Goal: Information Seeking & Learning: Find specific fact

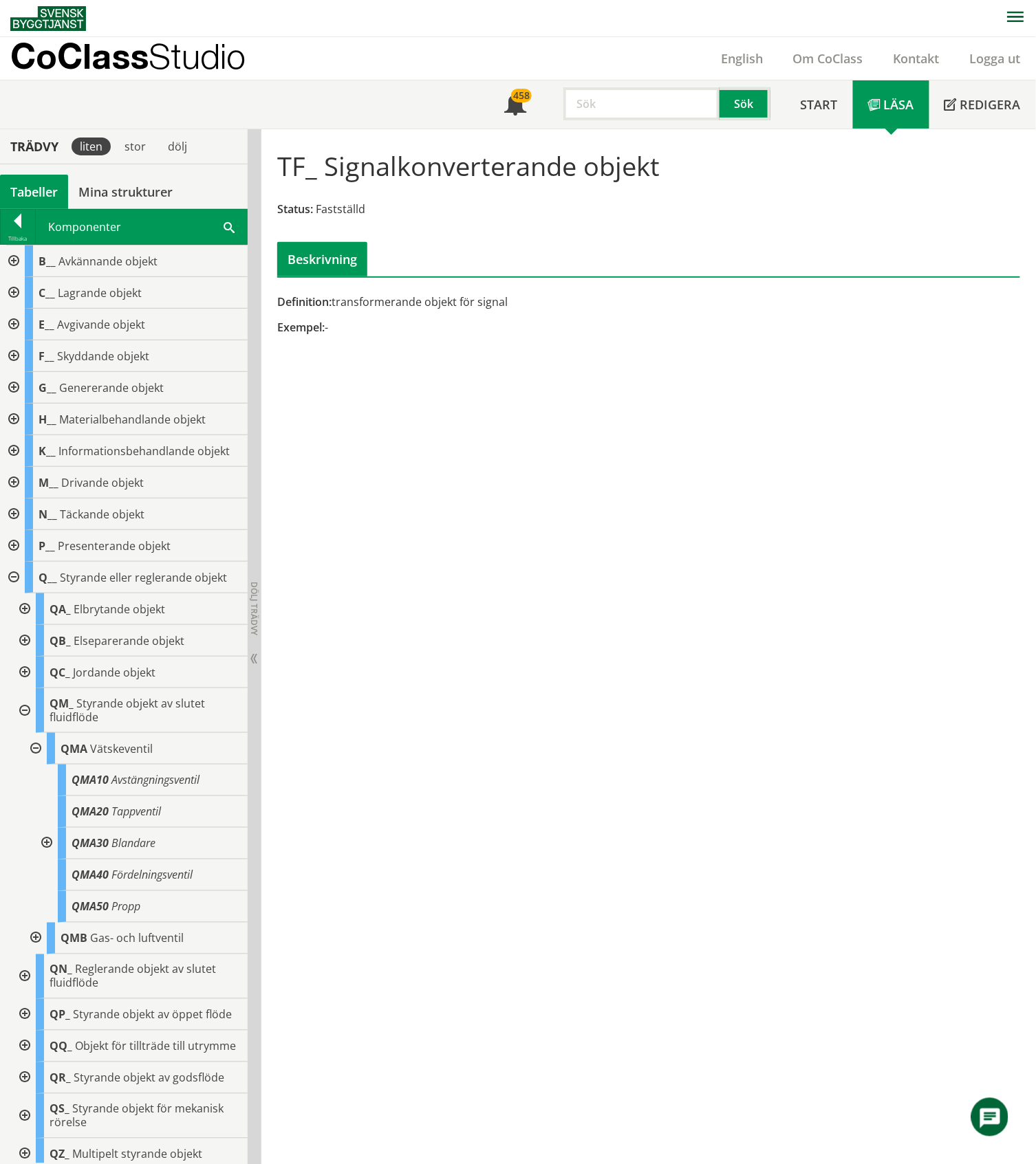
scroll to position [725, 0]
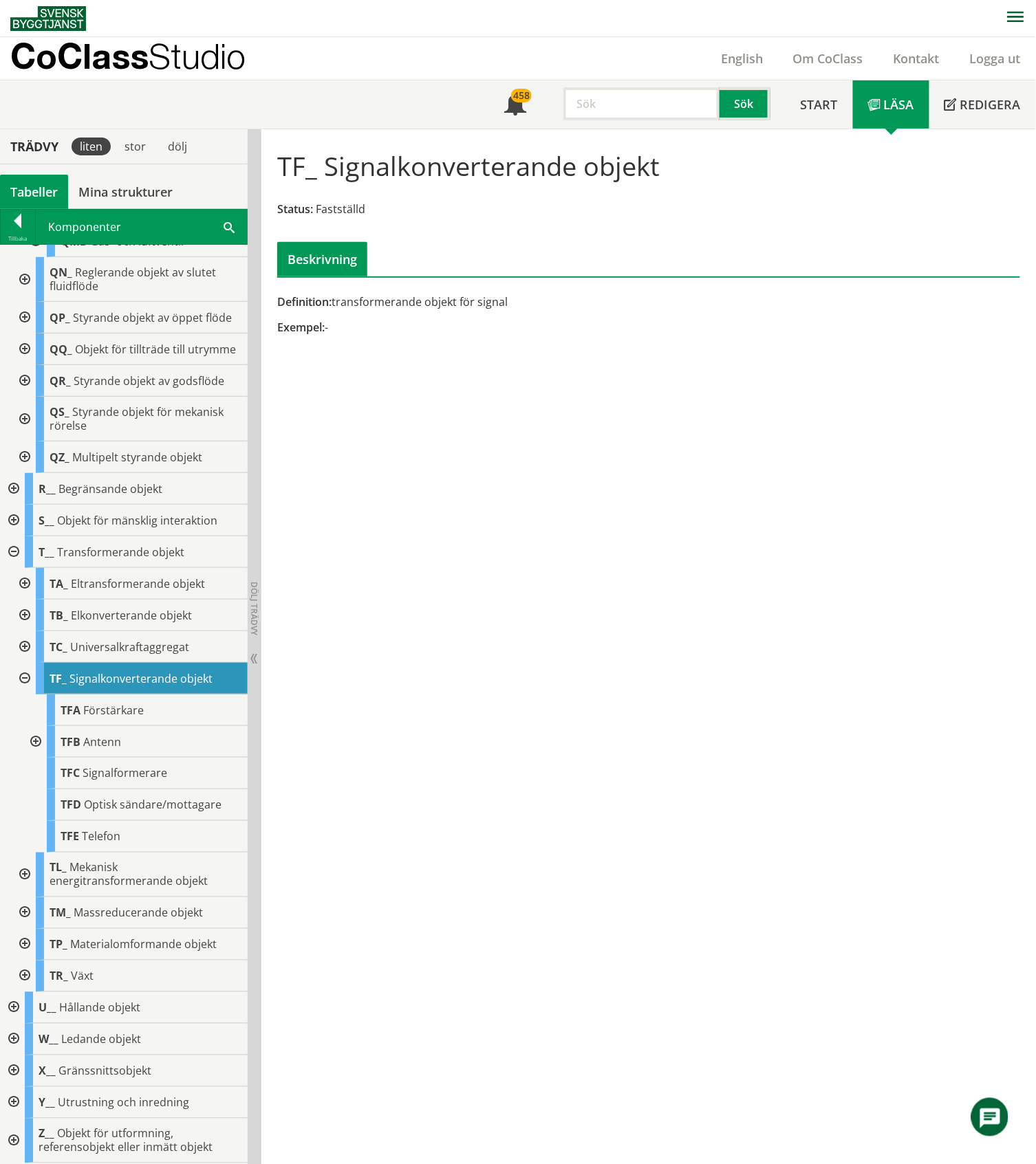
click at [25, 191] on div "Tabeller" at bounding box center [34, 191] width 68 height 34
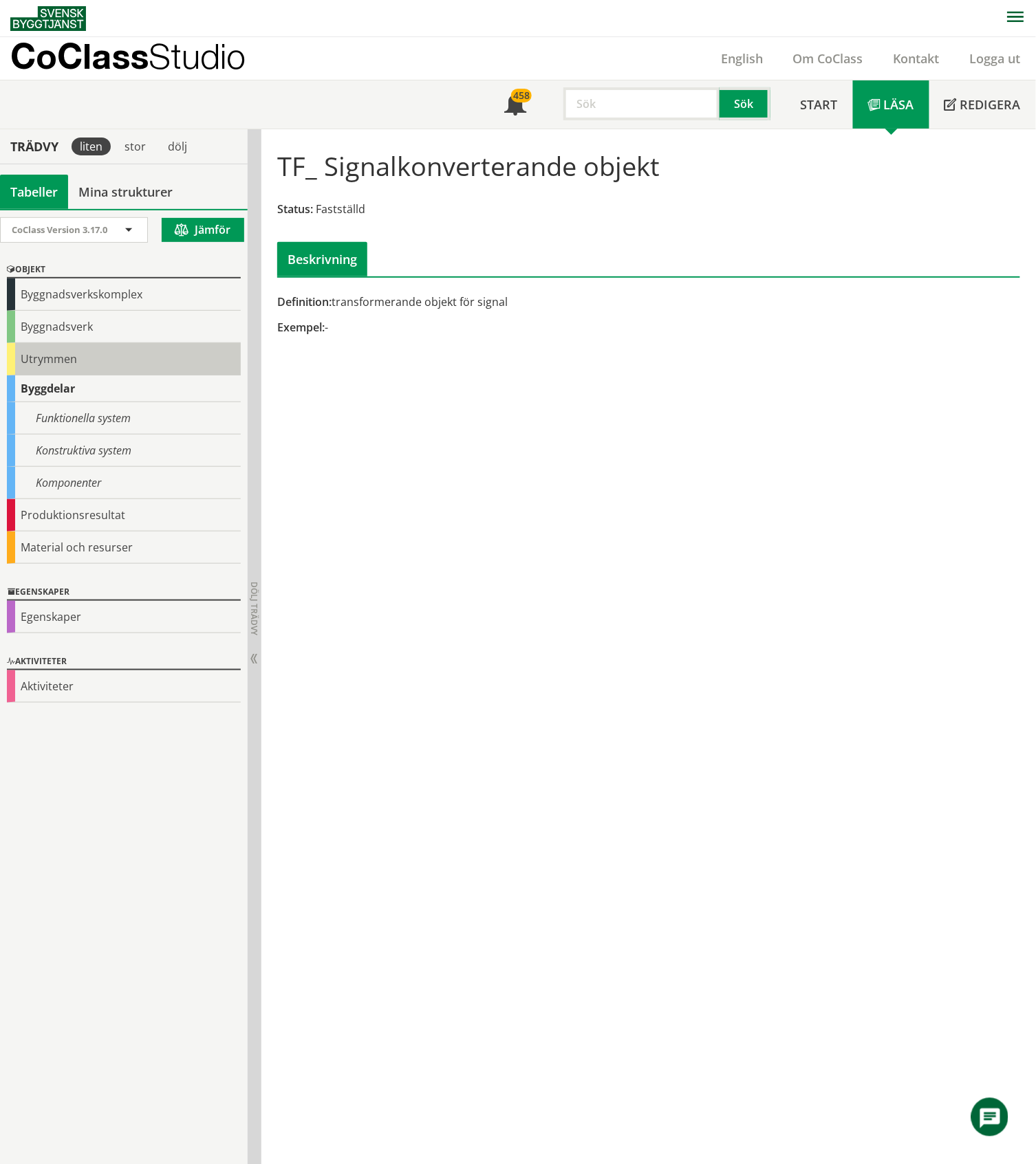
click at [61, 366] on div "Utrymmen" at bounding box center [123, 359] width 234 height 32
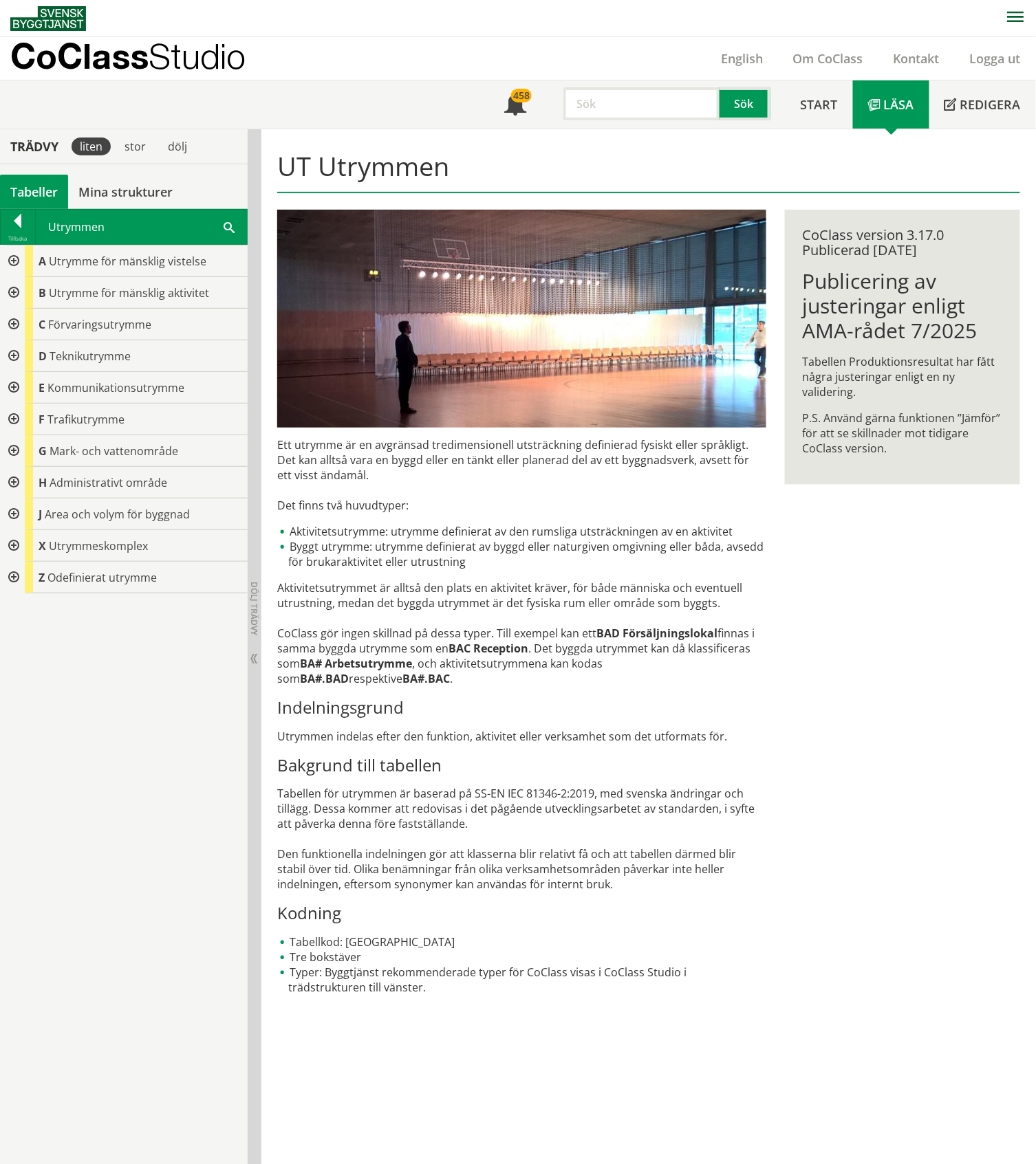
click at [11, 352] on div at bounding box center [12, 356] width 25 height 31
click at [23, 387] on div at bounding box center [23, 387] width 25 height 31
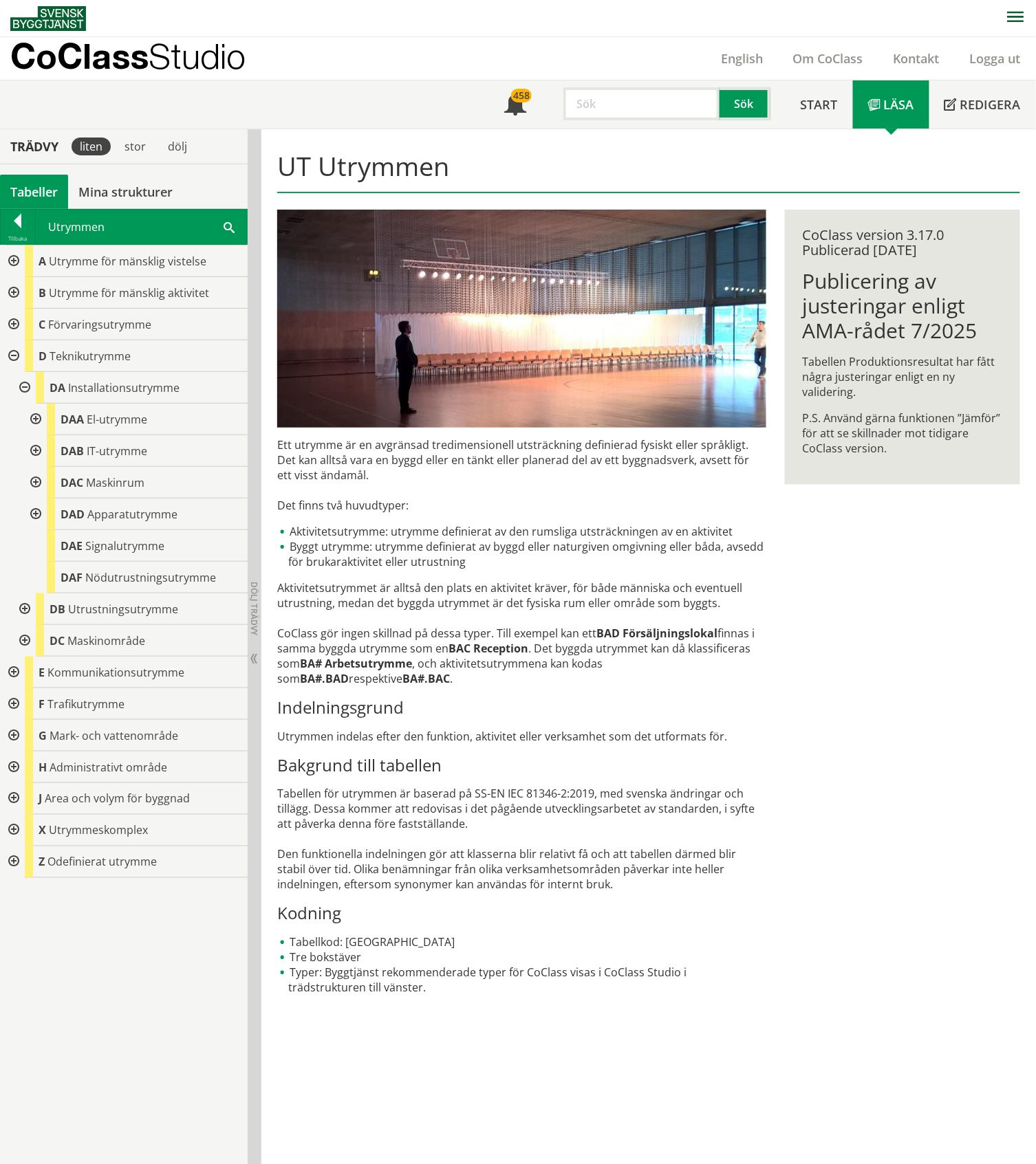
click at [34, 512] on div at bounding box center [34, 513] width 25 height 31
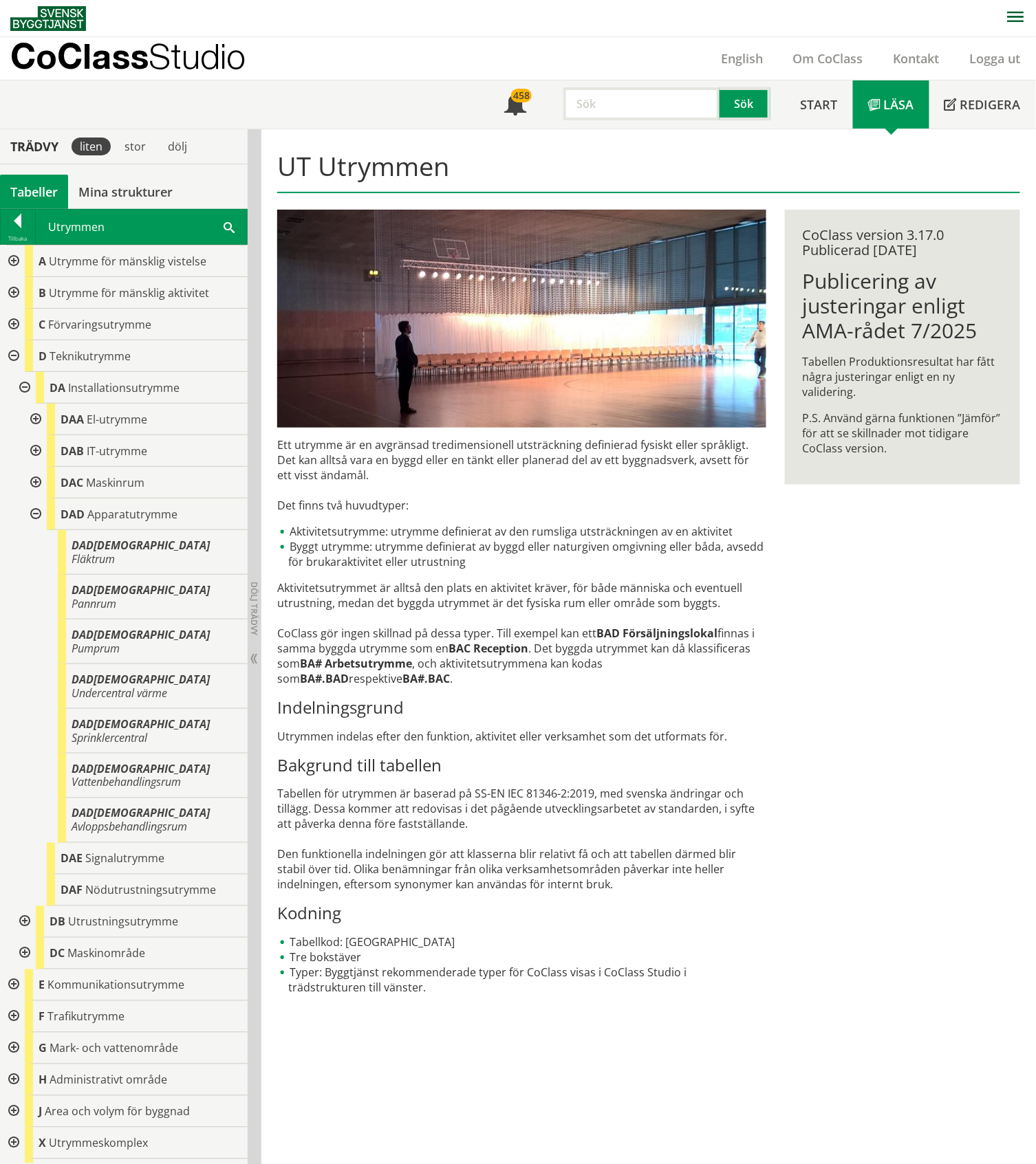
click at [31, 514] on div at bounding box center [34, 513] width 25 height 31
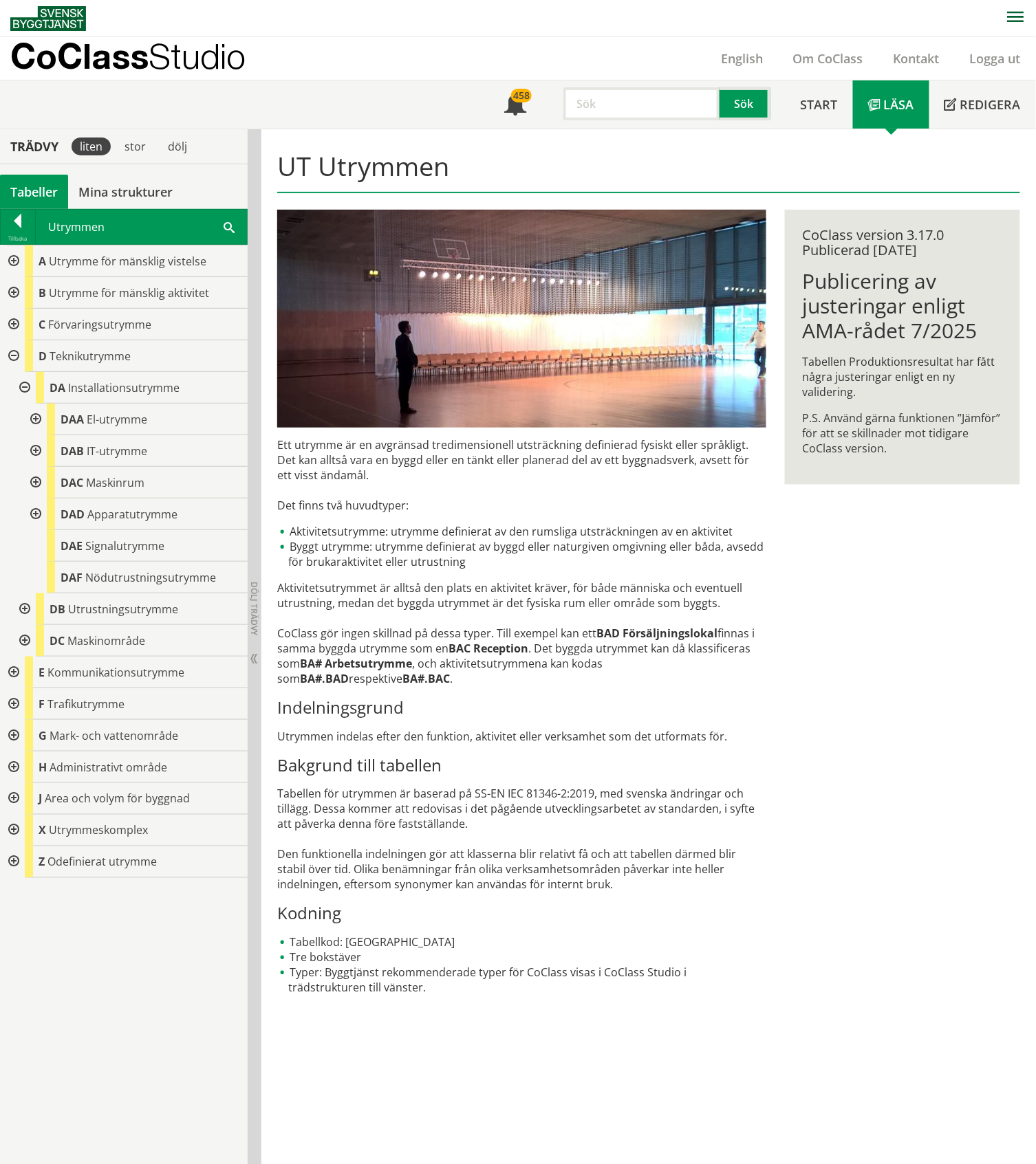
click at [36, 478] on div at bounding box center [34, 482] width 25 height 31
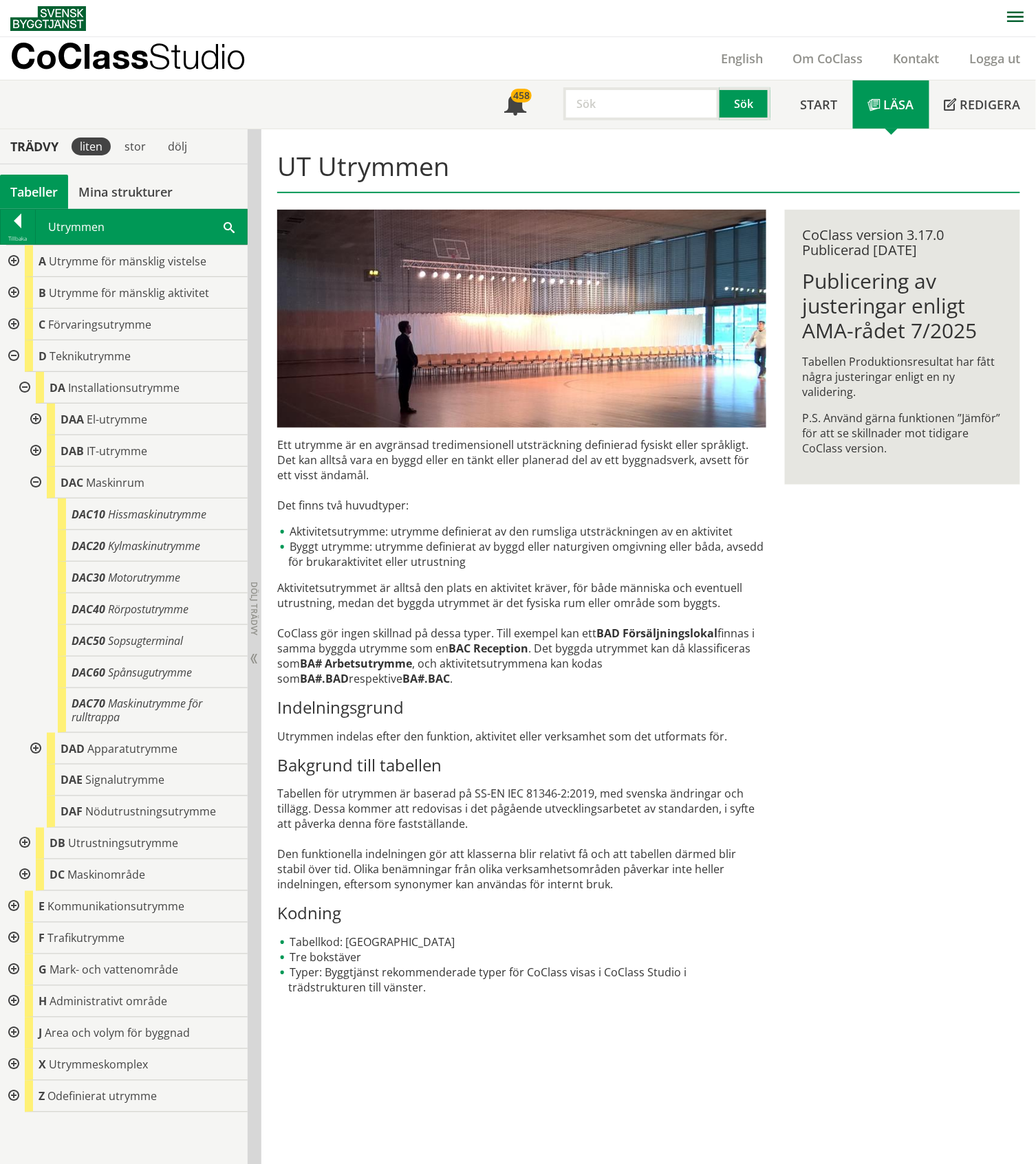
click at [36, 479] on div at bounding box center [34, 482] width 25 height 31
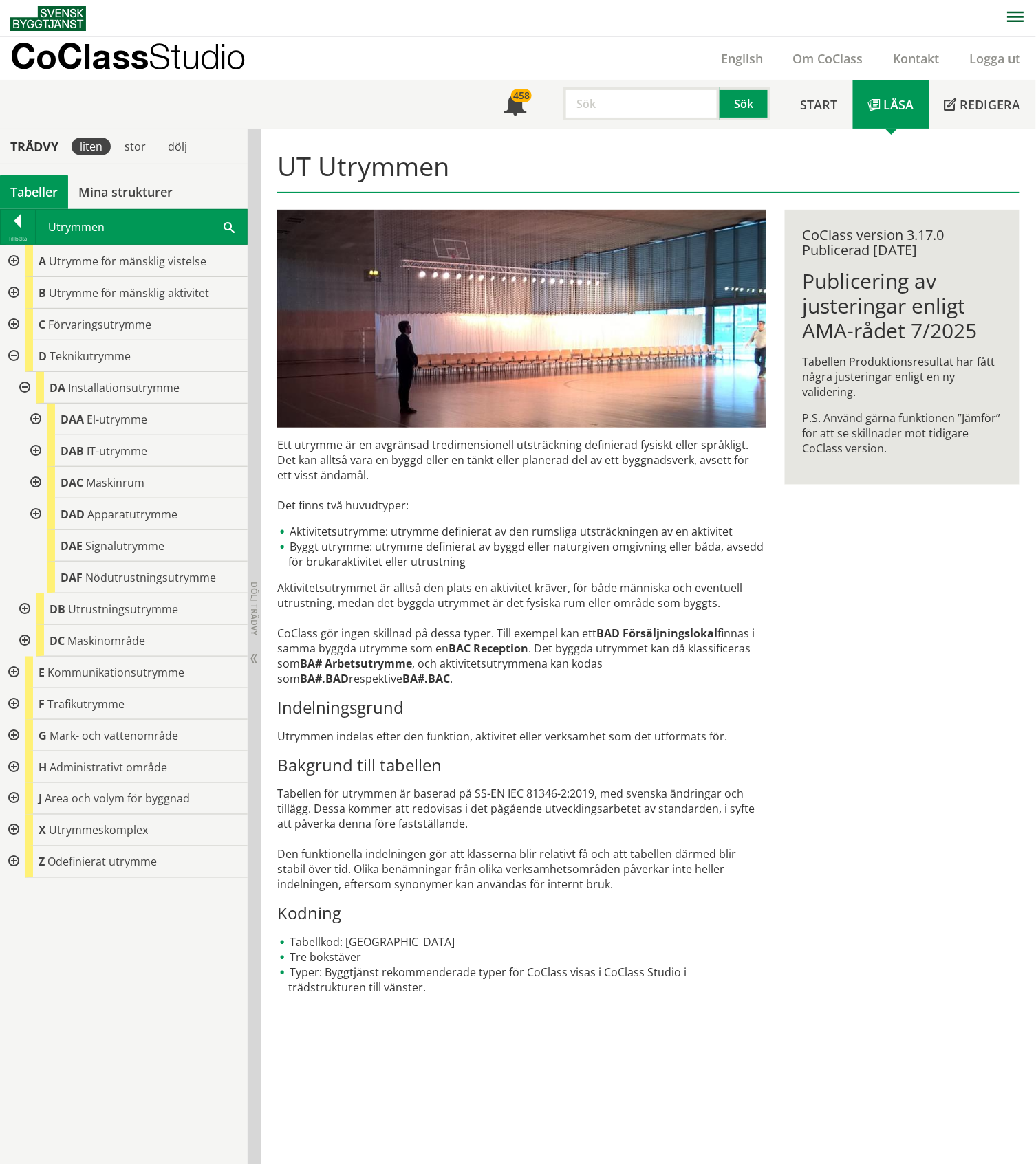
click at [20, 609] on div at bounding box center [23, 609] width 25 height 31
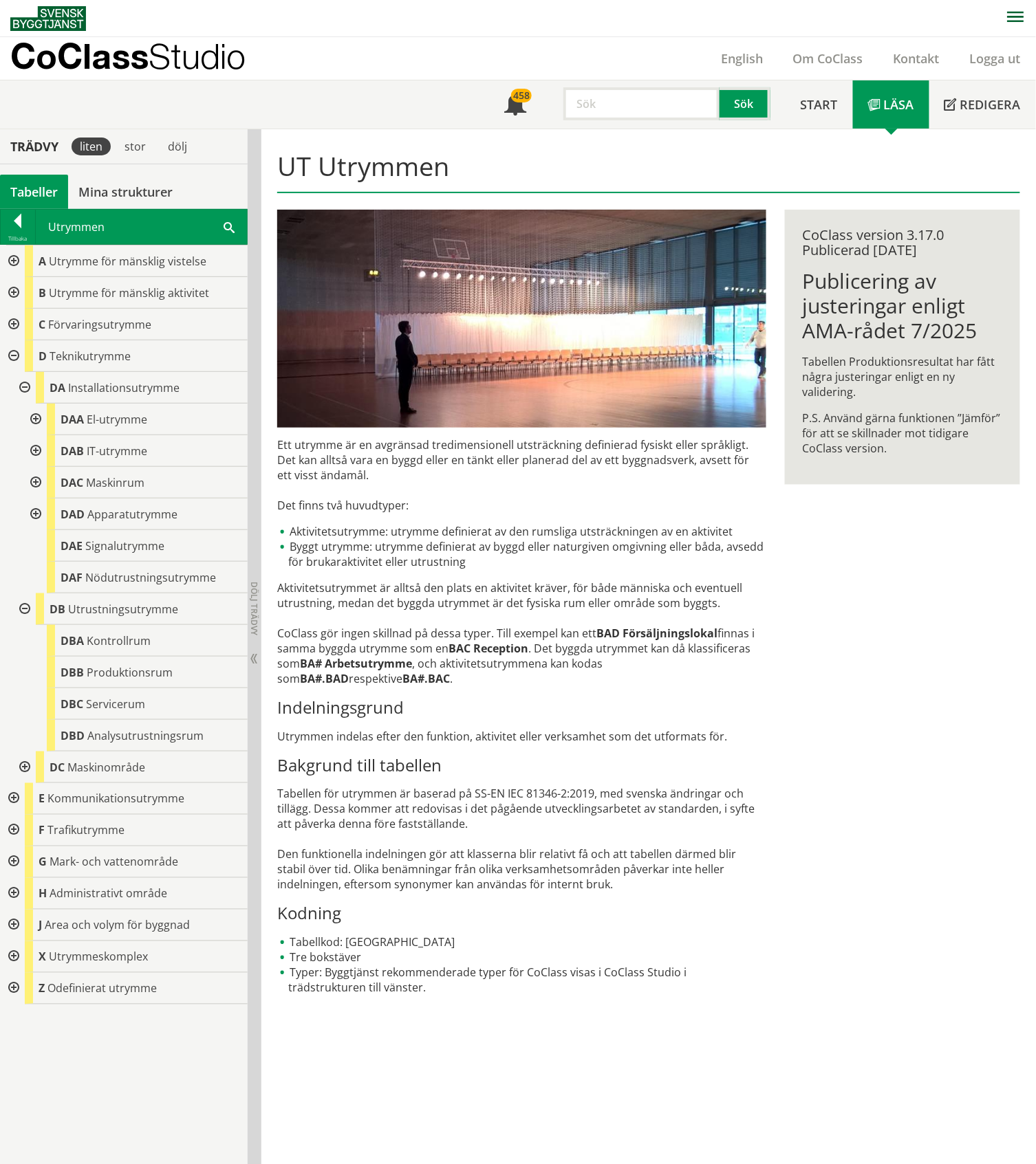
click at [26, 607] on div at bounding box center [23, 609] width 25 height 31
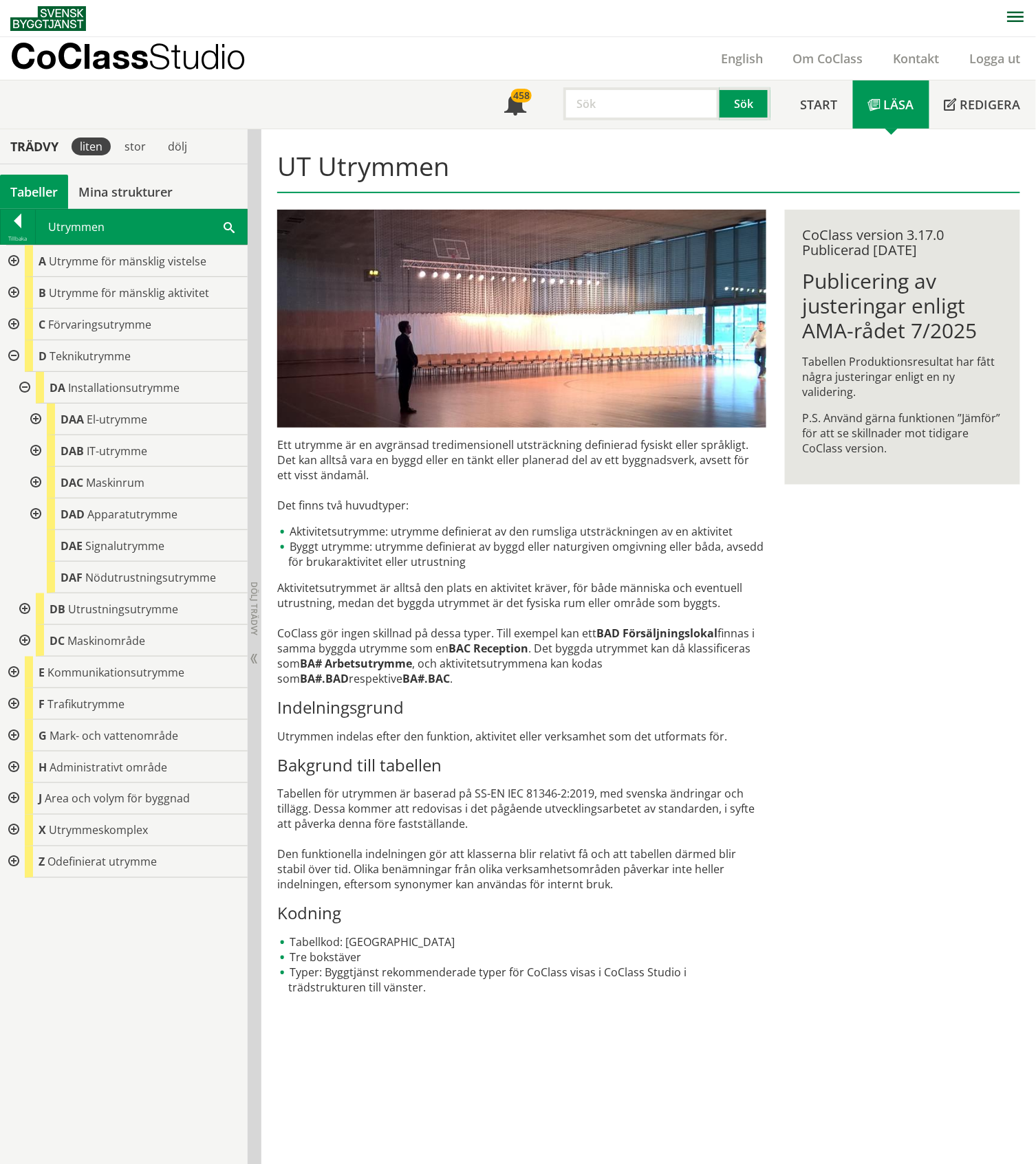
click at [14, 831] on div at bounding box center [12, 830] width 25 height 31
click at [25, 922] on div at bounding box center [23, 925] width 25 height 31
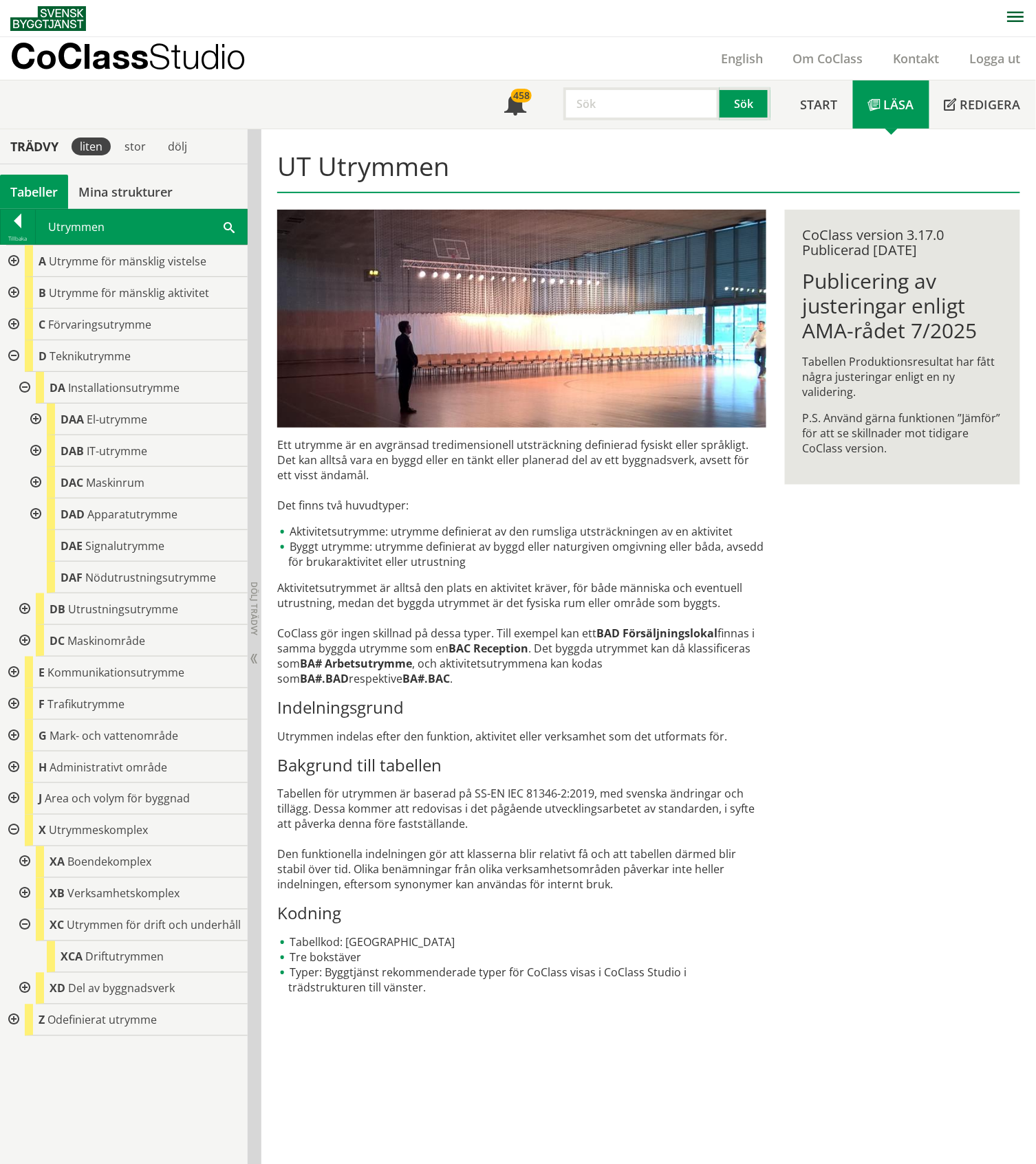
click at [590, 109] on input "text" at bounding box center [641, 104] width 156 height 33
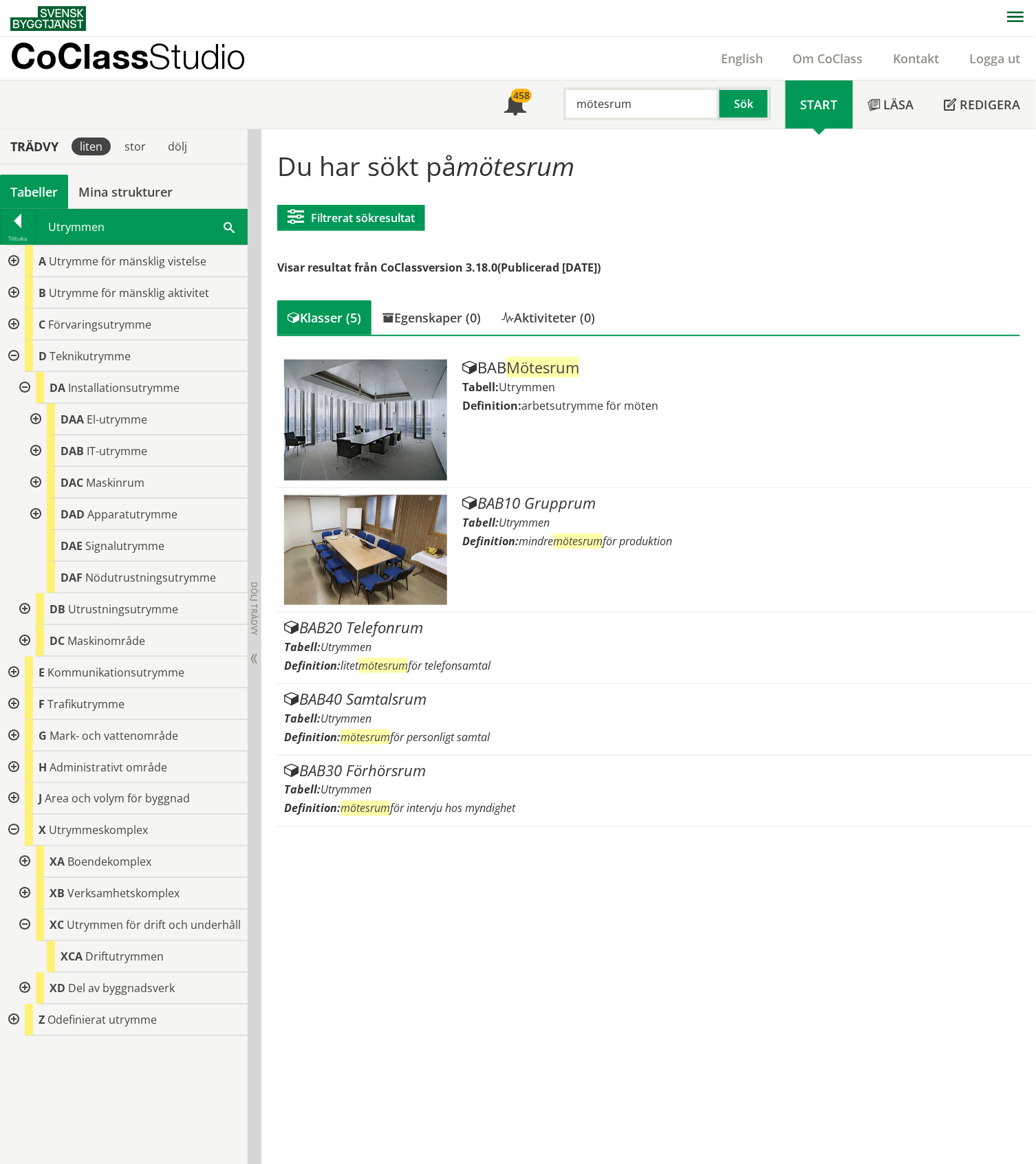
drag, startPoint x: 633, startPoint y: 103, endPoint x: 568, endPoint y: 106, distance: 65.1
click at [568, 106] on input "mötesrum" at bounding box center [641, 104] width 156 height 33
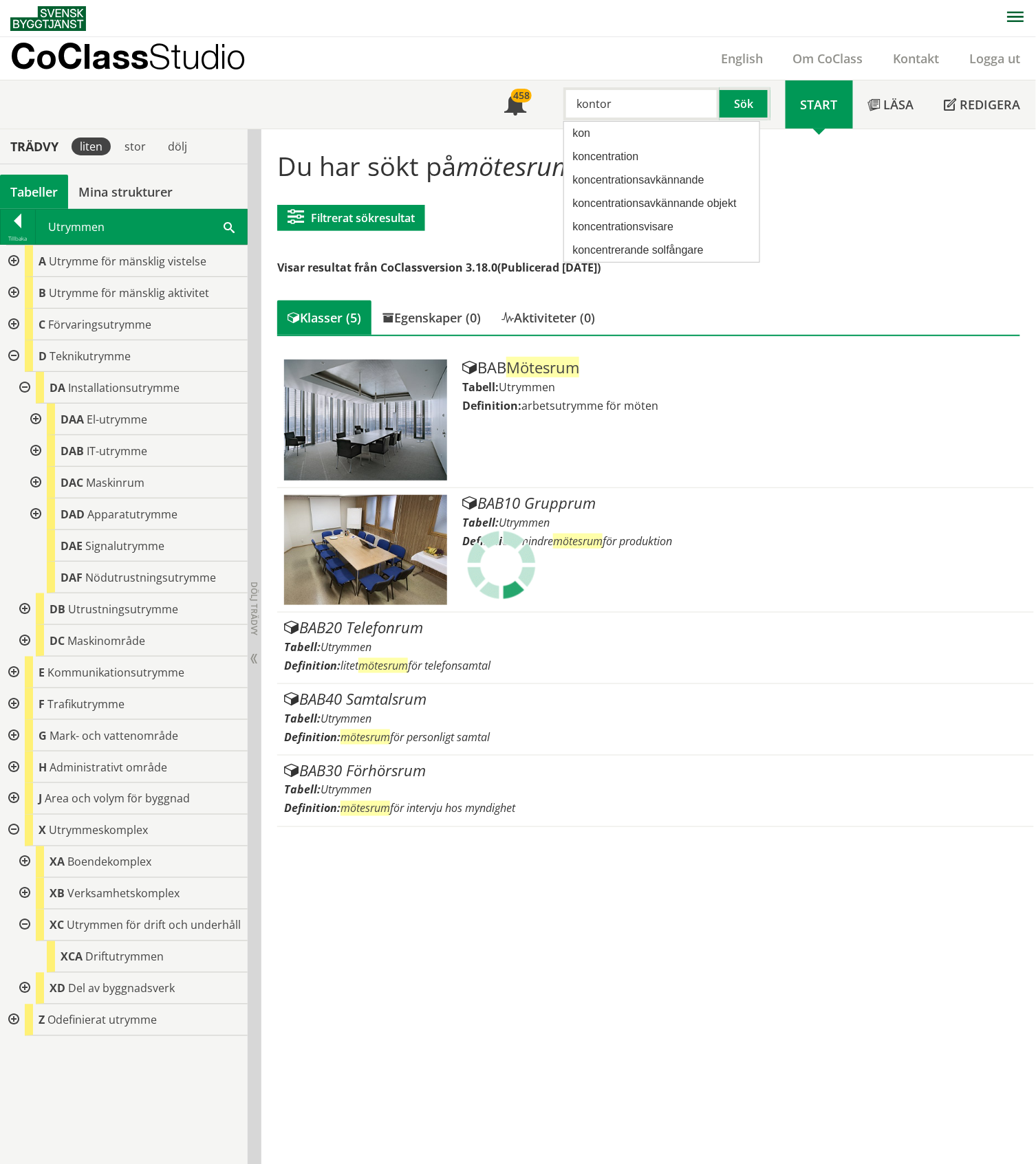
type input "kontor"
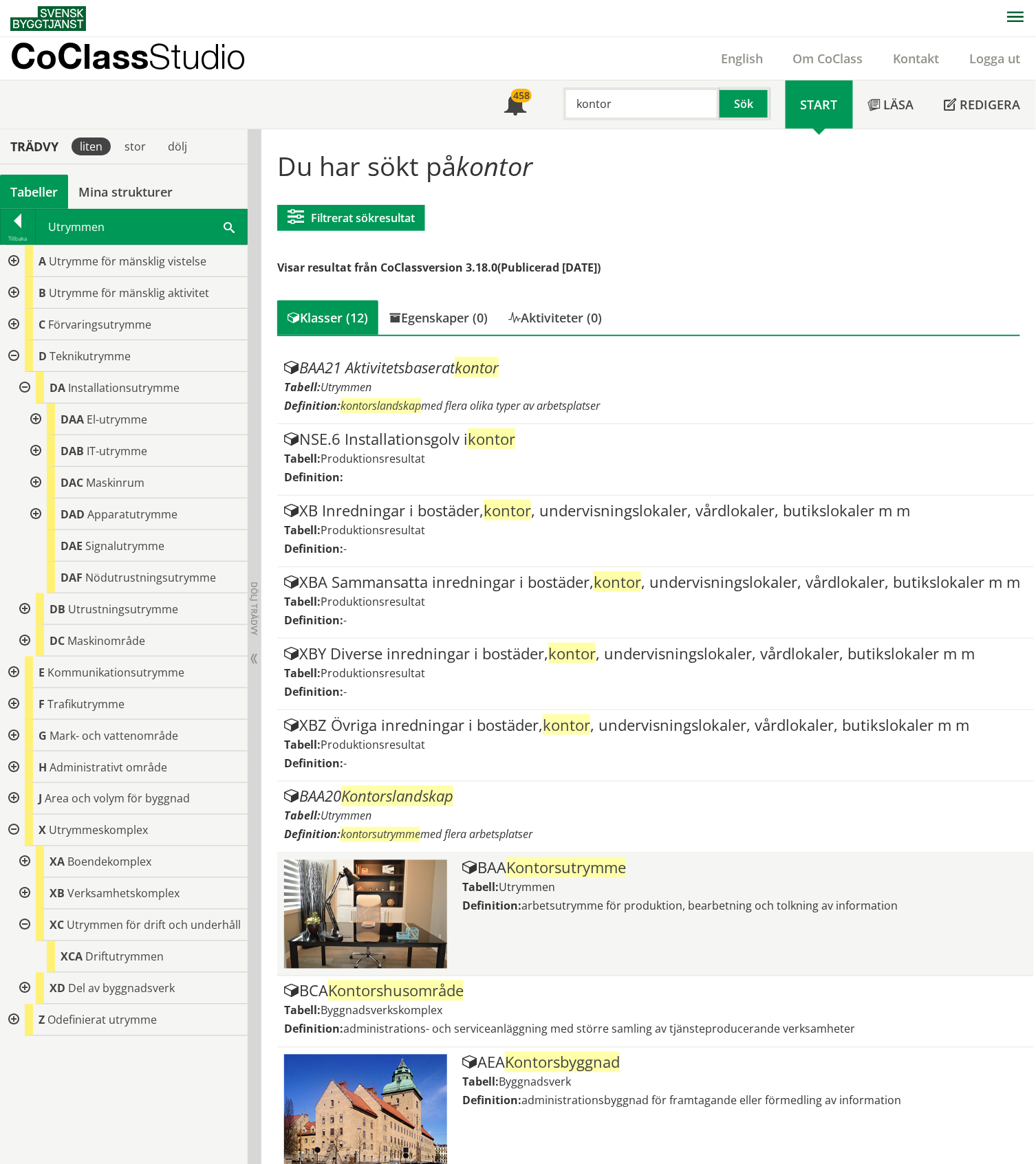
click at [548, 880] on span "Utrymmen" at bounding box center [526, 888] width 56 height 15
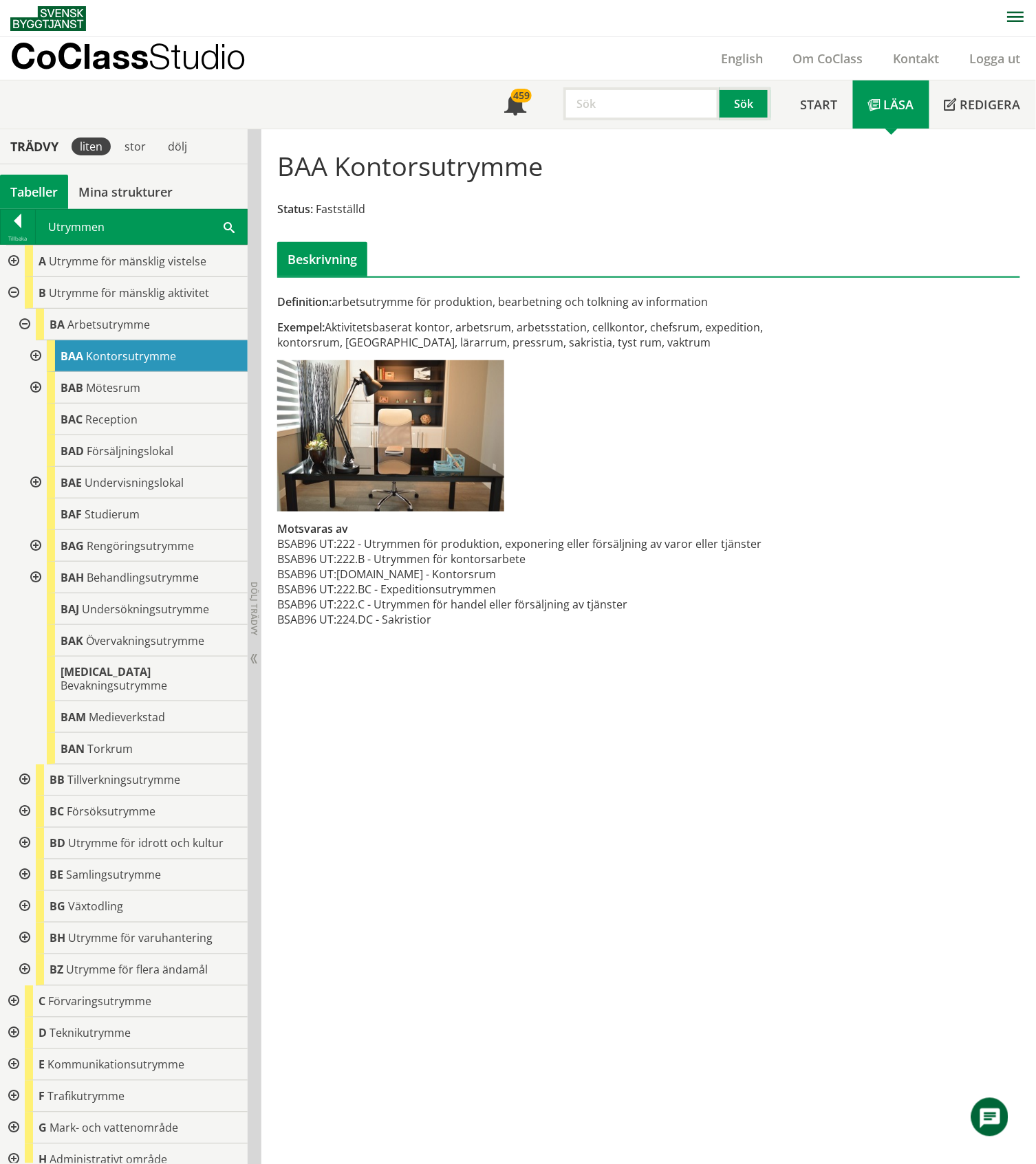
click at [36, 359] on div at bounding box center [34, 356] width 25 height 31
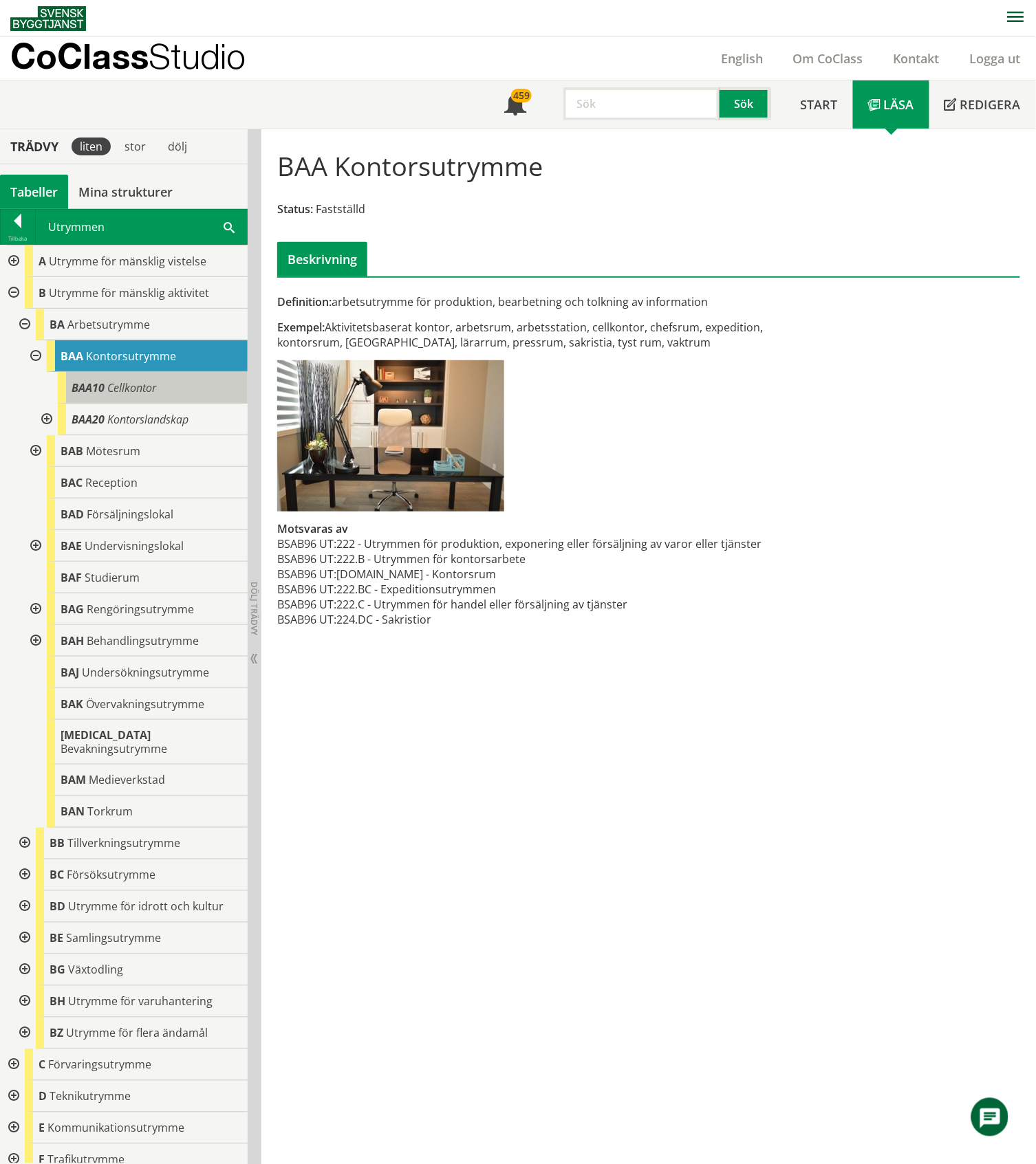
click at [151, 385] on span "Cellkontor" at bounding box center [131, 387] width 49 height 15
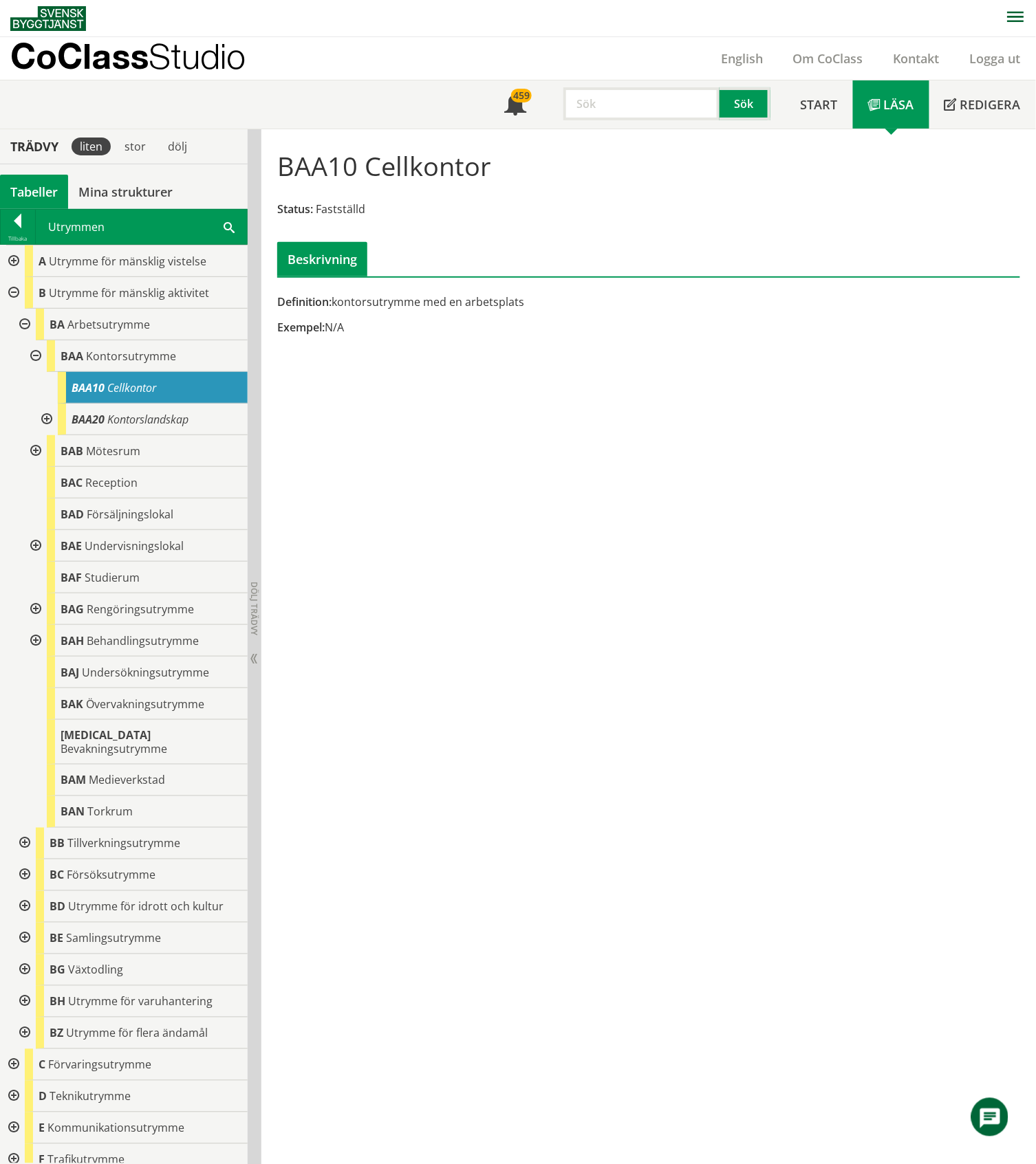
click at [579, 101] on input "text" at bounding box center [641, 104] width 156 height 33
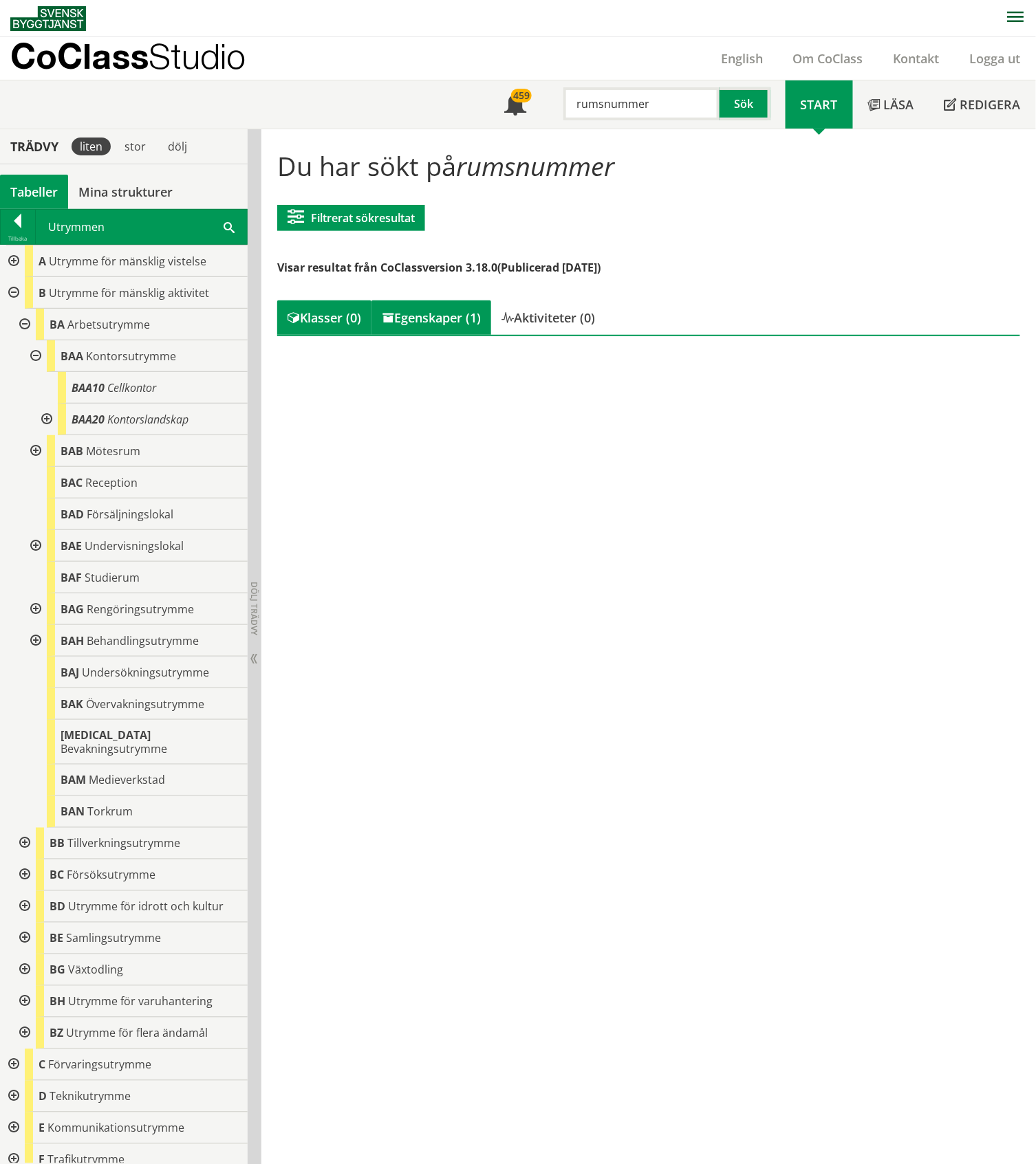
click at [438, 311] on div "Egenskaper (1)" at bounding box center [431, 317] width 120 height 34
click at [31, 187] on div "Tabeller" at bounding box center [34, 191] width 68 height 34
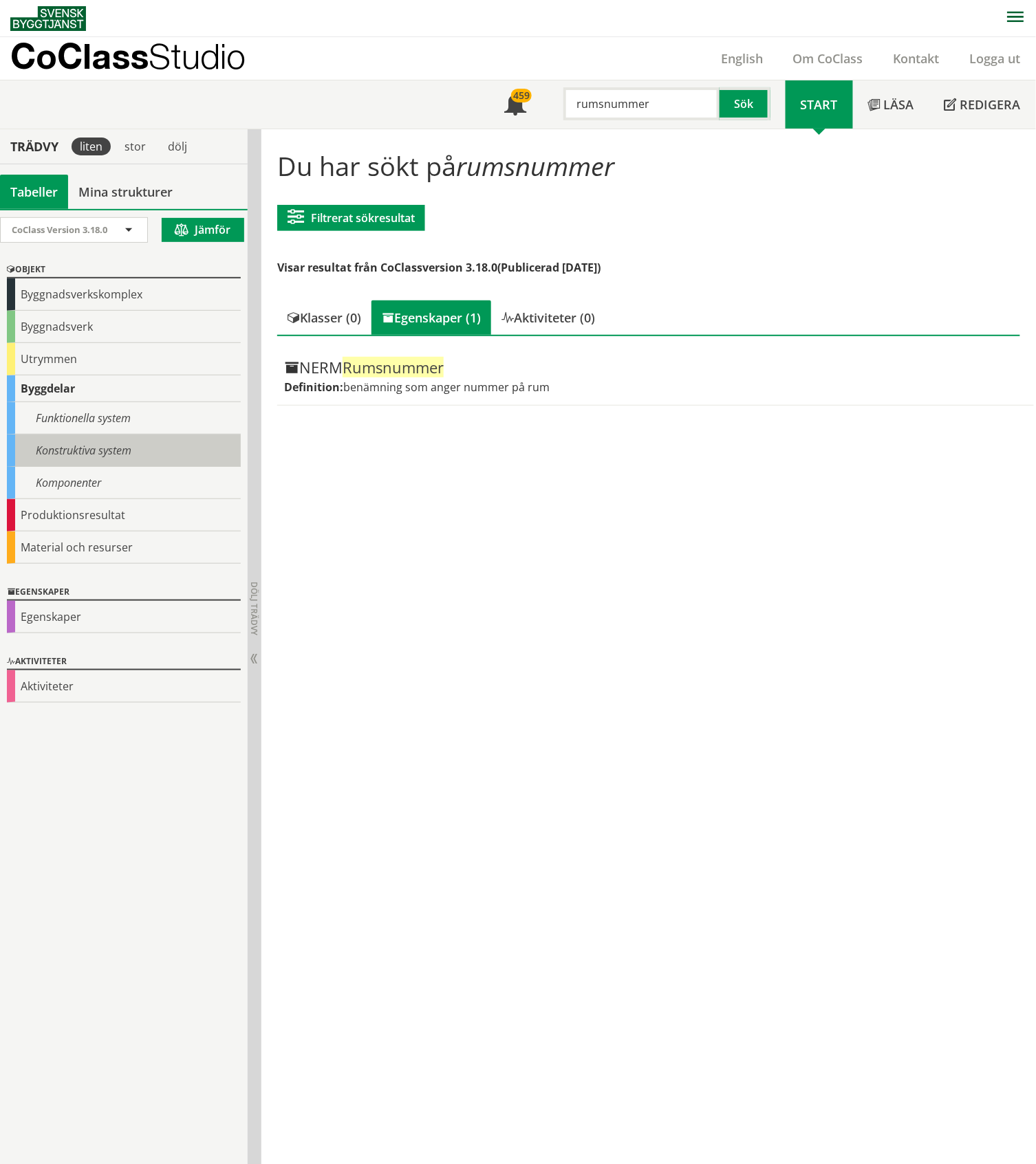
click at [119, 451] on div "Konstruktiva system" at bounding box center [123, 451] width 234 height 32
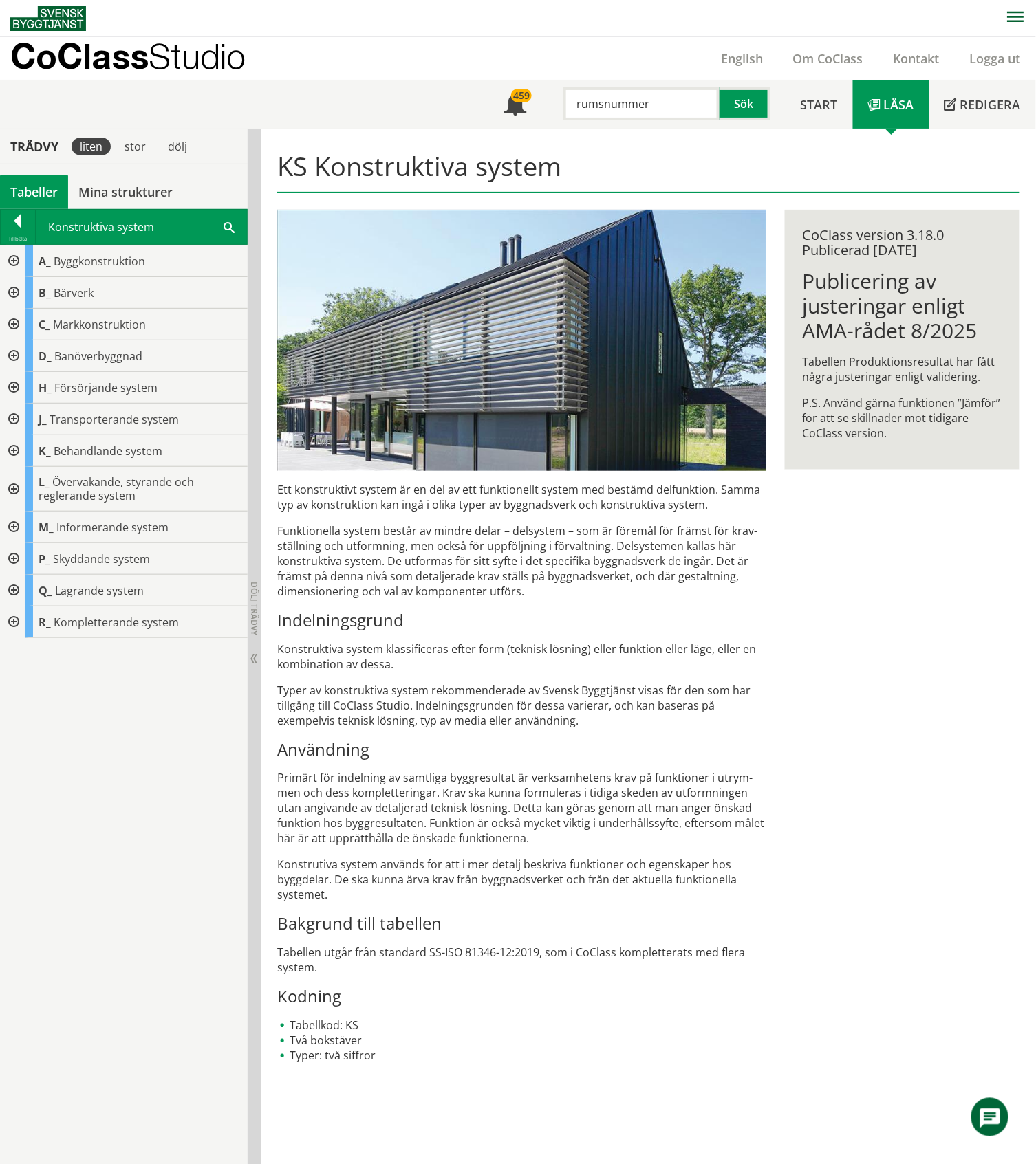
click at [34, 187] on div "Tabeller" at bounding box center [34, 191] width 68 height 34
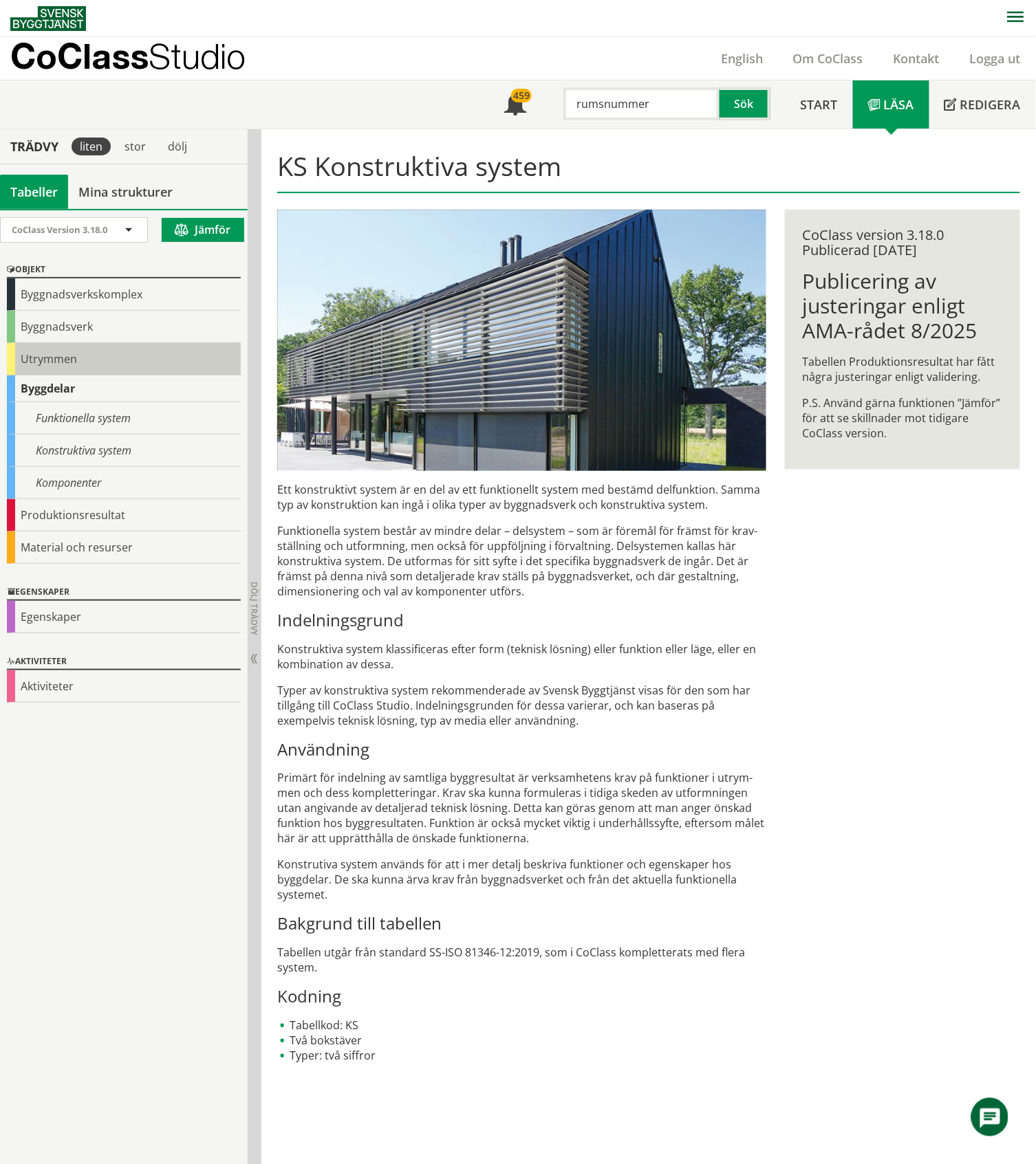
click at [77, 359] on div "Utrymmen" at bounding box center [123, 359] width 234 height 32
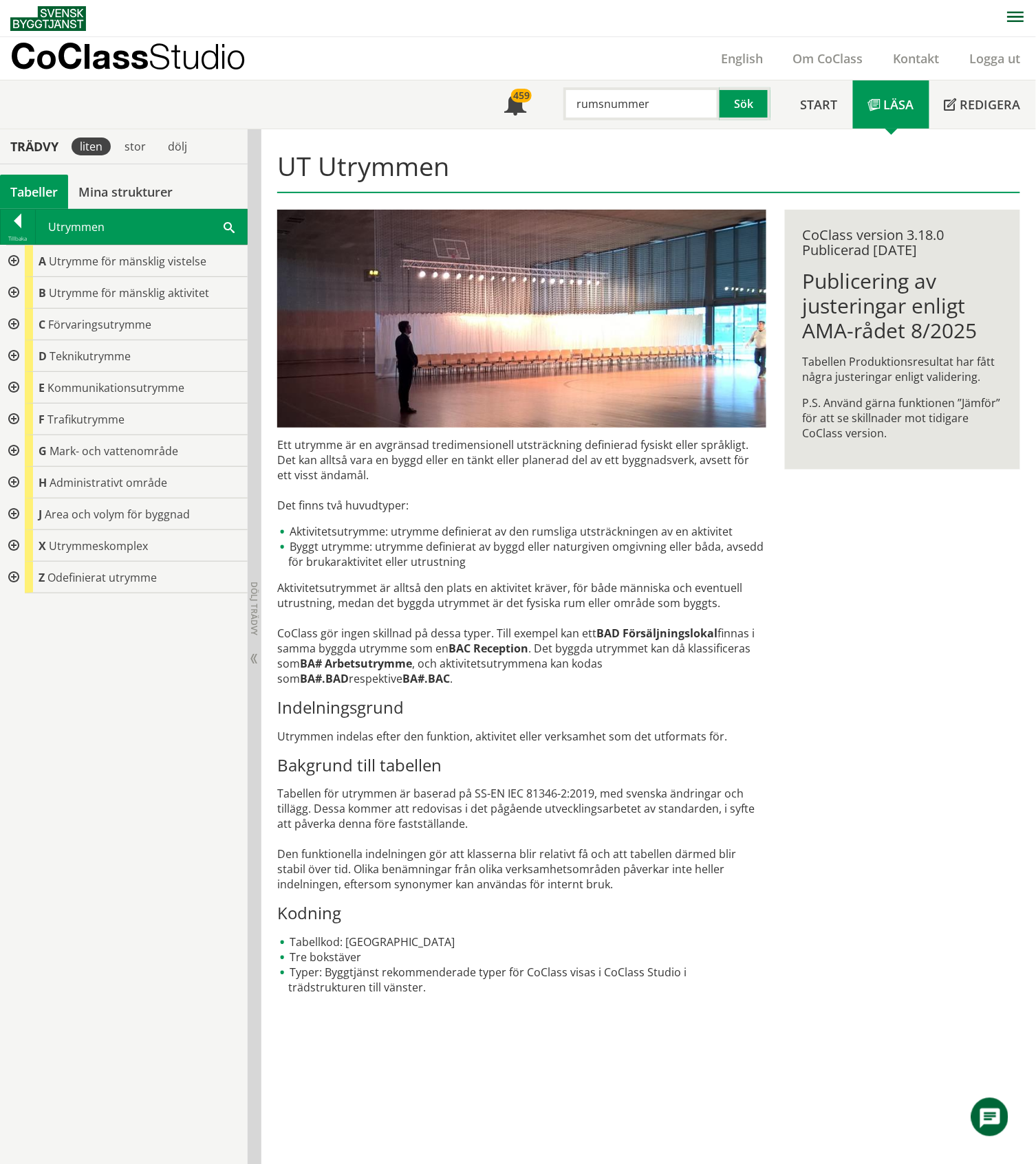
click at [9, 387] on div at bounding box center [12, 387] width 25 height 31
click at [12, 385] on div at bounding box center [12, 387] width 25 height 31
click at [15, 354] on div at bounding box center [12, 356] width 25 height 31
click at [15, 485] on div at bounding box center [12, 482] width 25 height 31
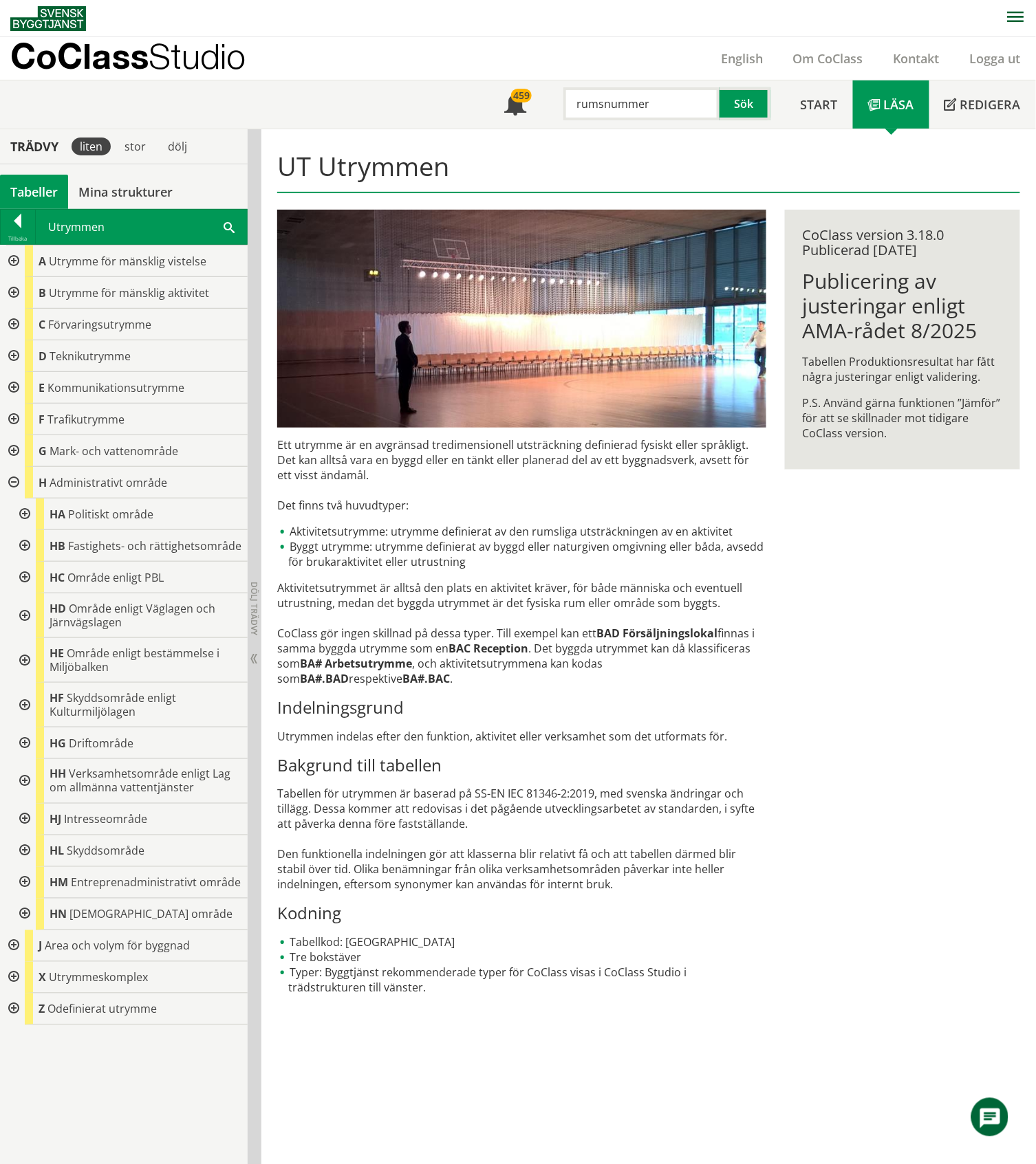
click at [15, 484] on div at bounding box center [12, 482] width 25 height 31
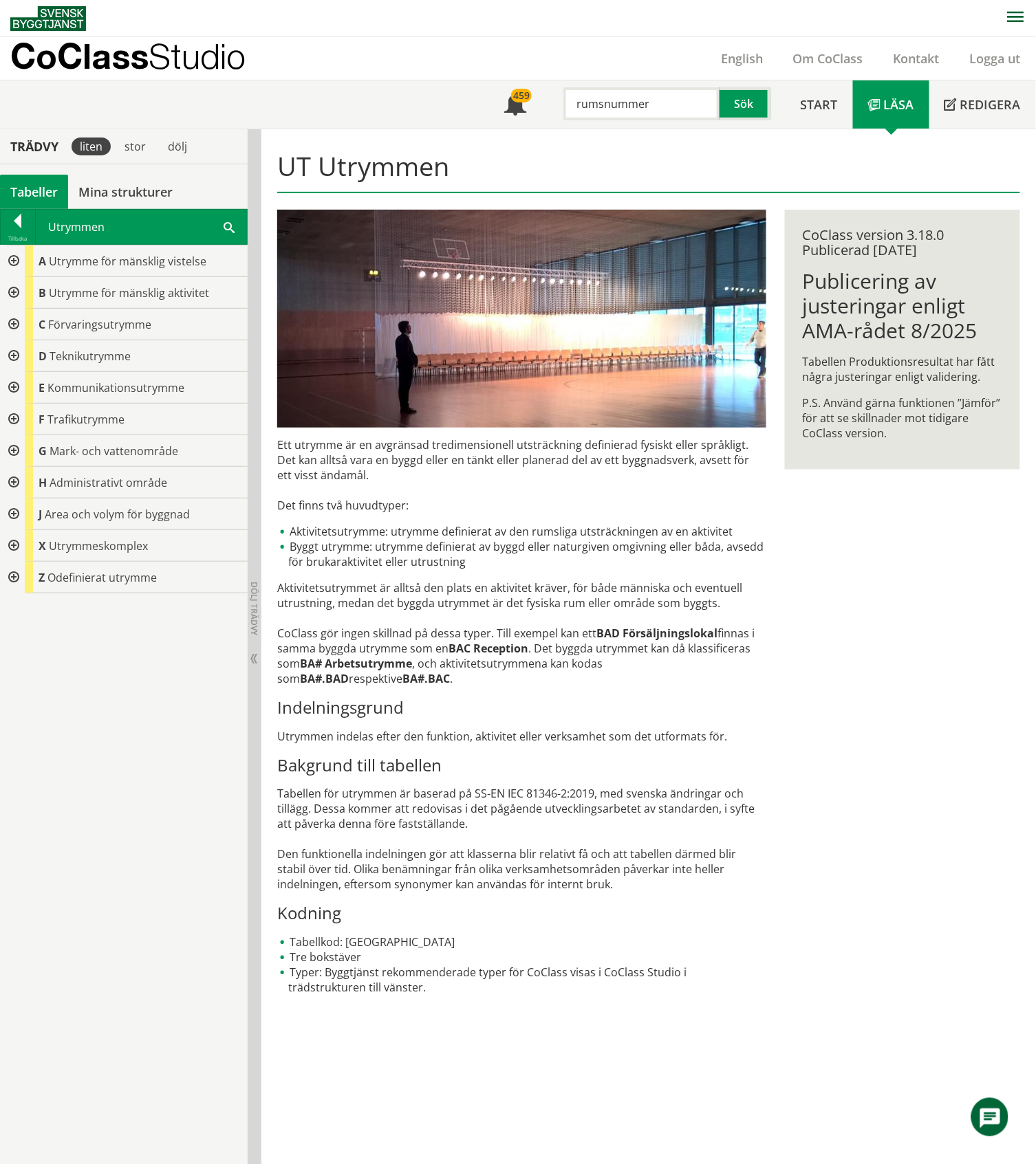
click at [39, 191] on div "Tabeller" at bounding box center [34, 191] width 68 height 34
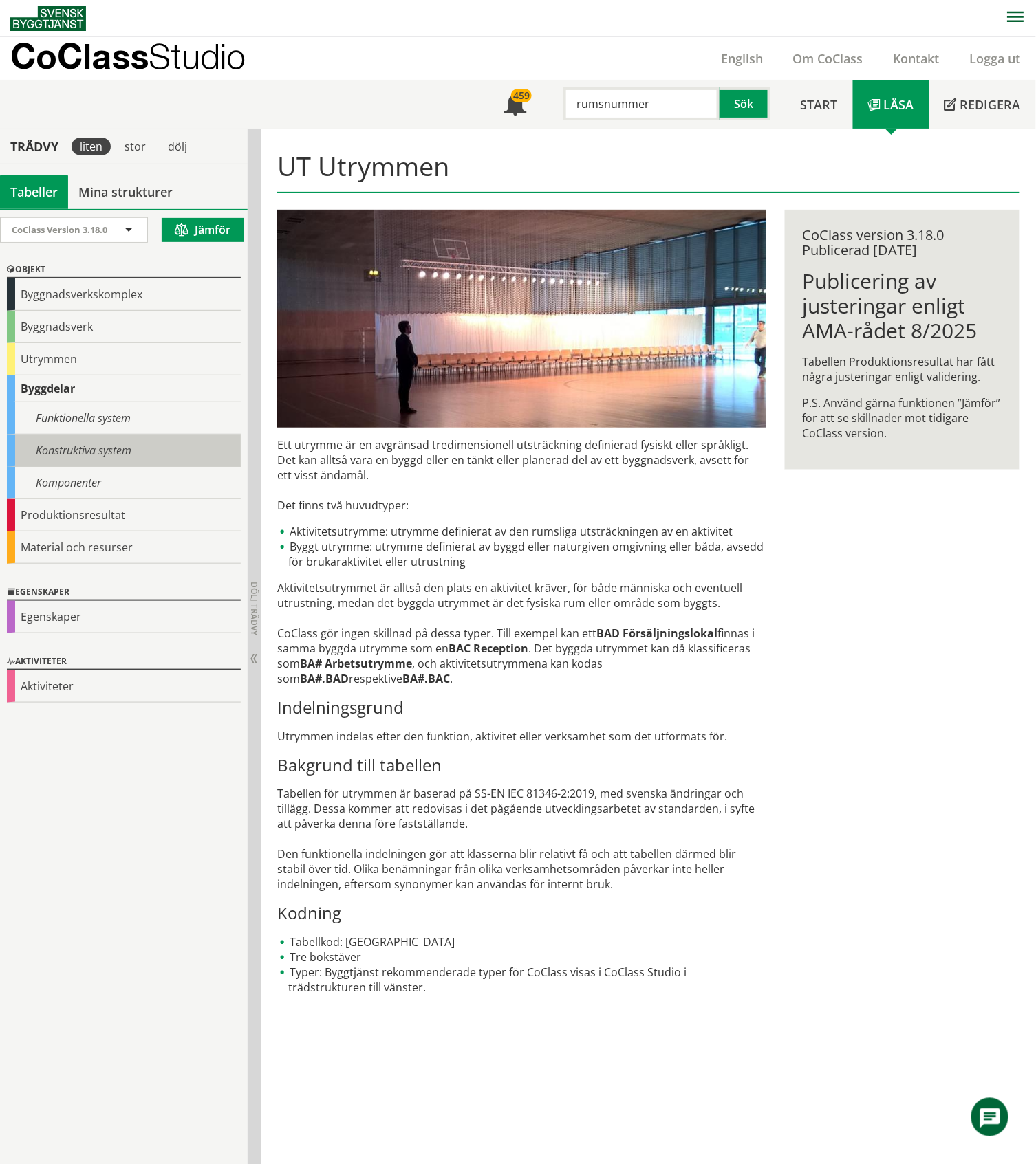
click at [61, 449] on div "Konstruktiva system" at bounding box center [123, 451] width 234 height 32
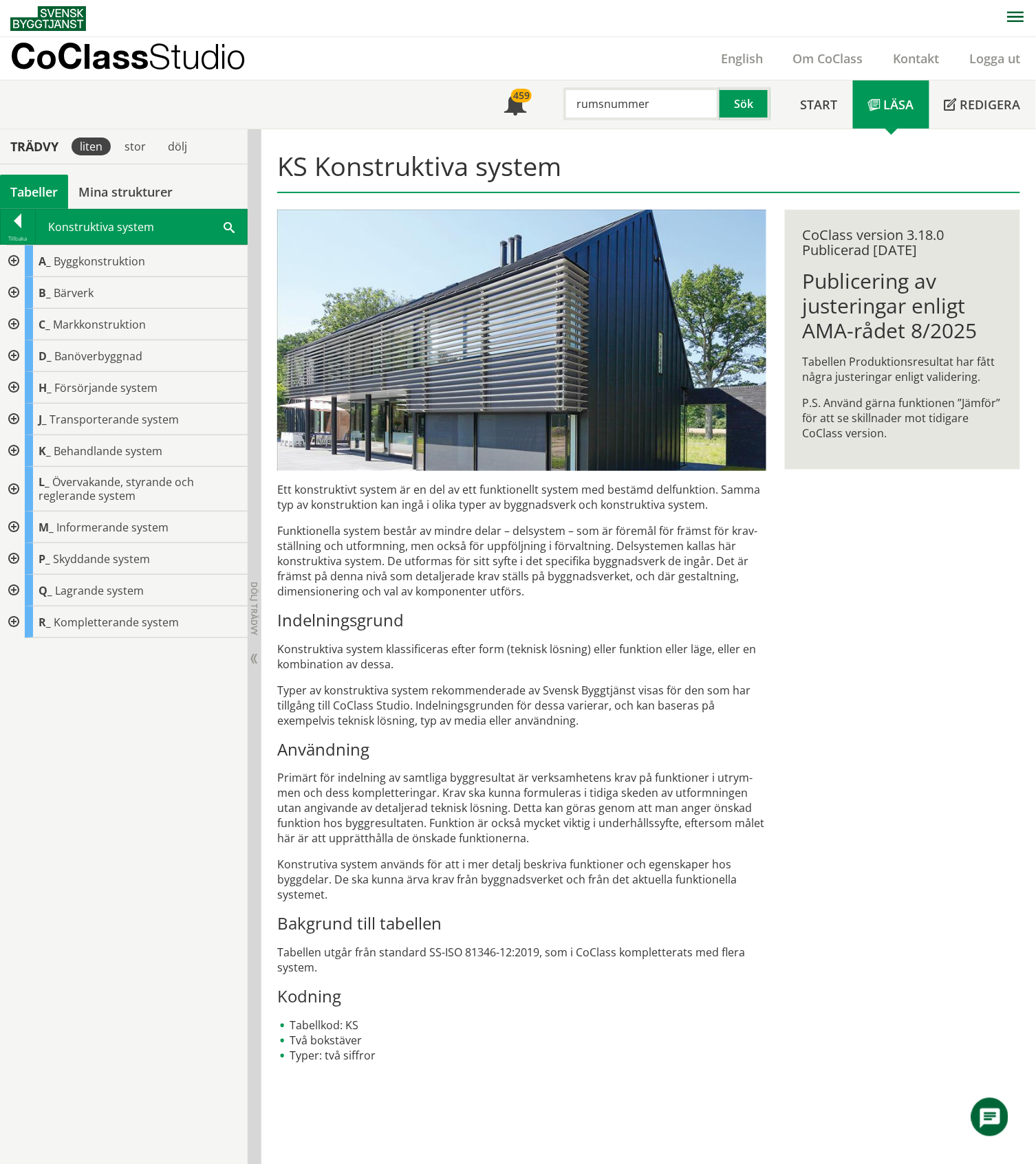
click at [17, 529] on div at bounding box center [12, 527] width 25 height 31
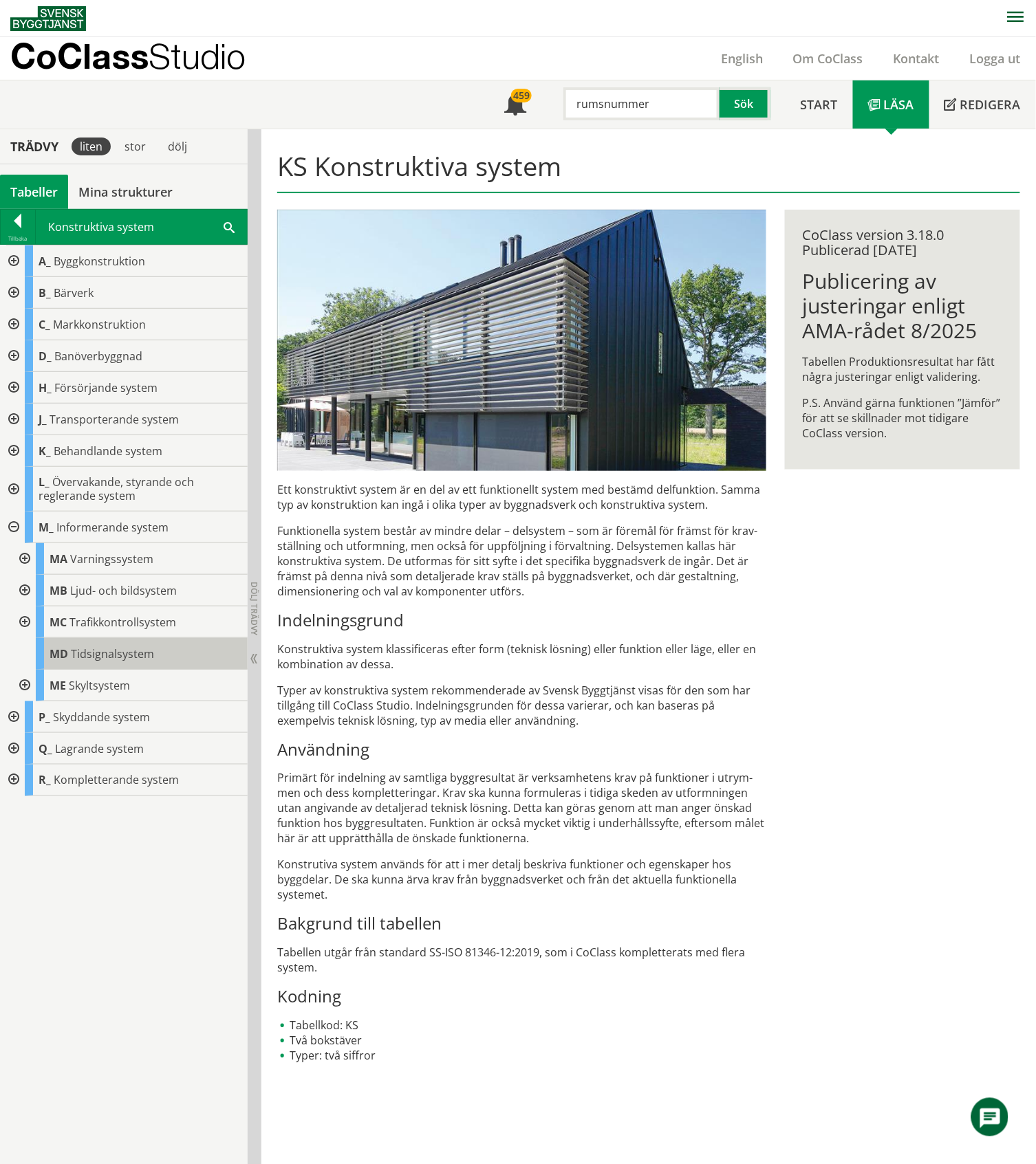
click at [116, 652] on span "Tidsignalsystem" at bounding box center [112, 653] width 83 height 15
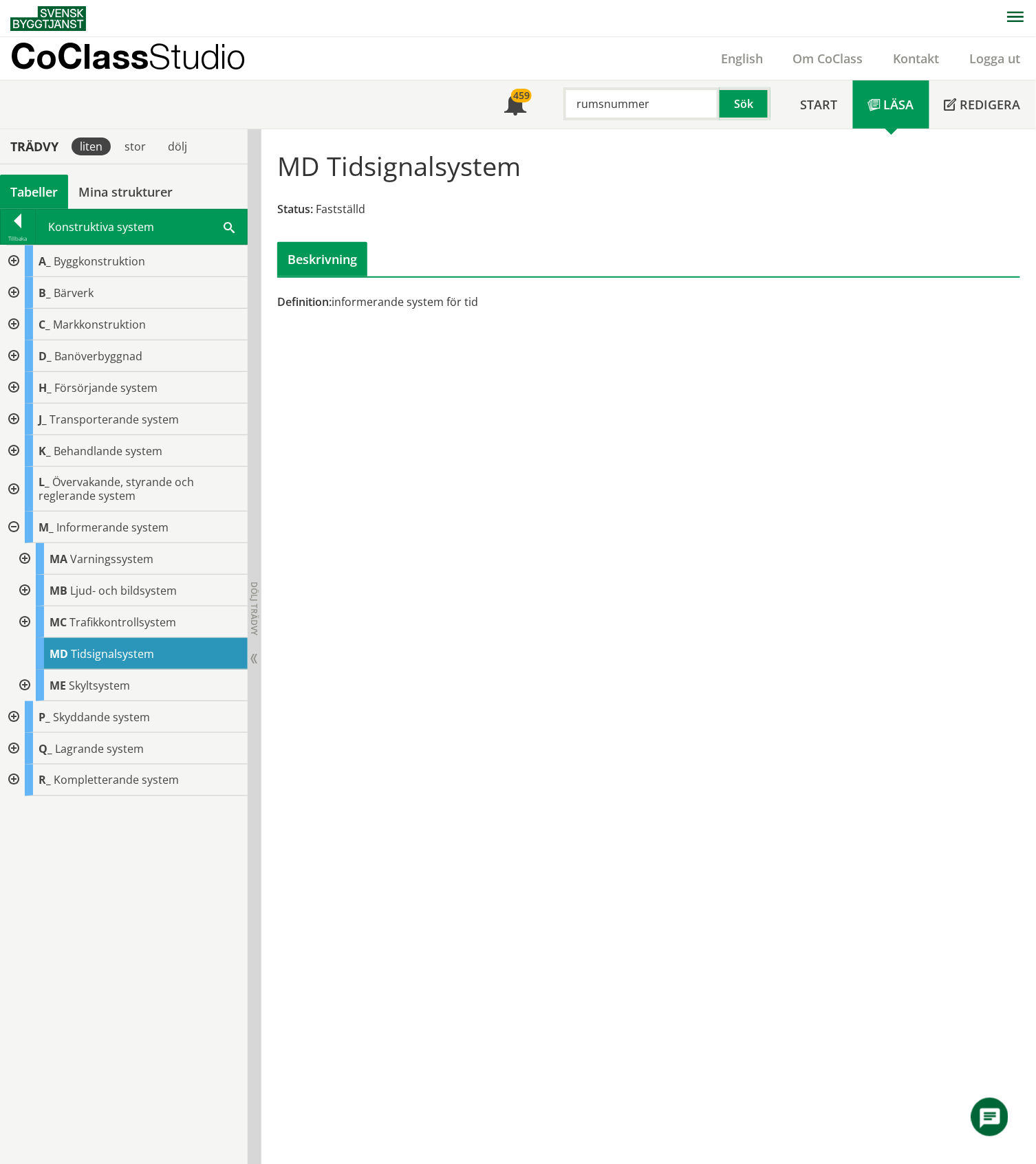
click at [26, 621] on div at bounding box center [23, 622] width 25 height 31
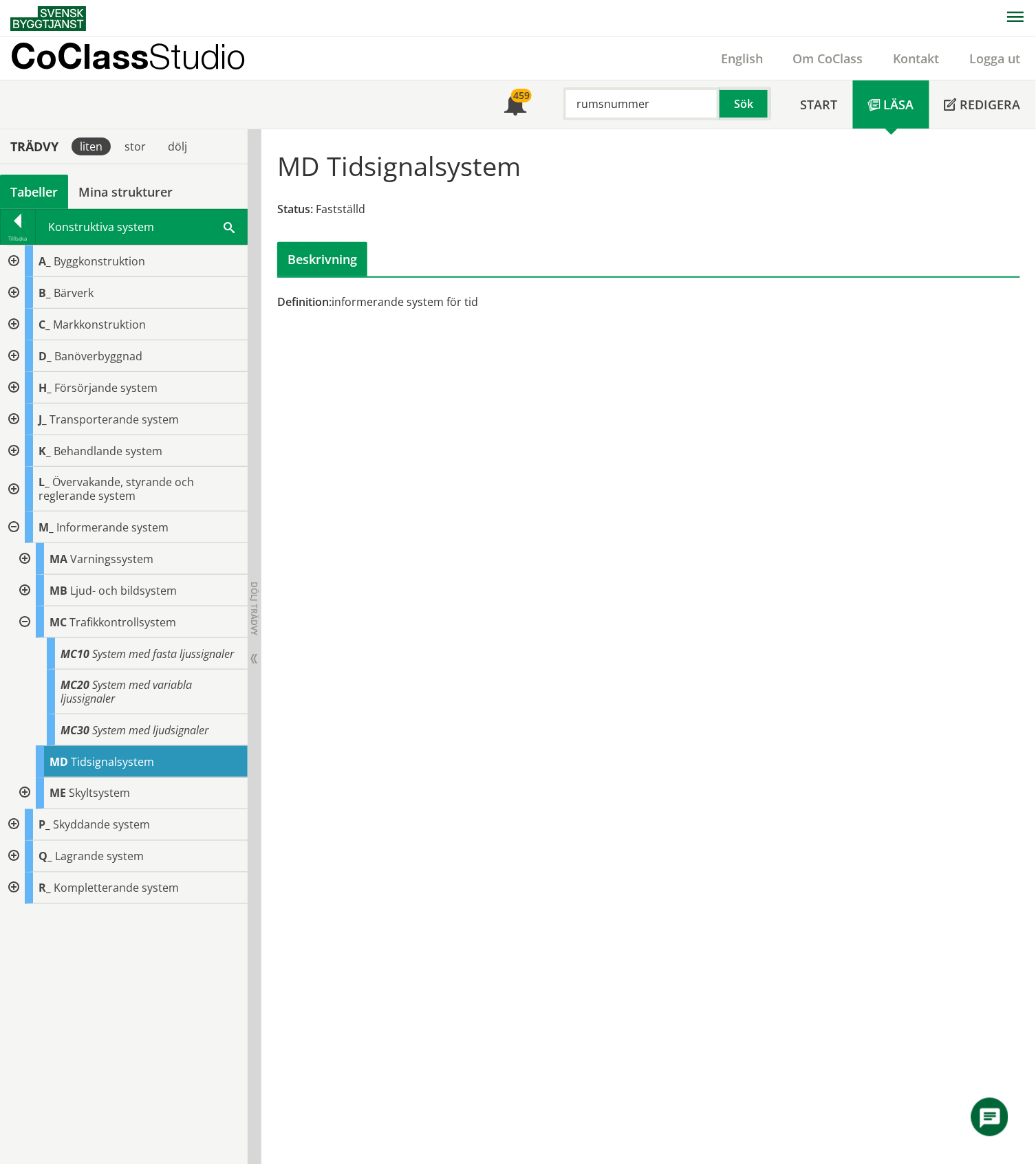
click at [26, 622] on div at bounding box center [23, 622] width 25 height 31
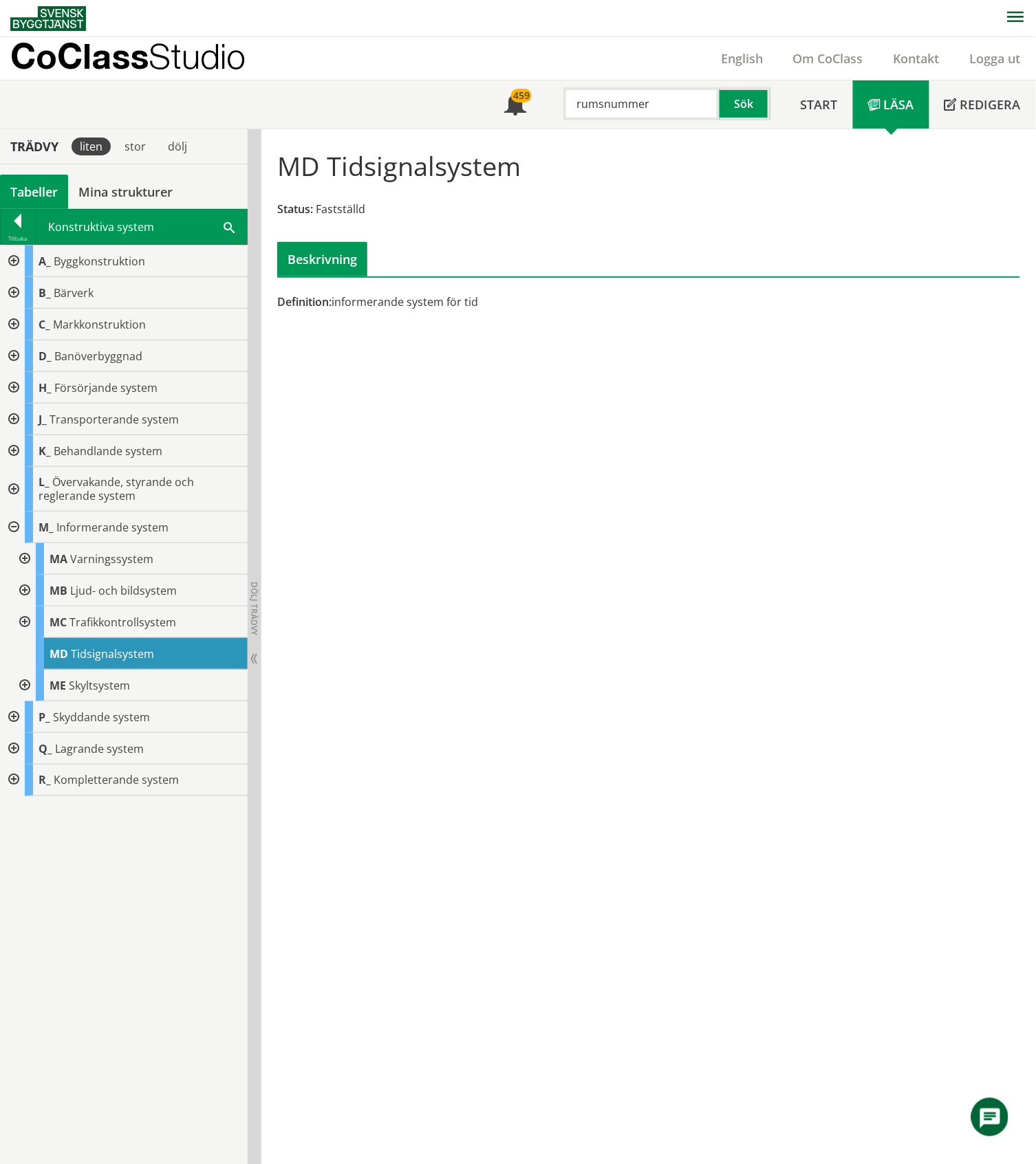
click at [26, 589] on div at bounding box center [23, 590] width 25 height 31
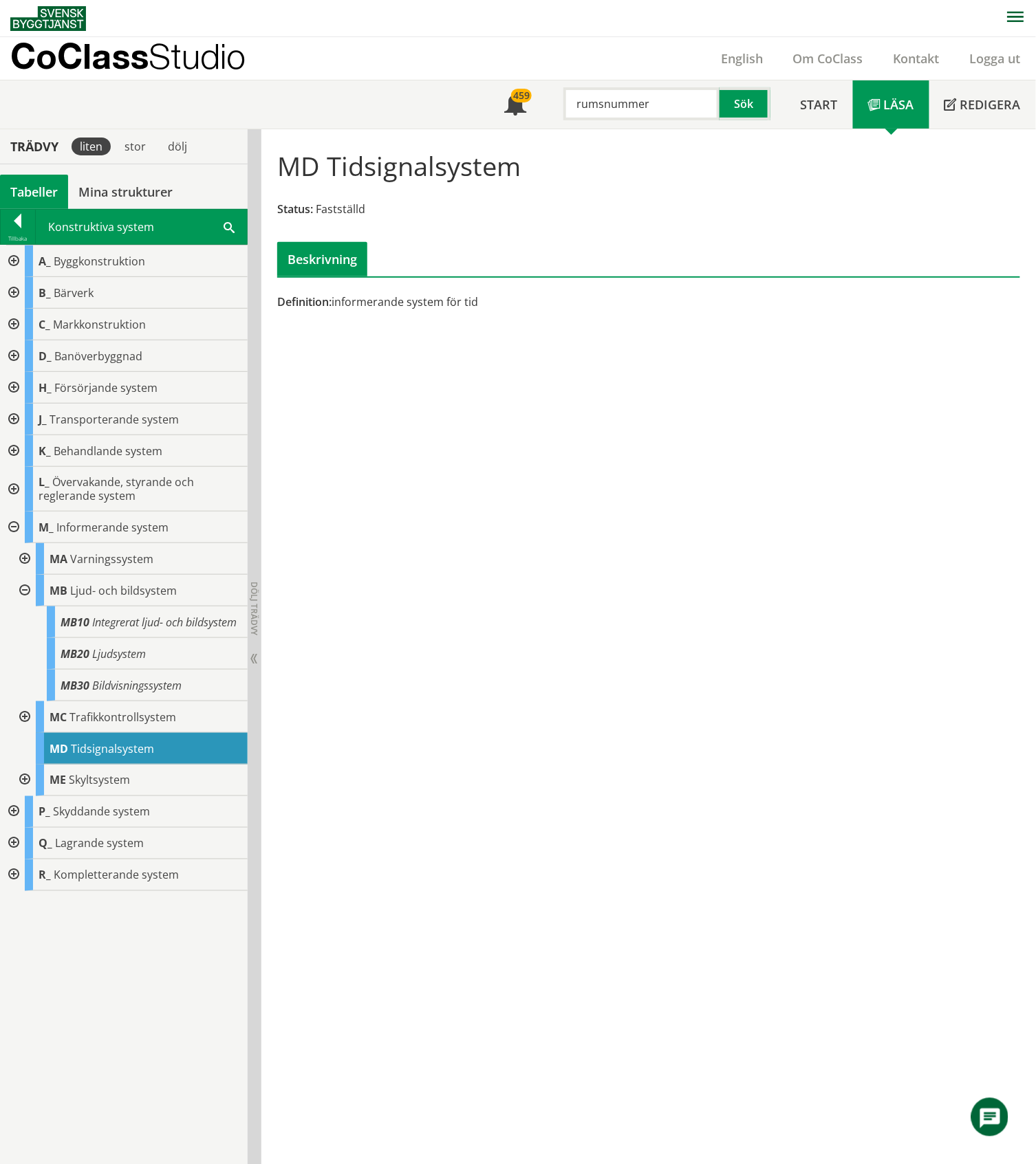
click at [26, 589] on div at bounding box center [23, 590] width 25 height 31
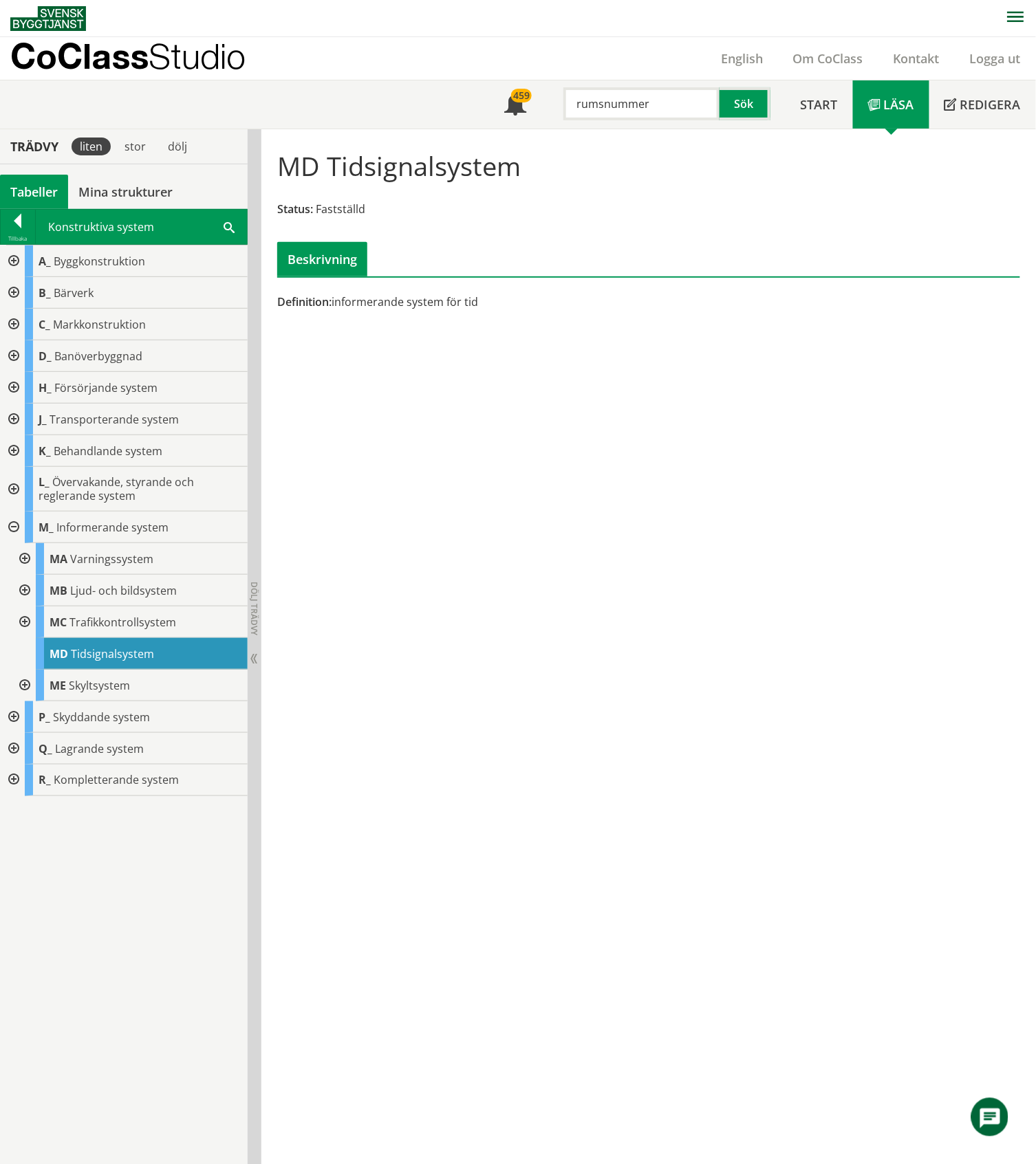
click at [29, 559] on div at bounding box center [23, 559] width 25 height 31
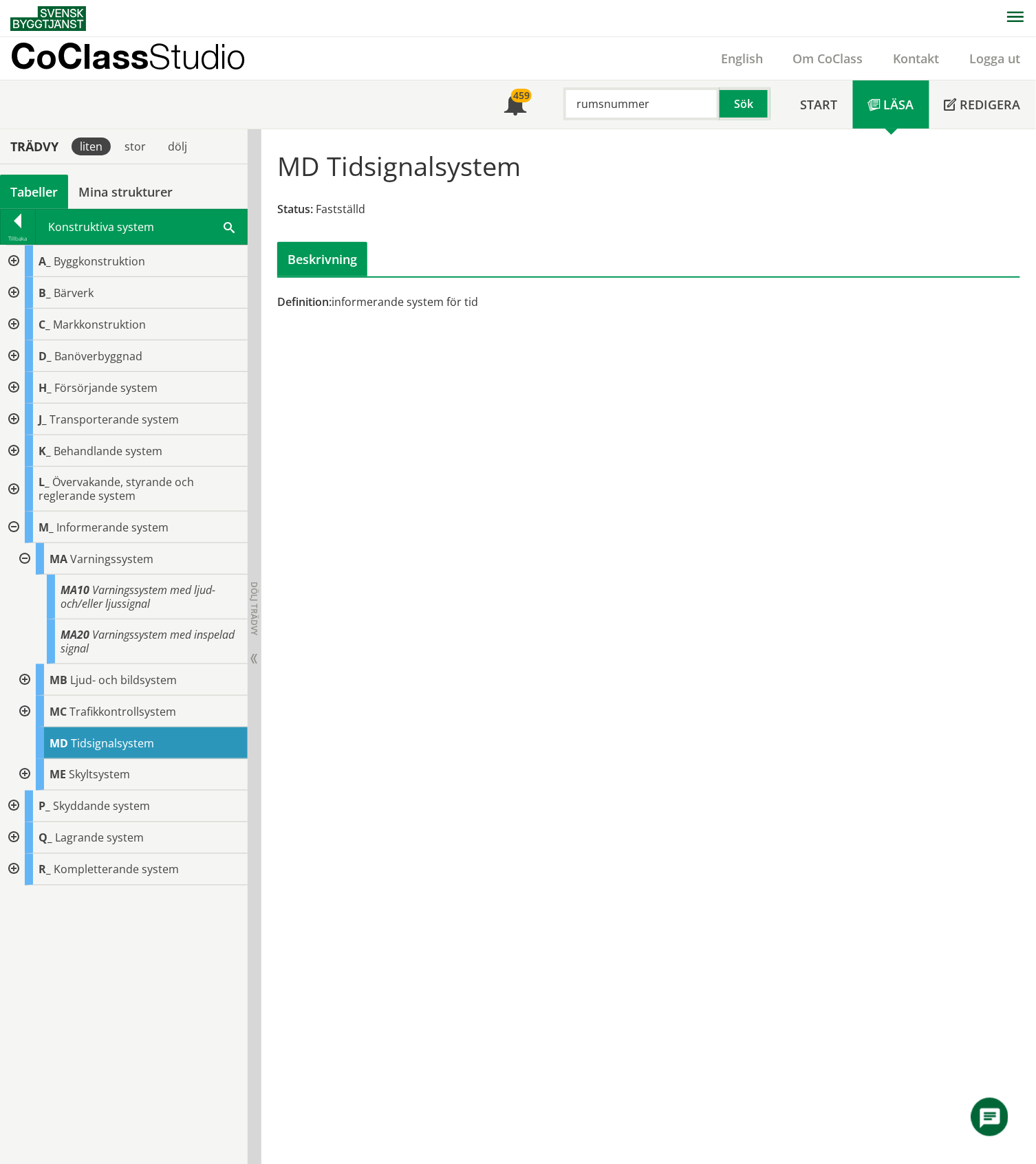
click at [23, 559] on div at bounding box center [23, 559] width 25 height 31
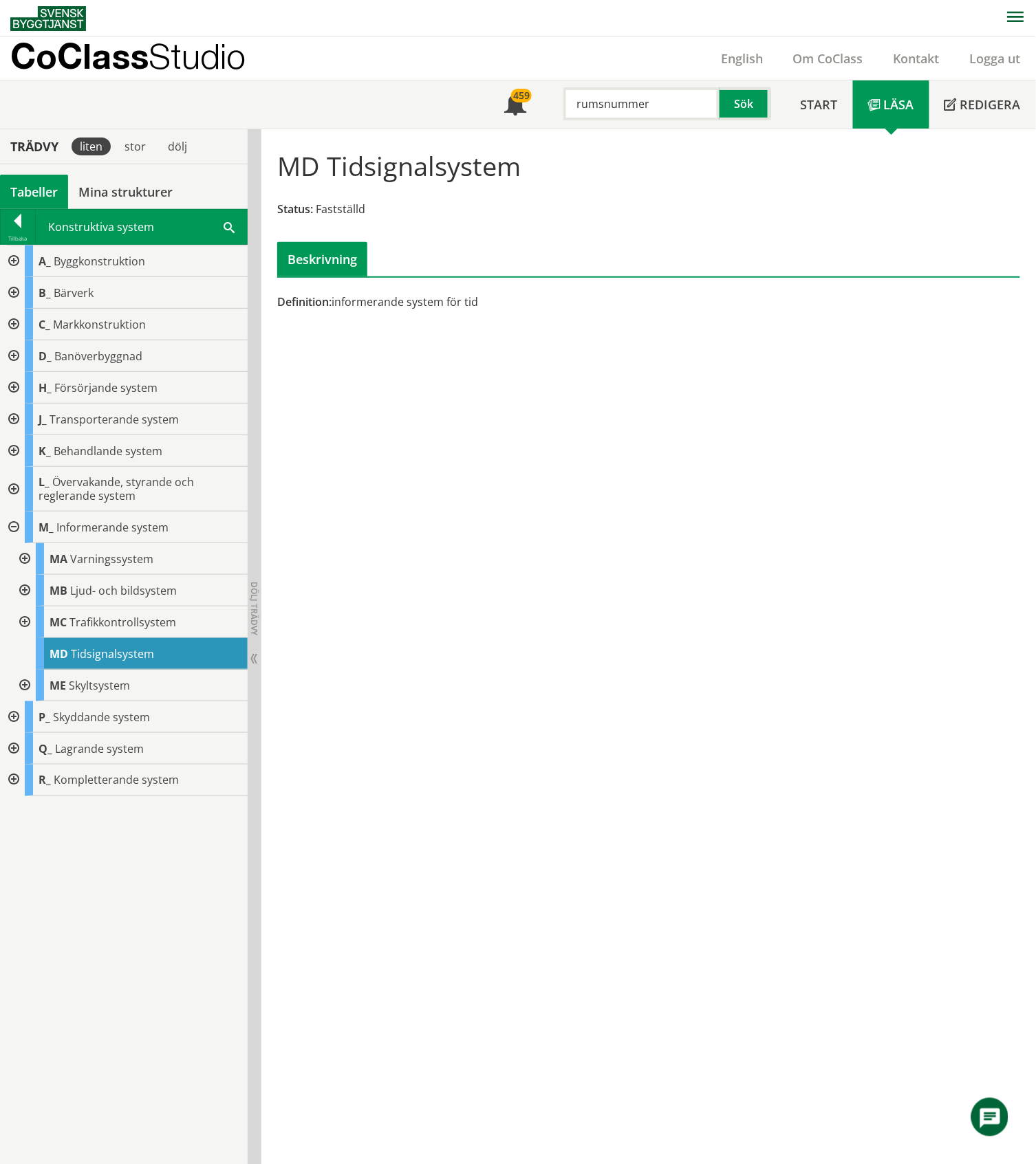
click at [15, 490] on div at bounding box center [12, 489] width 25 height 44
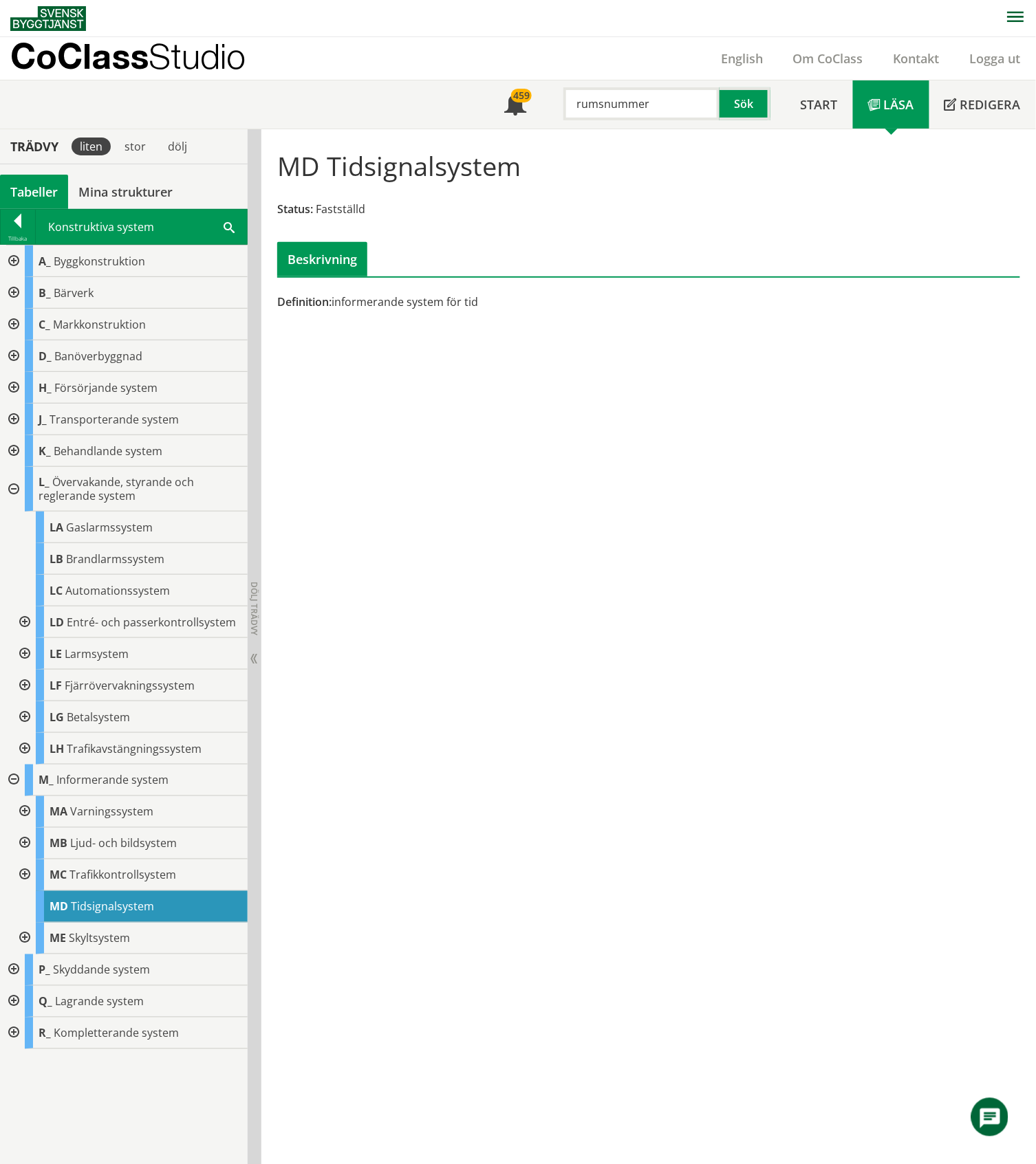
click at [26, 654] on div at bounding box center [23, 653] width 25 height 31
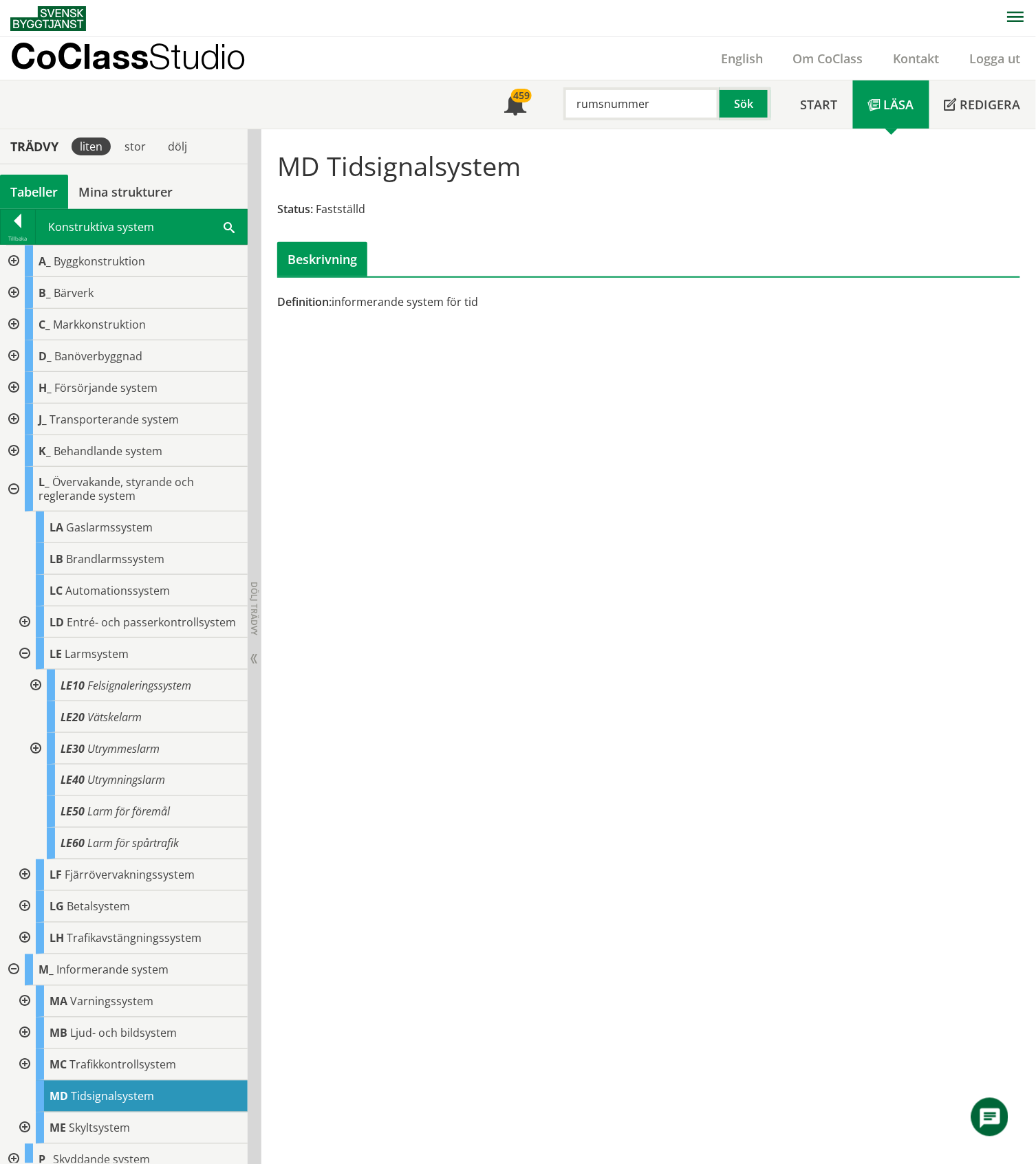
click at [39, 699] on div at bounding box center [34, 685] width 25 height 31
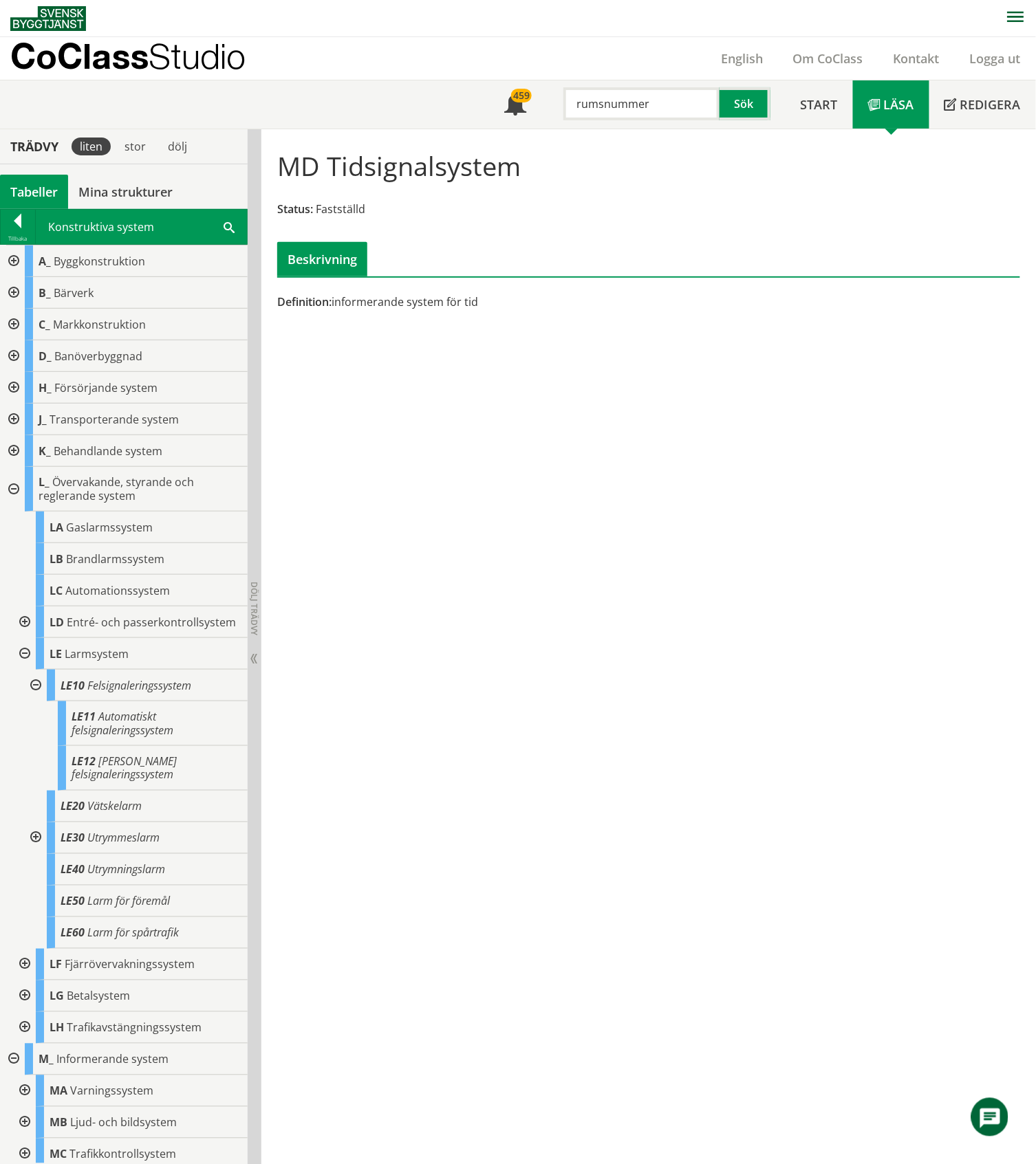
click at [39, 699] on div at bounding box center [34, 685] width 25 height 31
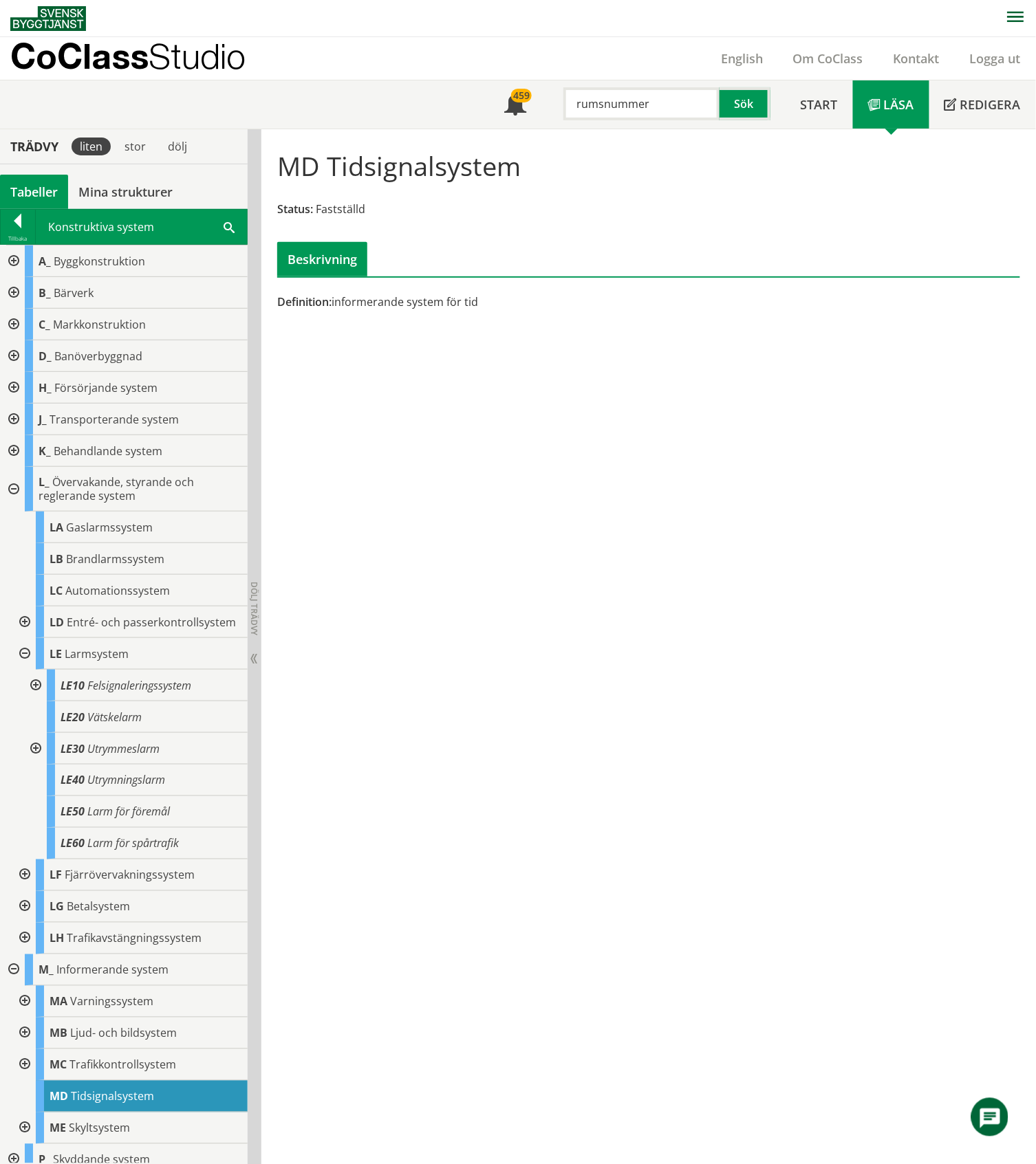
click at [37, 759] on div at bounding box center [34, 748] width 25 height 31
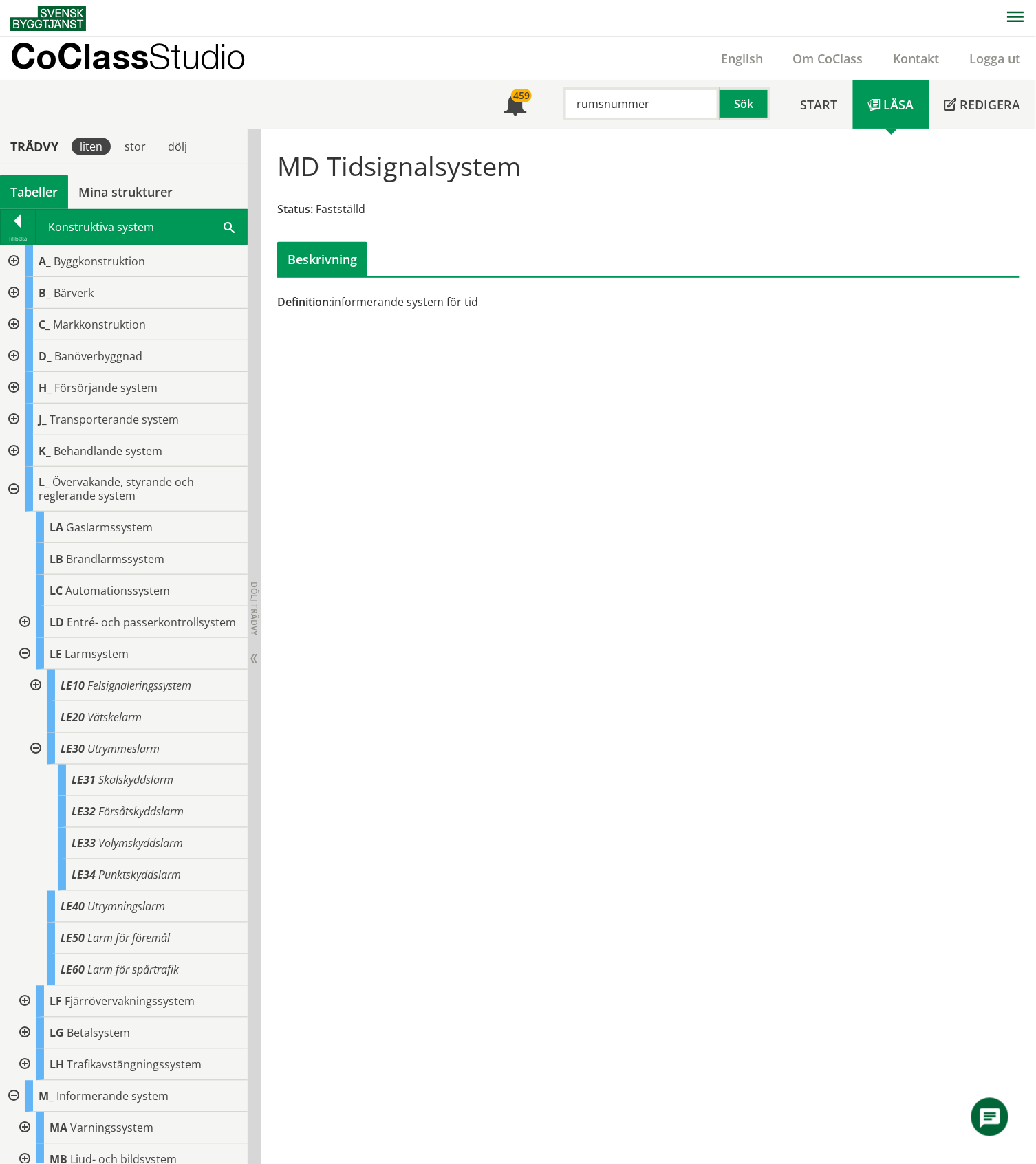
click at [37, 759] on div at bounding box center [34, 748] width 25 height 31
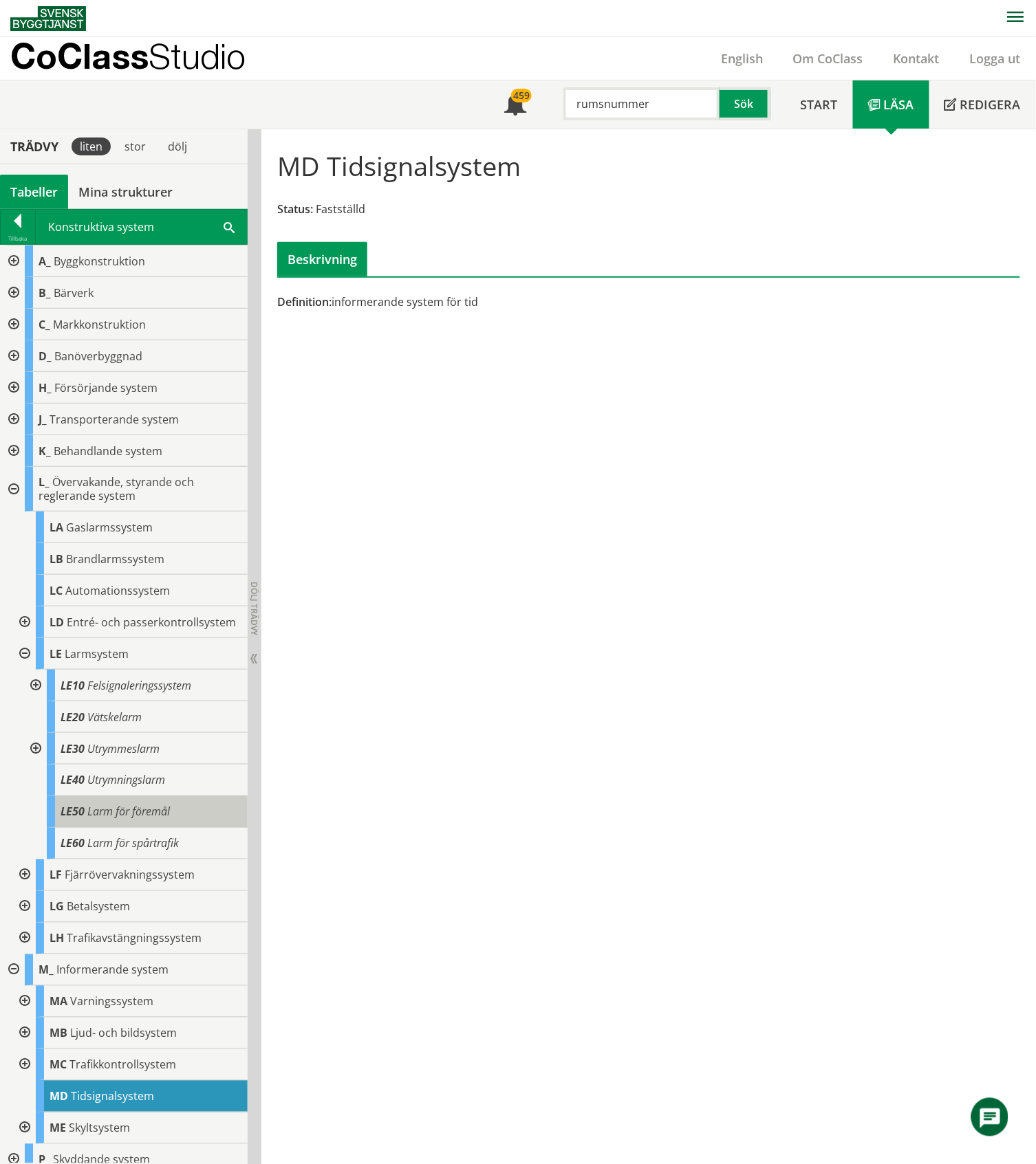
click at [115, 820] on span "Larm för föremål" at bounding box center [128, 812] width 82 height 15
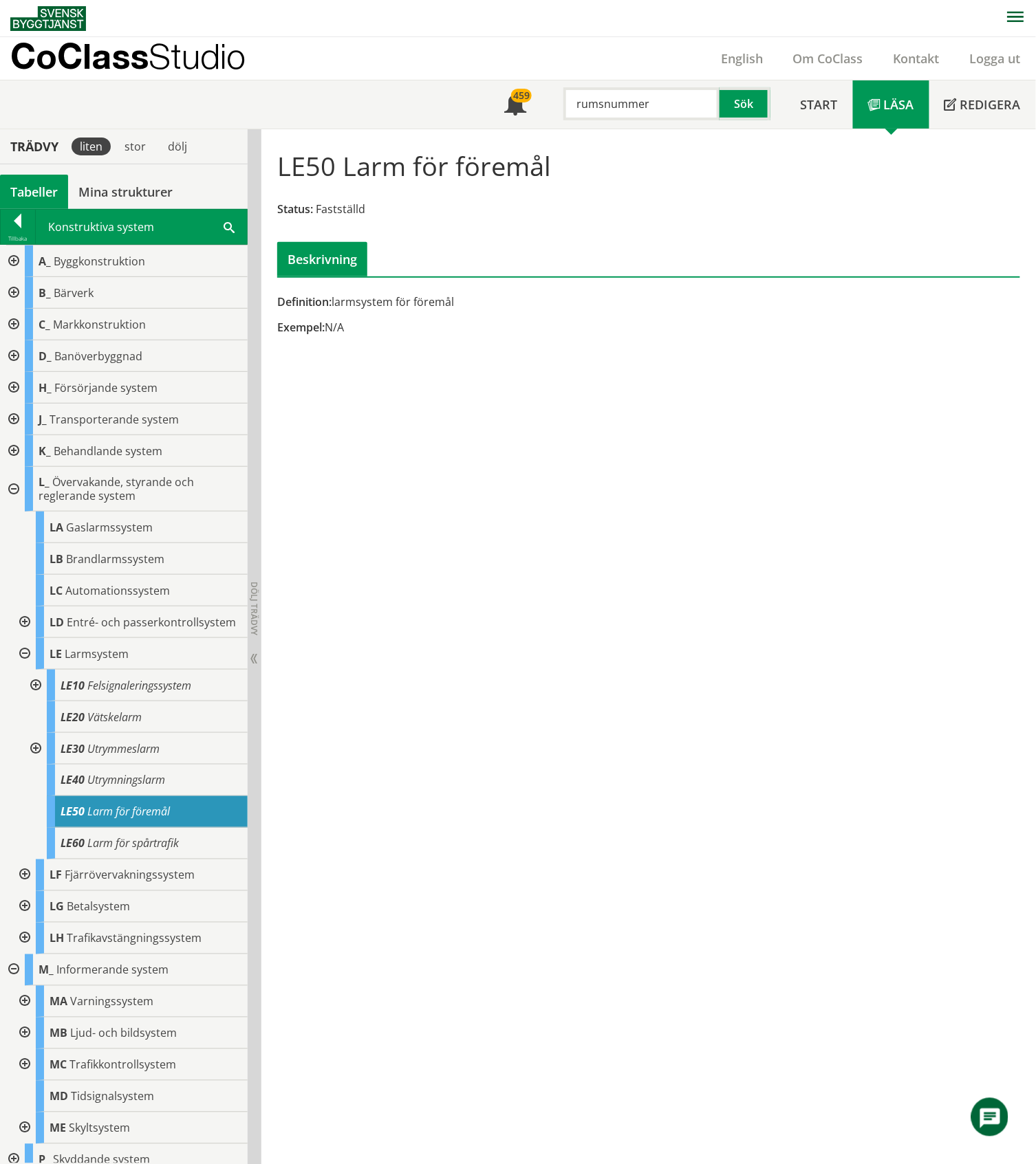
click at [12, 390] on div at bounding box center [12, 387] width 25 height 31
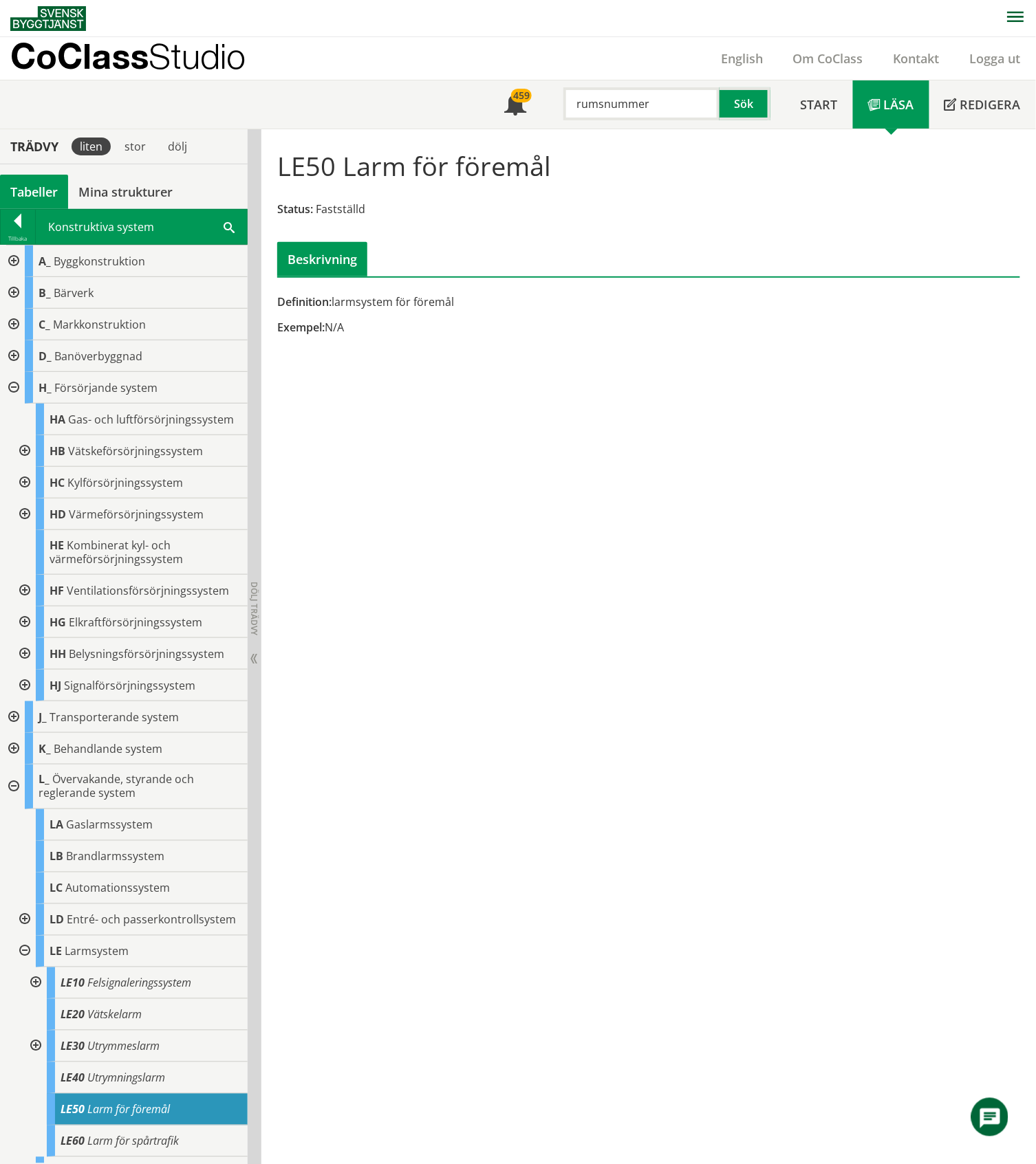
click at [23, 603] on div at bounding box center [23, 590] width 25 height 31
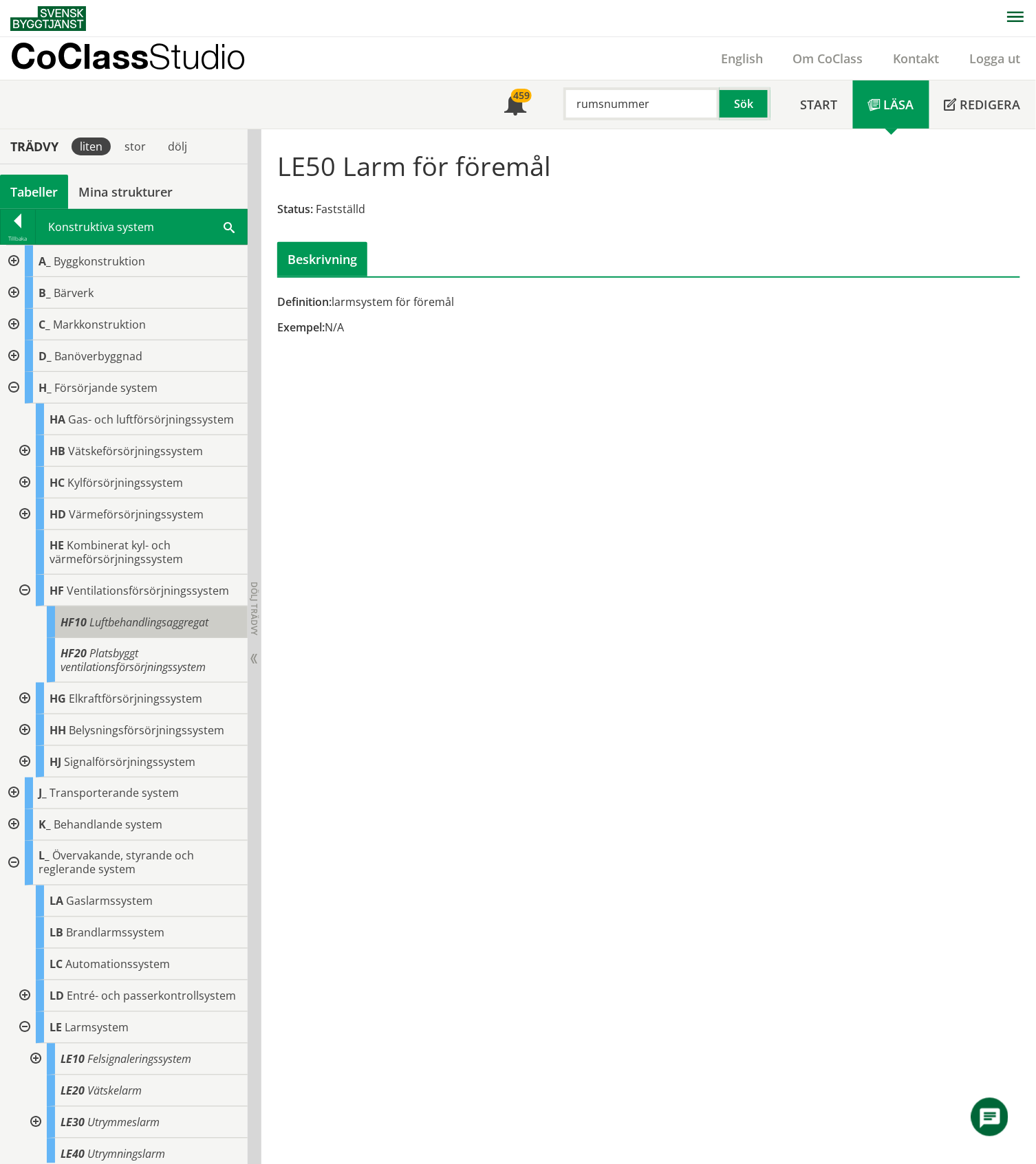
click at [147, 638] on body "AMA AMA Beskrivningsverktyg AMA Funktion BSAB Bygginfo Byggjura Byggkatalogen B…" at bounding box center [518, 582] width 1036 height 1164
click at [177, 630] on span "Luftbehandlingsaggregat" at bounding box center [149, 622] width 119 height 15
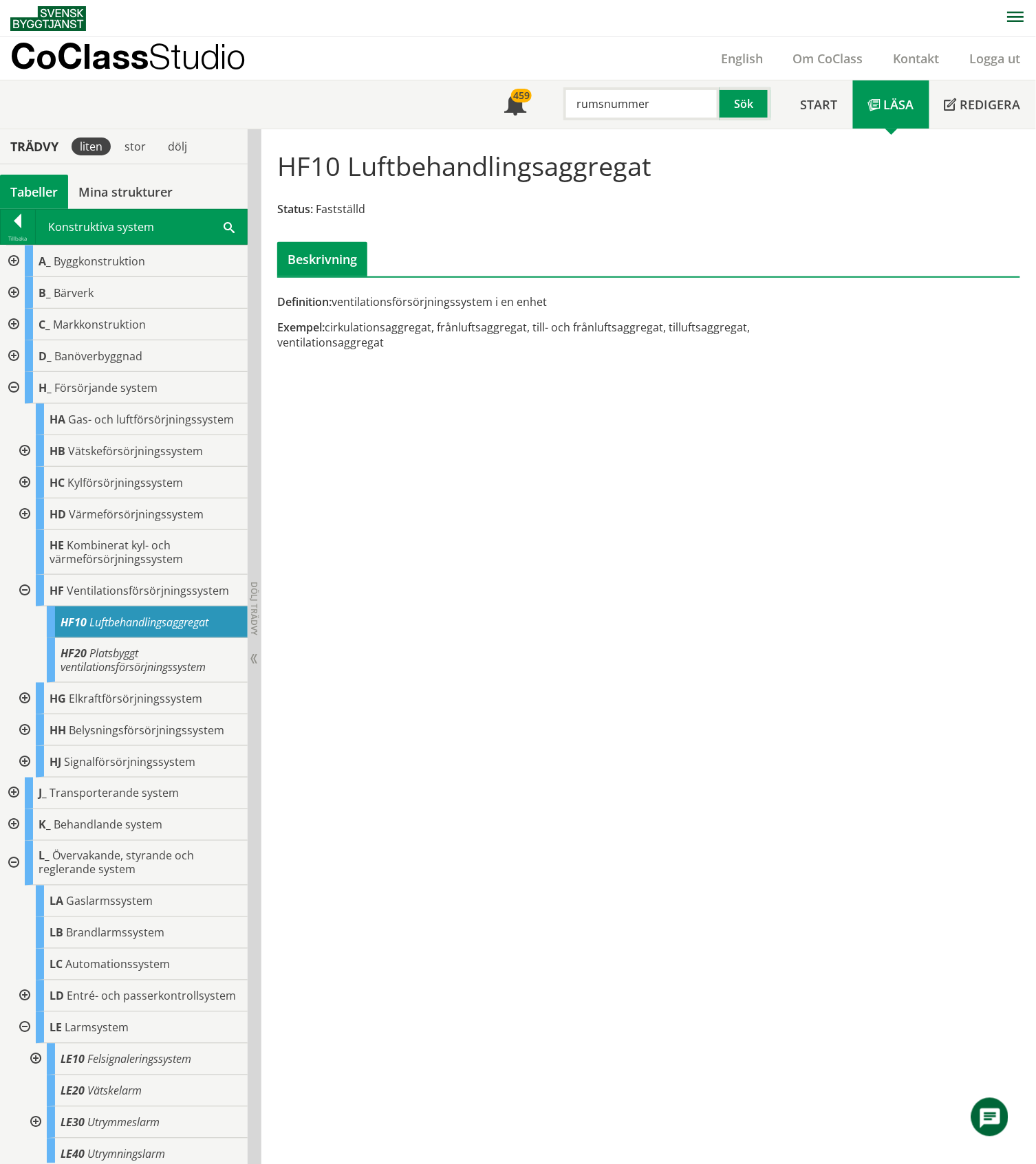
click at [19, 494] on div at bounding box center [23, 482] width 25 height 31
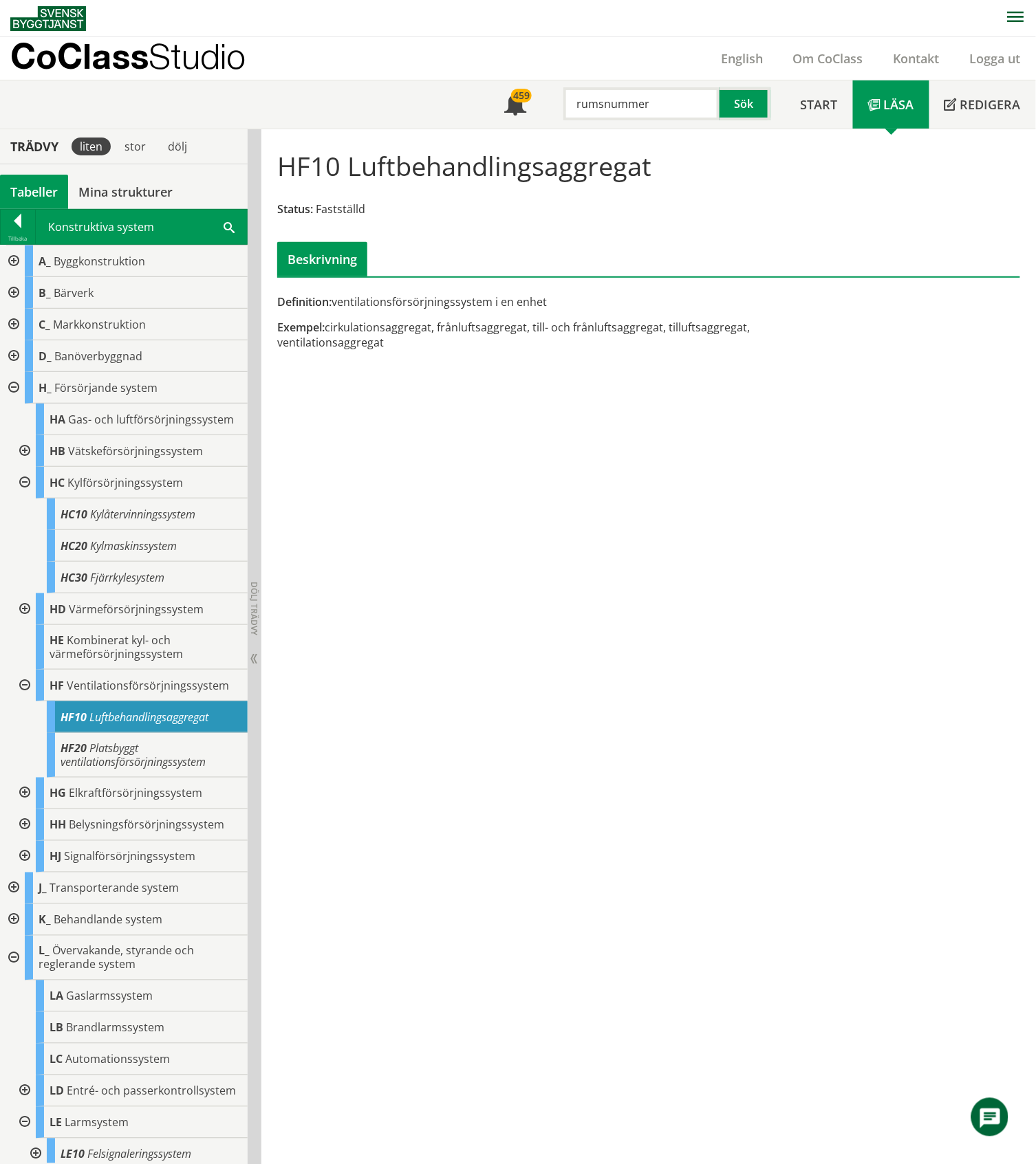
click at [23, 623] on div at bounding box center [23, 609] width 25 height 31
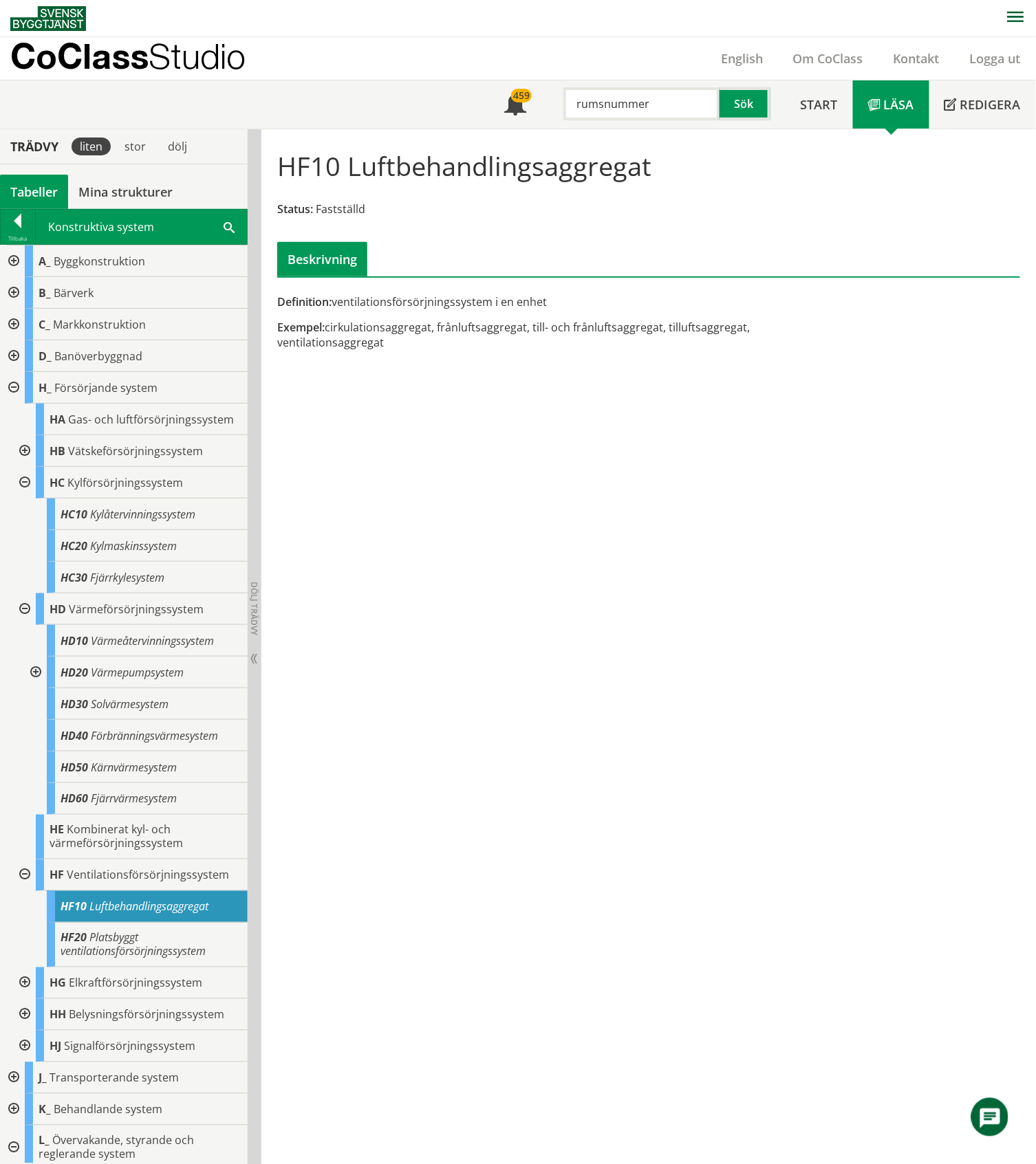
click at [36, 686] on div at bounding box center [34, 672] width 25 height 31
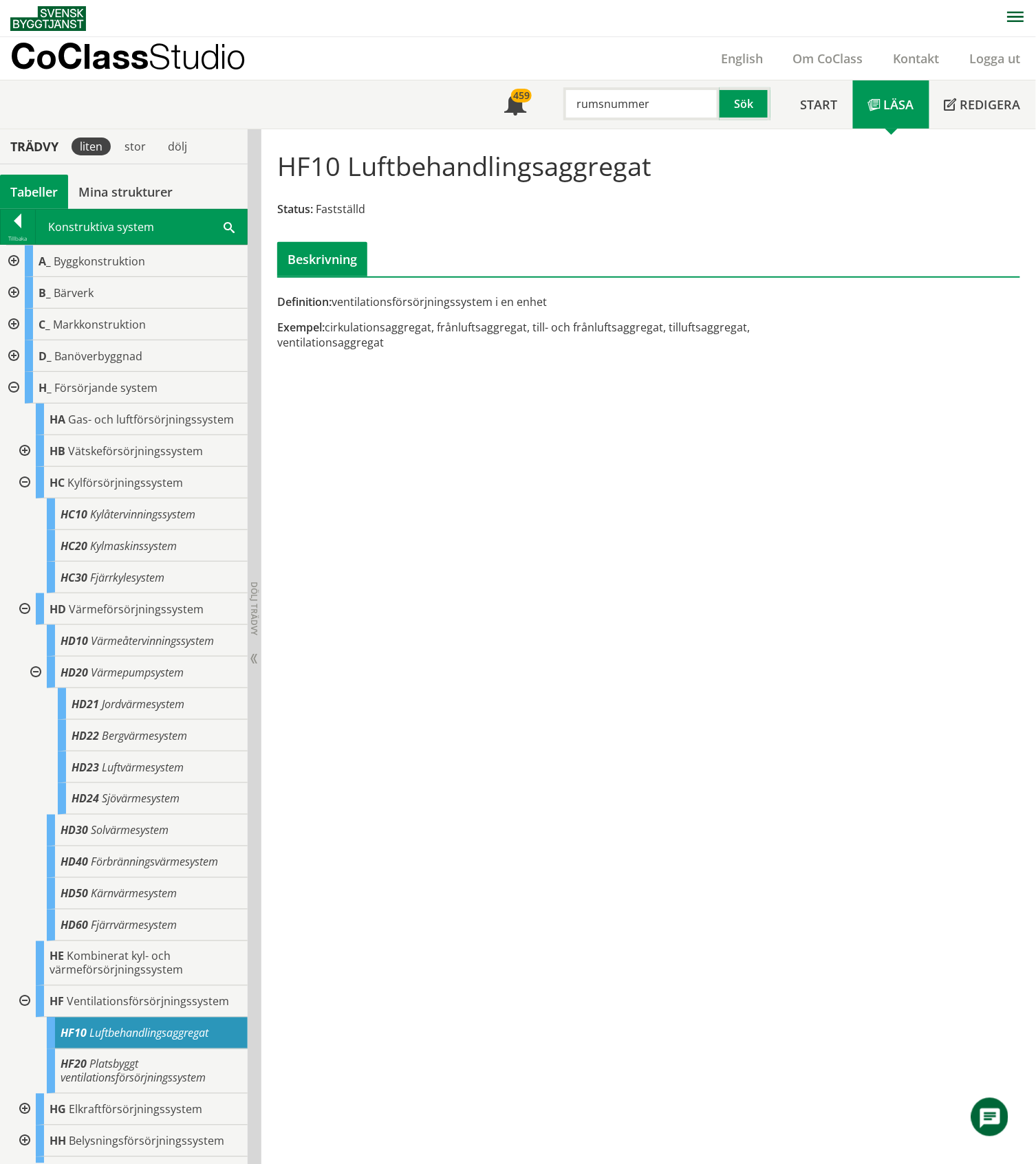
click at [34, 686] on div at bounding box center [34, 672] width 25 height 31
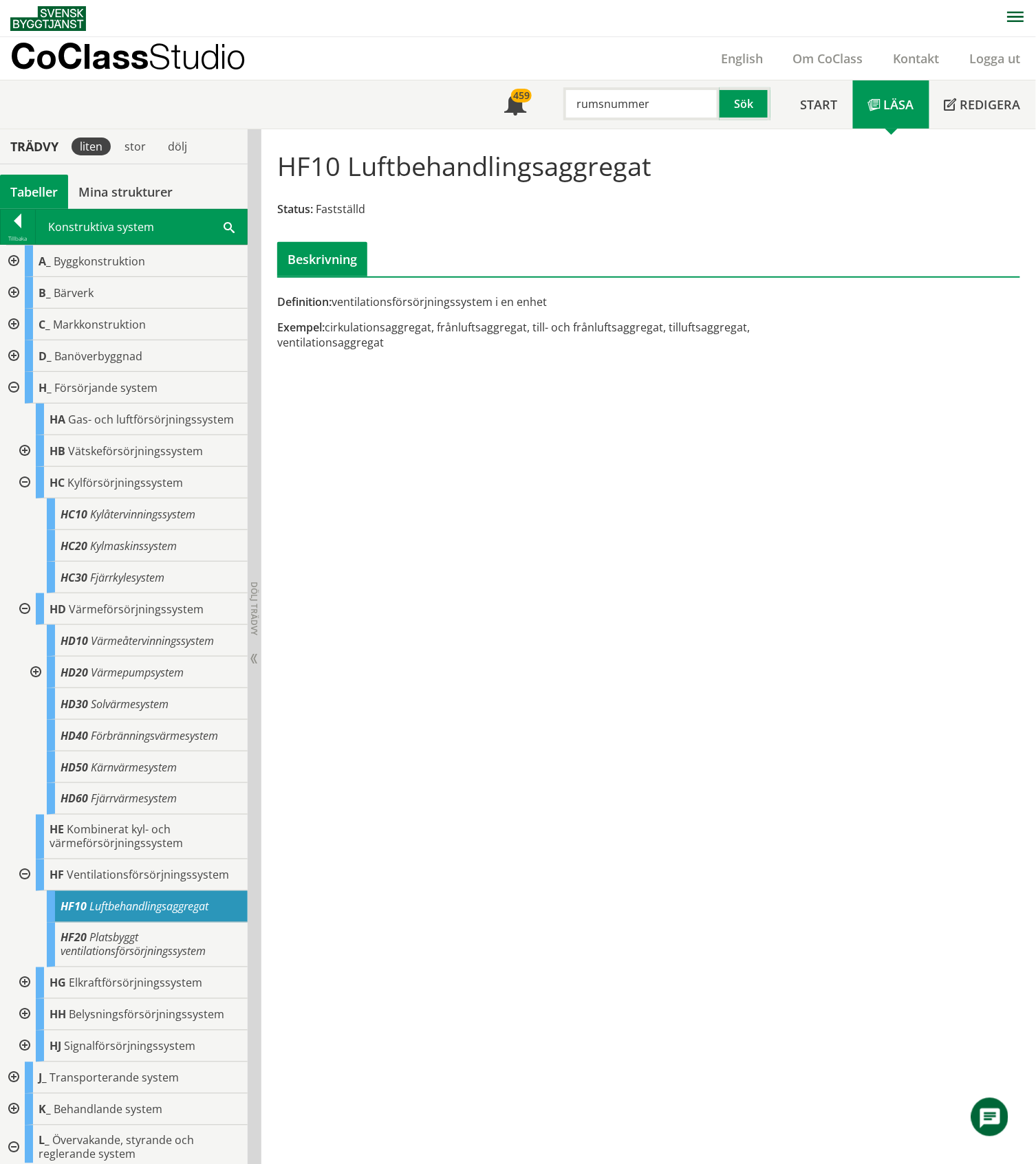
click at [25, 620] on div at bounding box center [23, 609] width 25 height 31
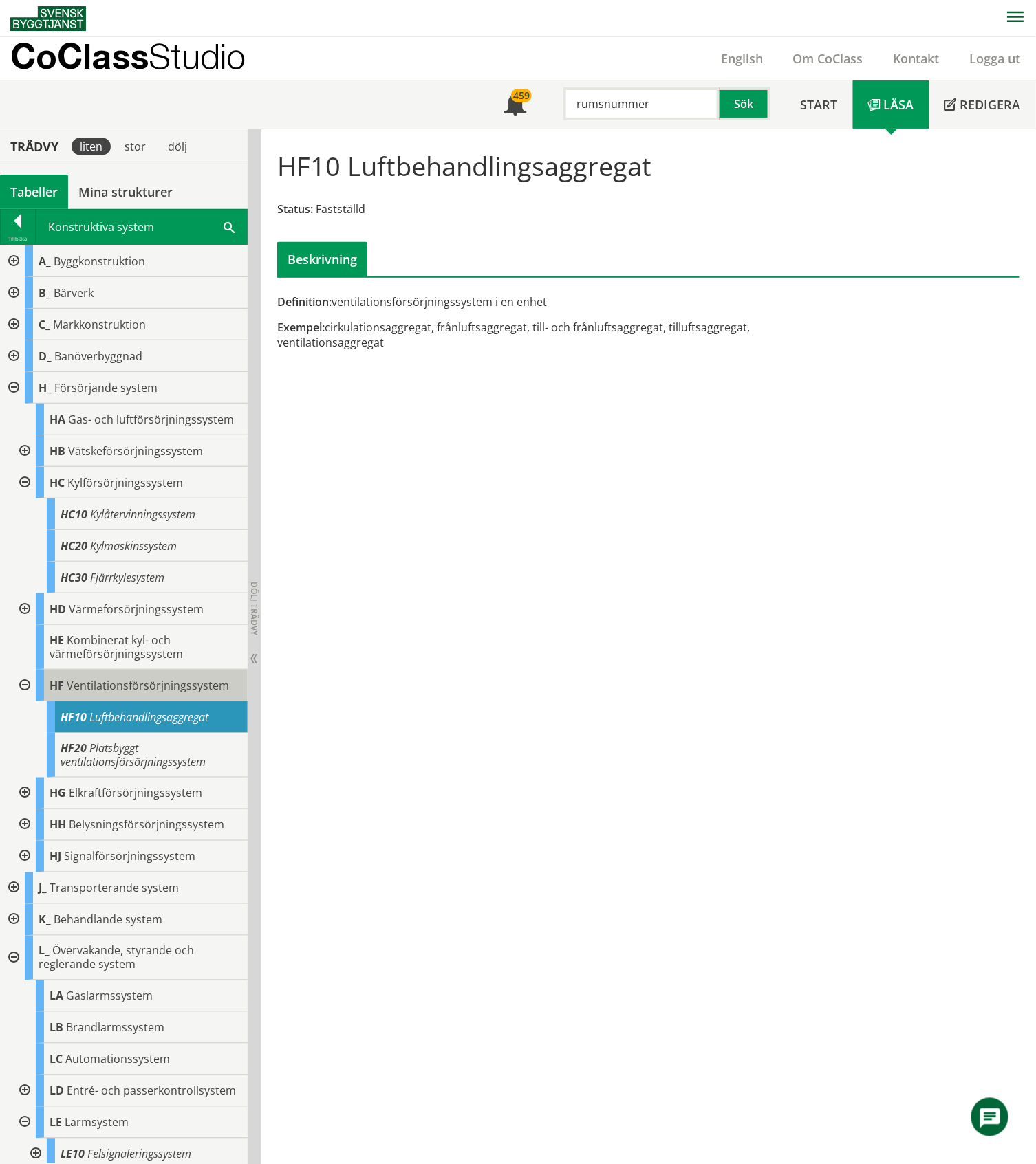
click at [116, 693] on span "Ventilationsförsörjningssystem" at bounding box center [147, 686] width 162 height 15
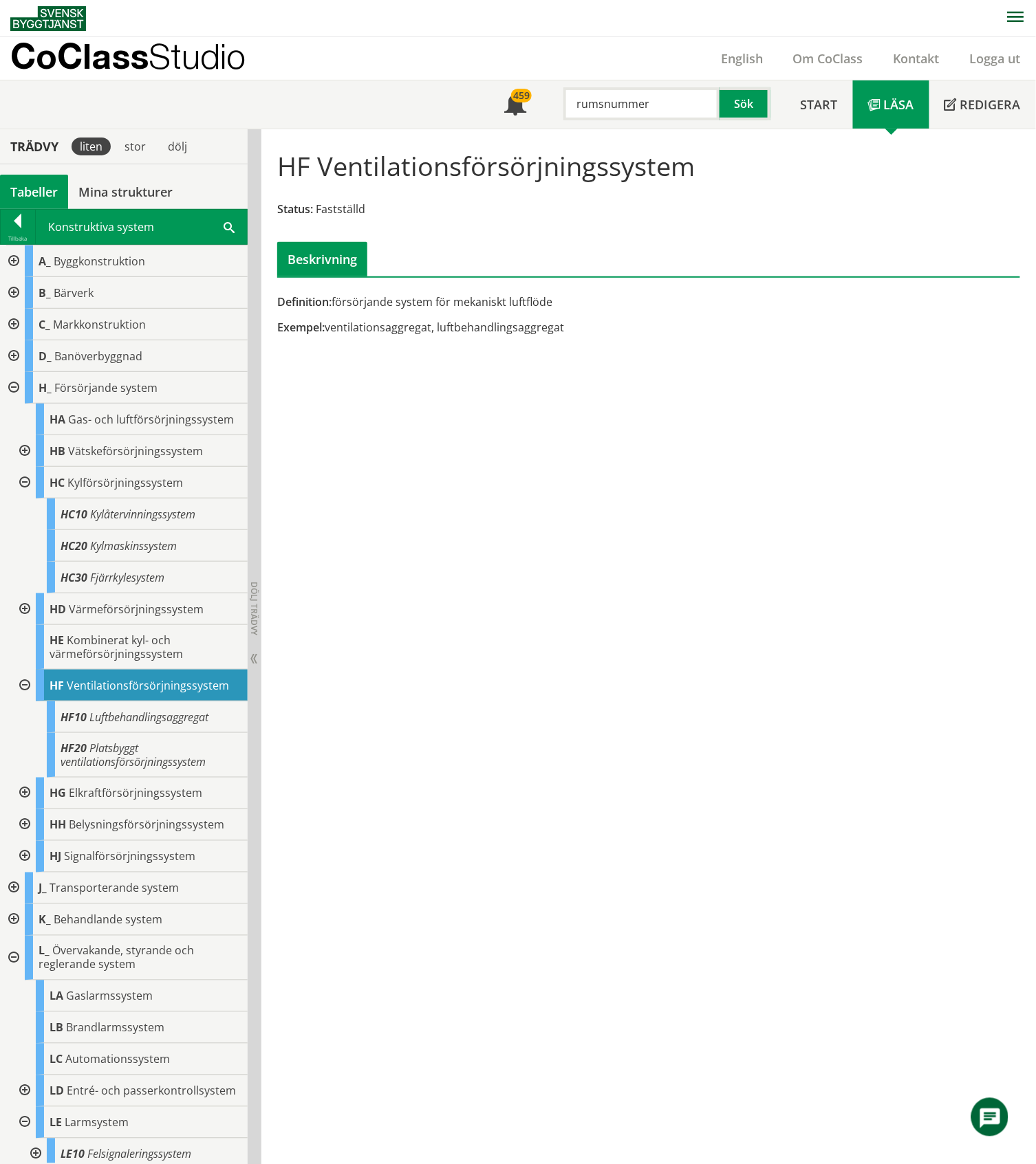
drag, startPoint x: 666, startPoint y: 102, endPoint x: 560, endPoint y: 95, distance: 106.2
click at [565, 96] on input "rumsnummer" at bounding box center [641, 104] width 156 height 33
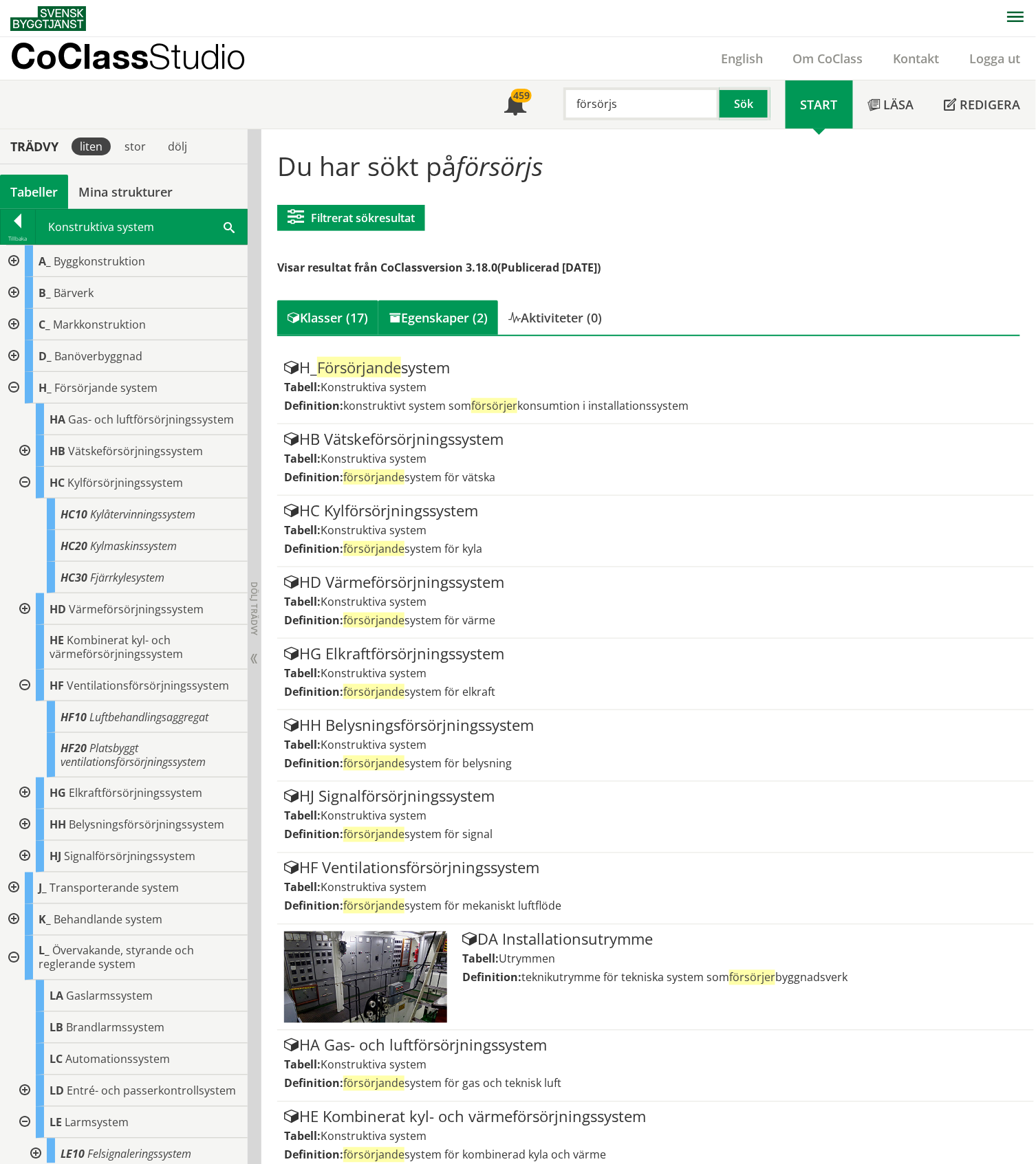
click at [429, 306] on div "Egenskaper (2)" at bounding box center [438, 317] width 120 height 34
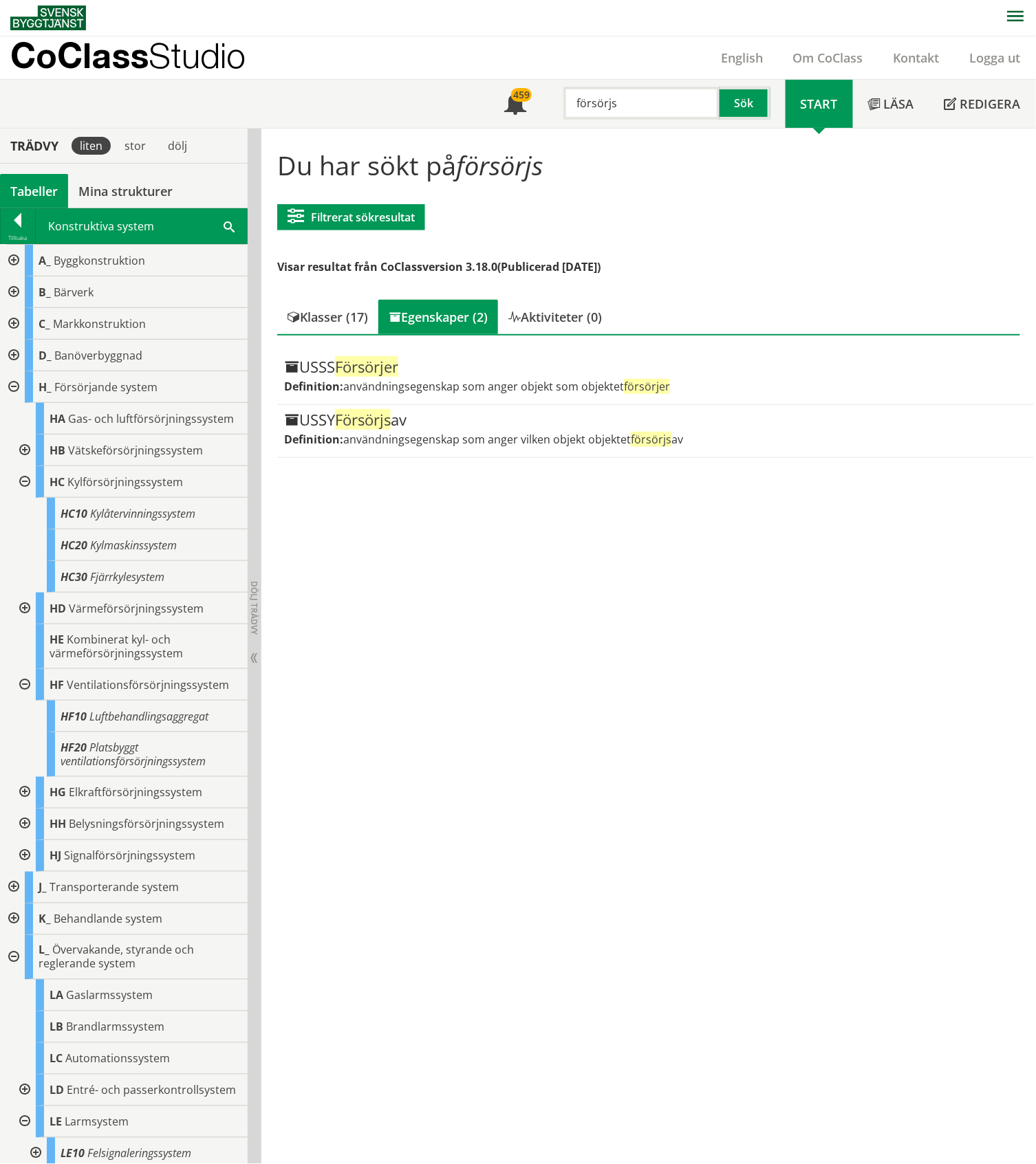
click at [28, 191] on div "Tabeller" at bounding box center [34, 191] width 68 height 34
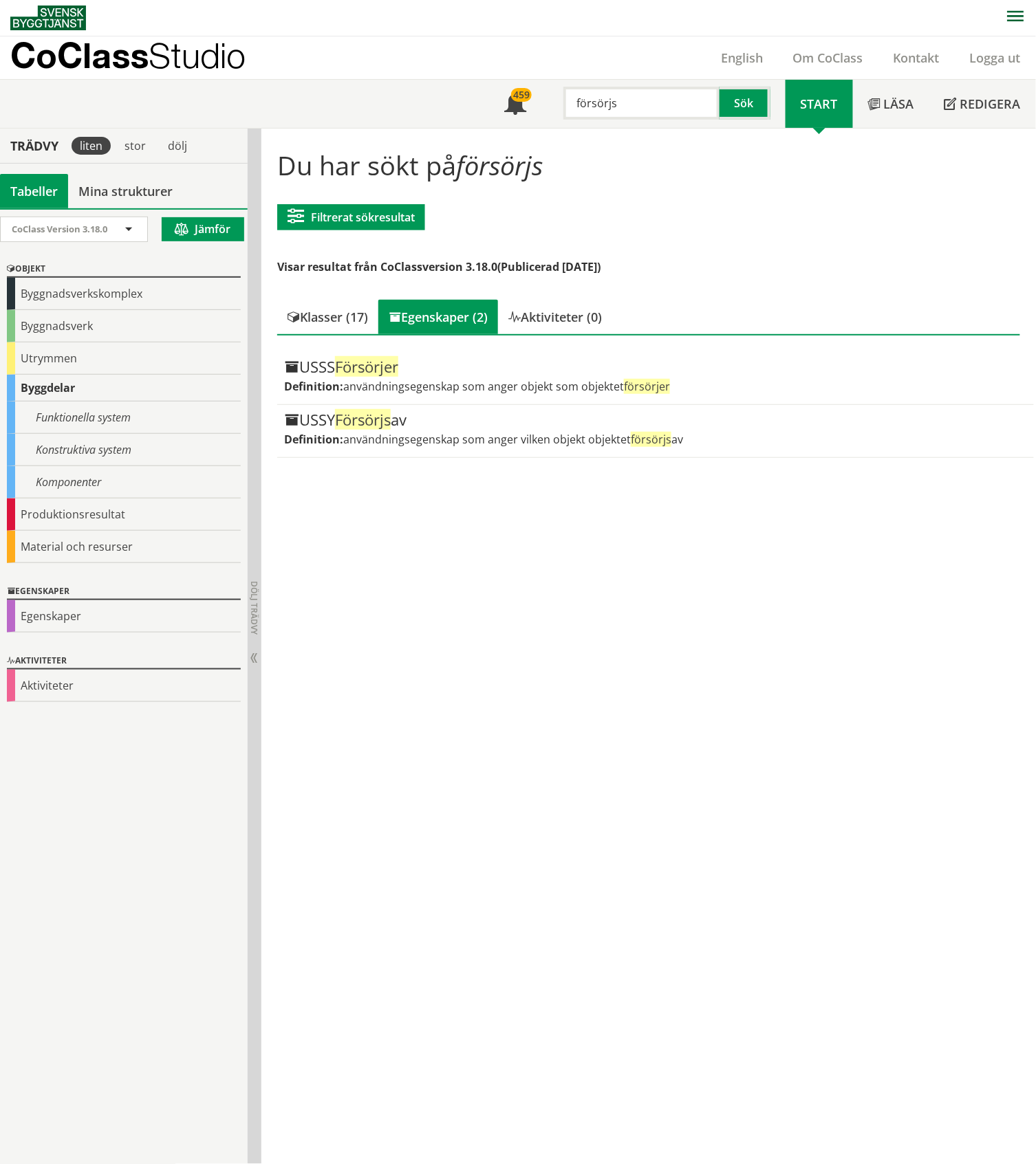
drag, startPoint x: 644, startPoint y: 106, endPoint x: 564, endPoint y: 104, distance: 80.0
click at [564, 104] on input "försörjs" at bounding box center [641, 103] width 156 height 33
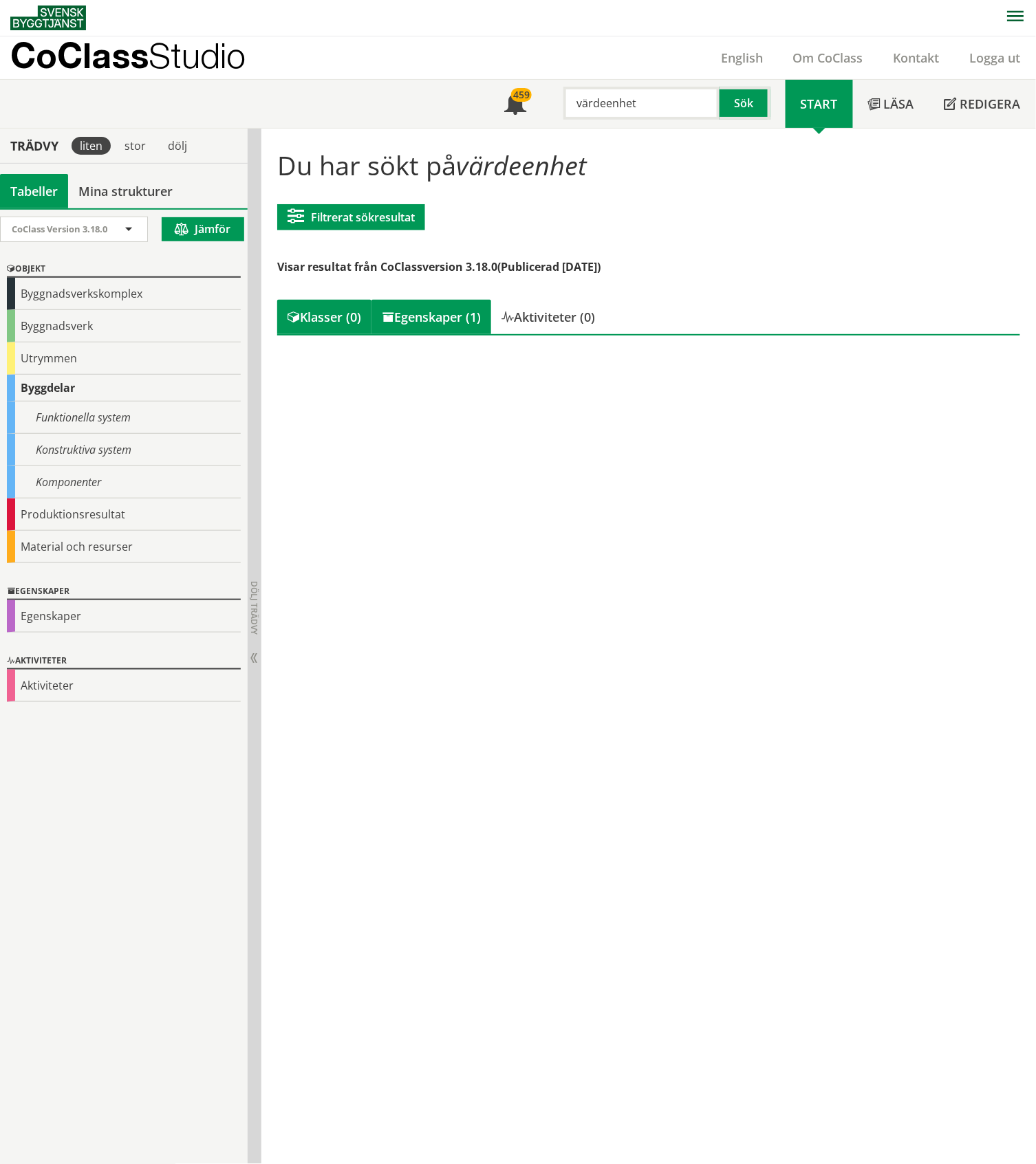
click at [457, 309] on div "Egenskaper (1)" at bounding box center [431, 317] width 120 height 34
click at [31, 190] on div "Tabeller" at bounding box center [34, 191] width 68 height 34
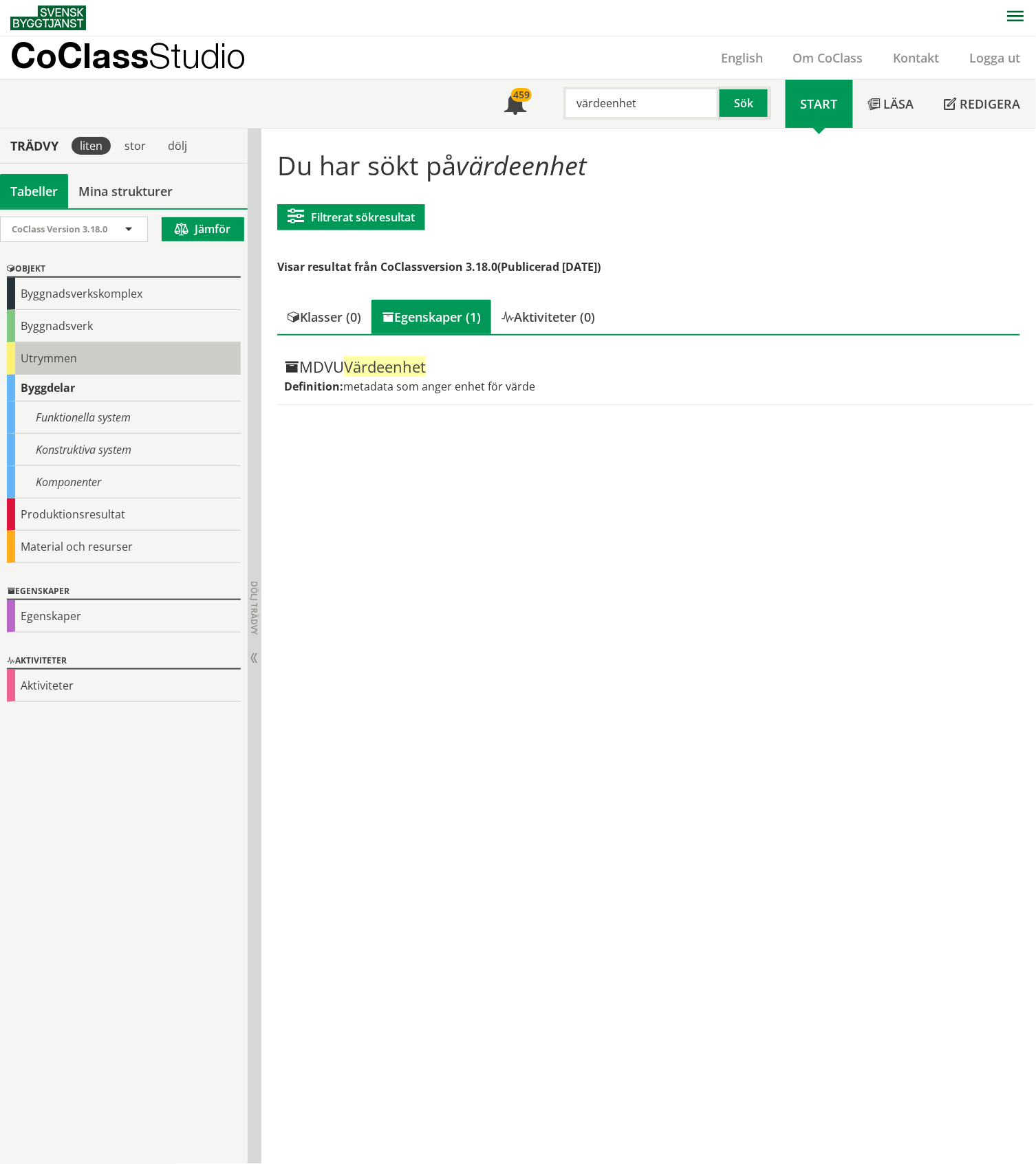
click at [84, 354] on div "Utrymmen" at bounding box center [123, 358] width 234 height 32
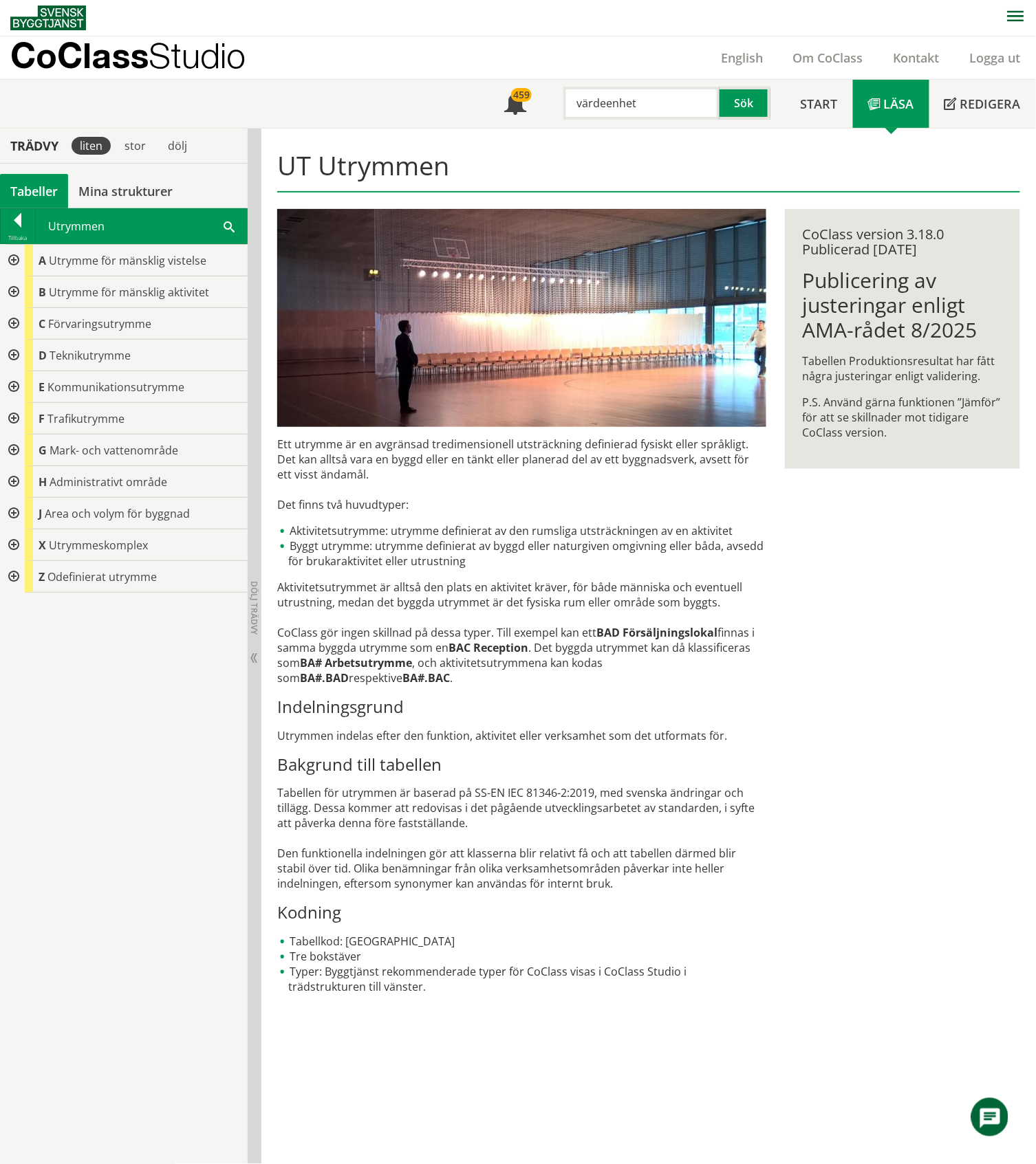
click at [9, 540] on div at bounding box center [12, 545] width 25 height 31
click at [23, 667] on div at bounding box center [23, 671] width 25 height 31
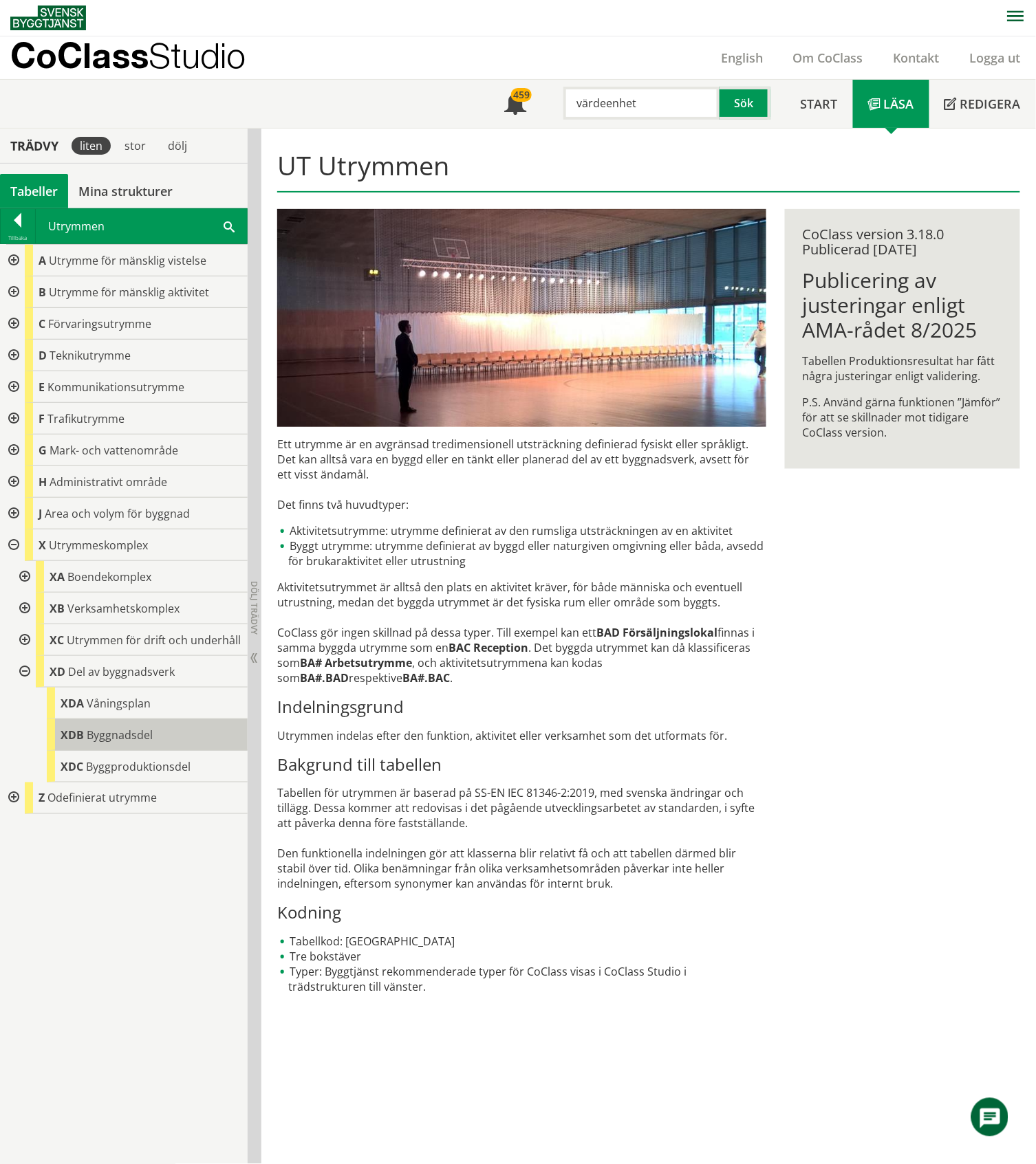
click at [138, 734] on span "Byggnadsdel" at bounding box center [120, 734] width 66 height 15
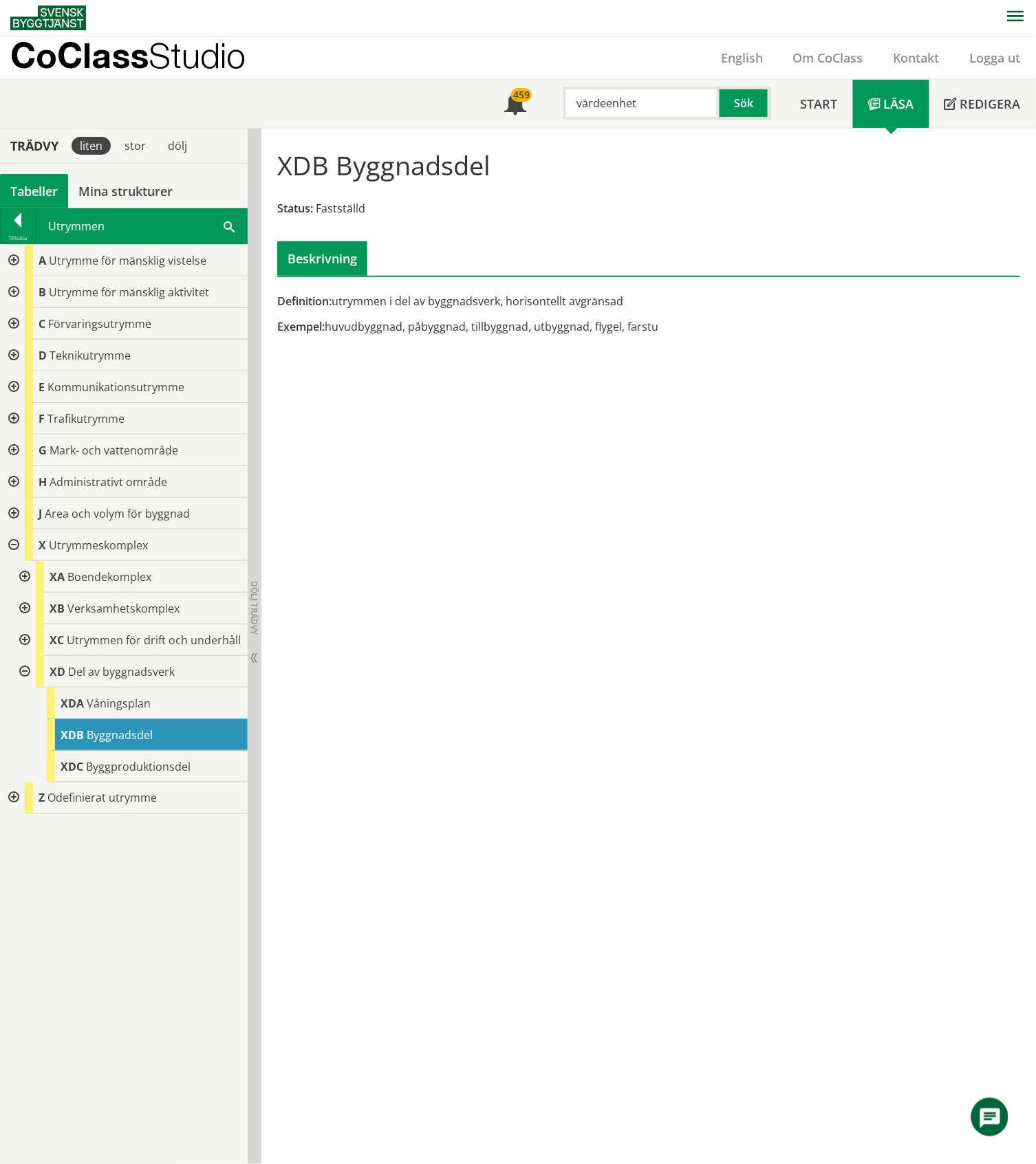
click at [28, 194] on div "Tabeller" at bounding box center [34, 191] width 68 height 34
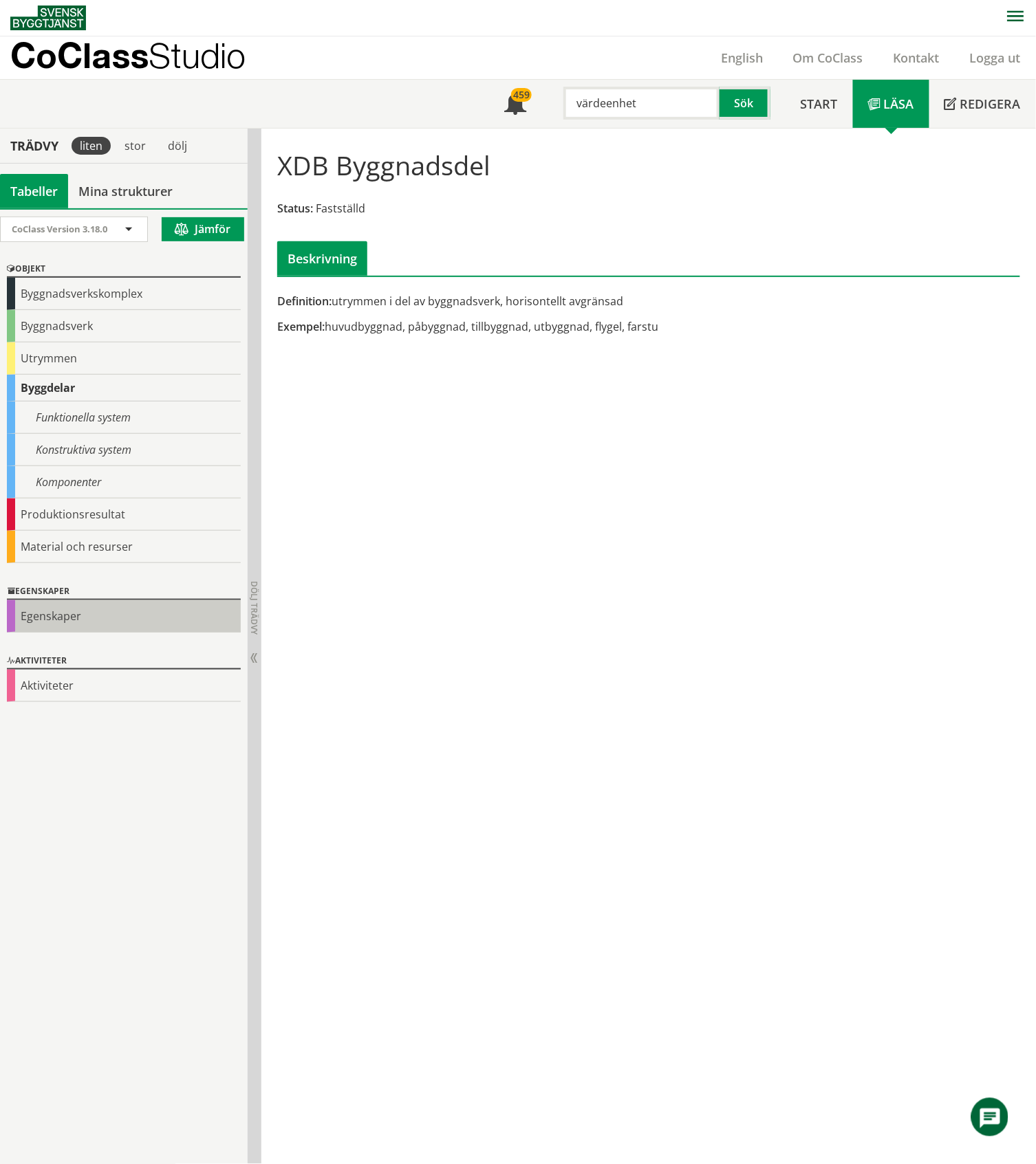
click at [45, 618] on div "Egenskaper" at bounding box center [123, 616] width 234 height 32
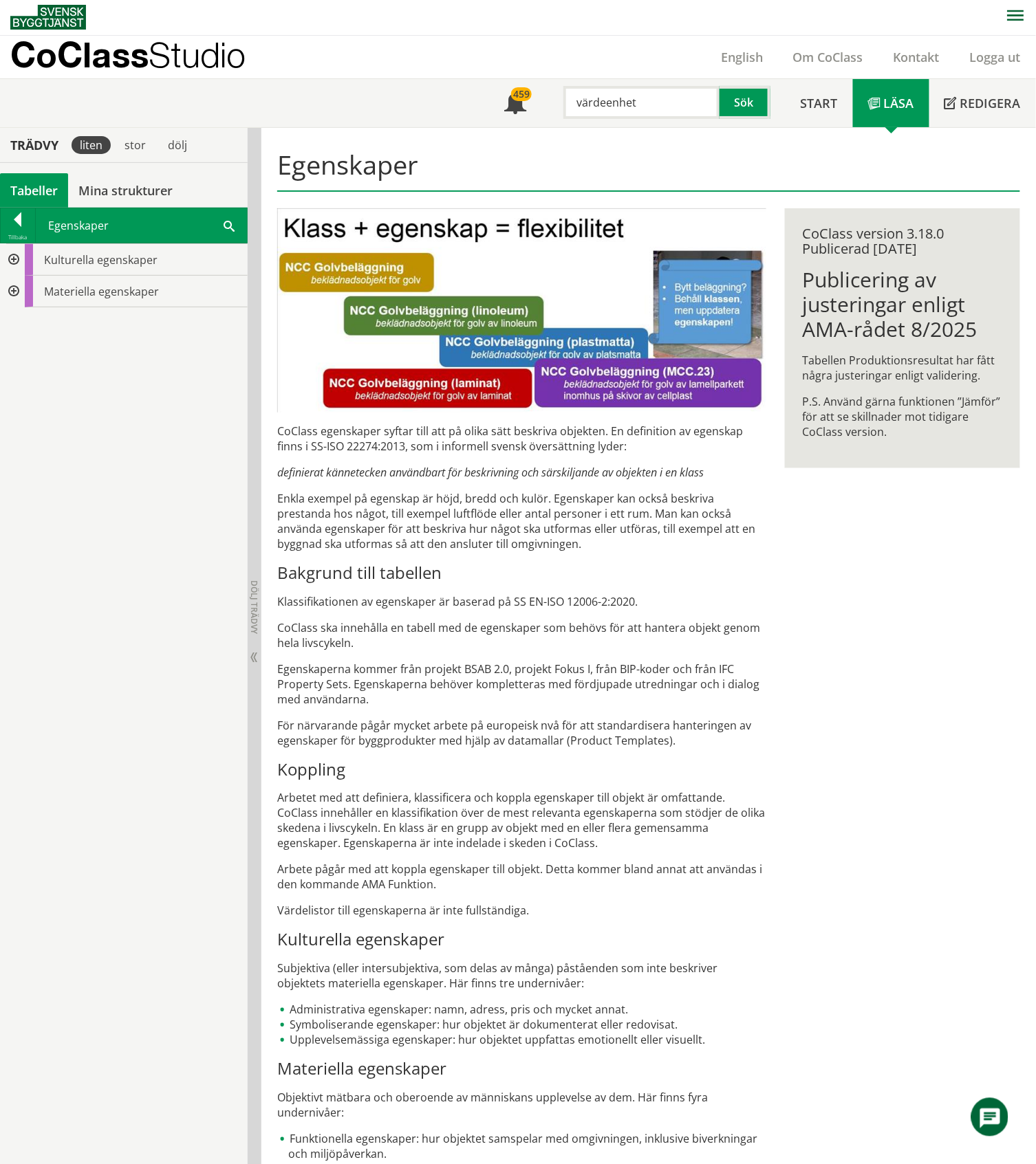
drag, startPoint x: 639, startPoint y: 100, endPoint x: 563, endPoint y: 106, distance: 76.2
click at [563, 106] on input "värdeenhet" at bounding box center [641, 102] width 156 height 33
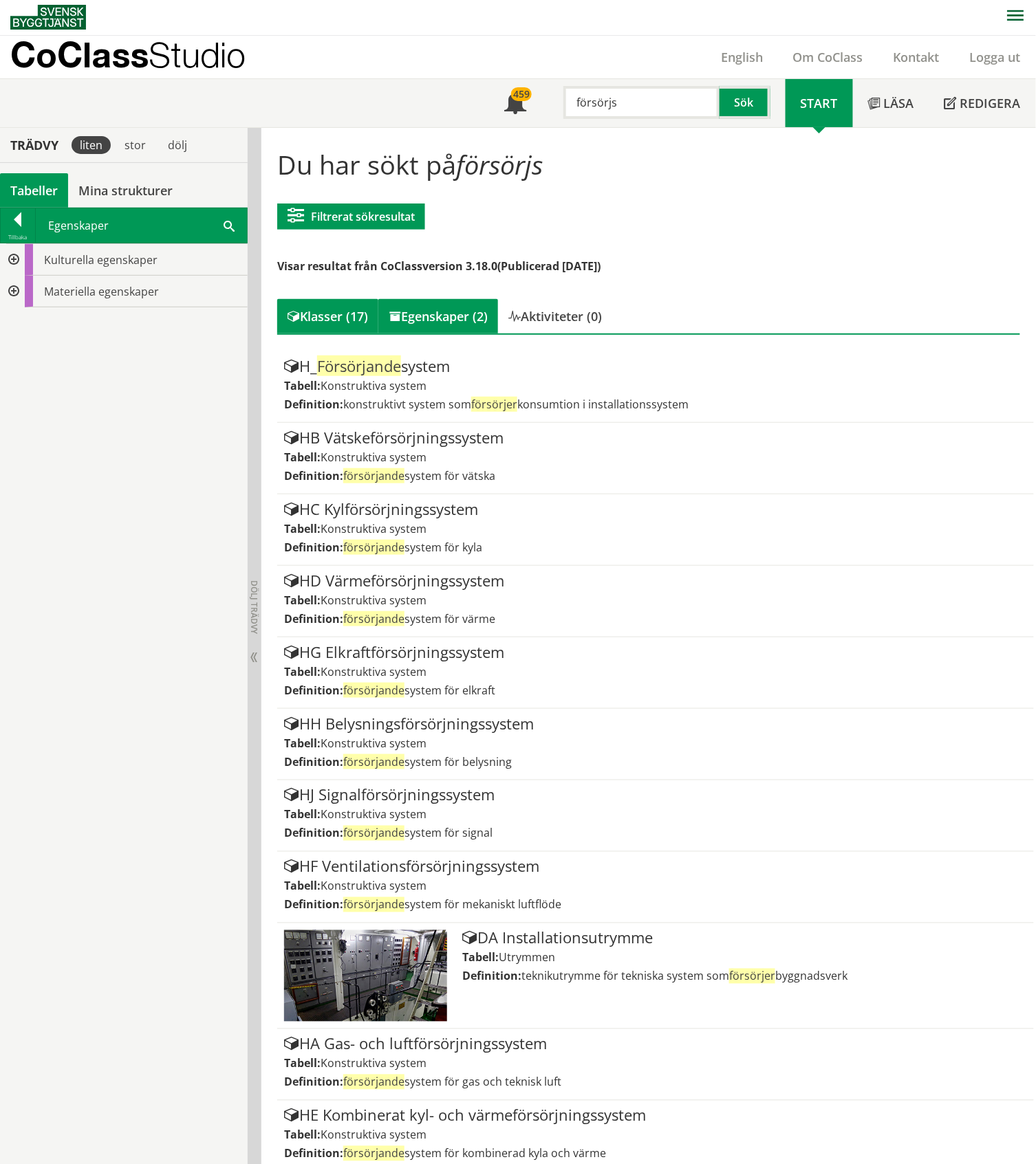
click at [433, 317] on div "Egenskaper (2)" at bounding box center [438, 316] width 120 height 34
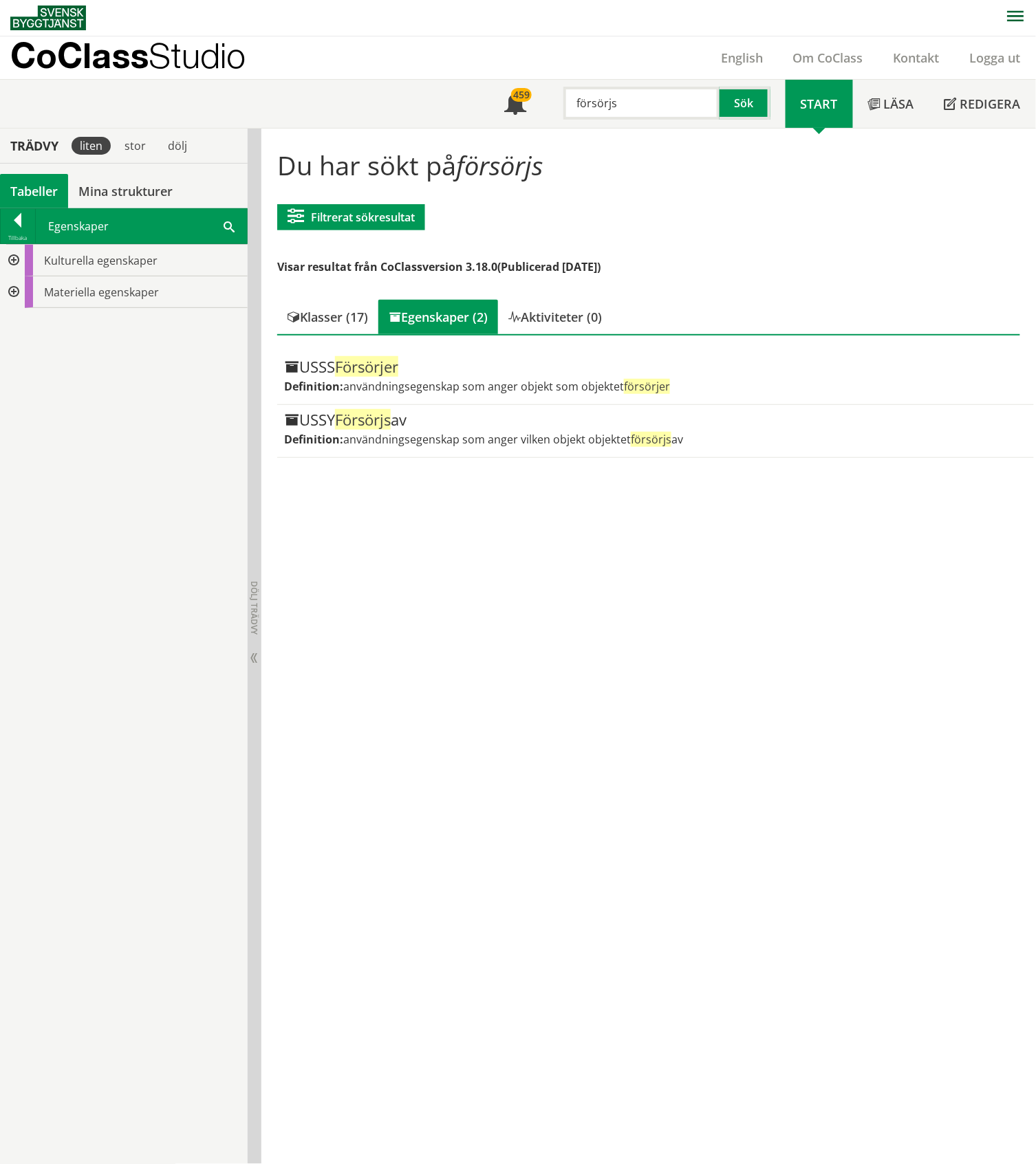
drag, startPoint x: 626, startPoint y: 101, endPoint x: 576, endPoint y: 106, distance: 50.2
click at [576, 106] on input "försörjs" at bounding box center [641, 103] width 156 height 33
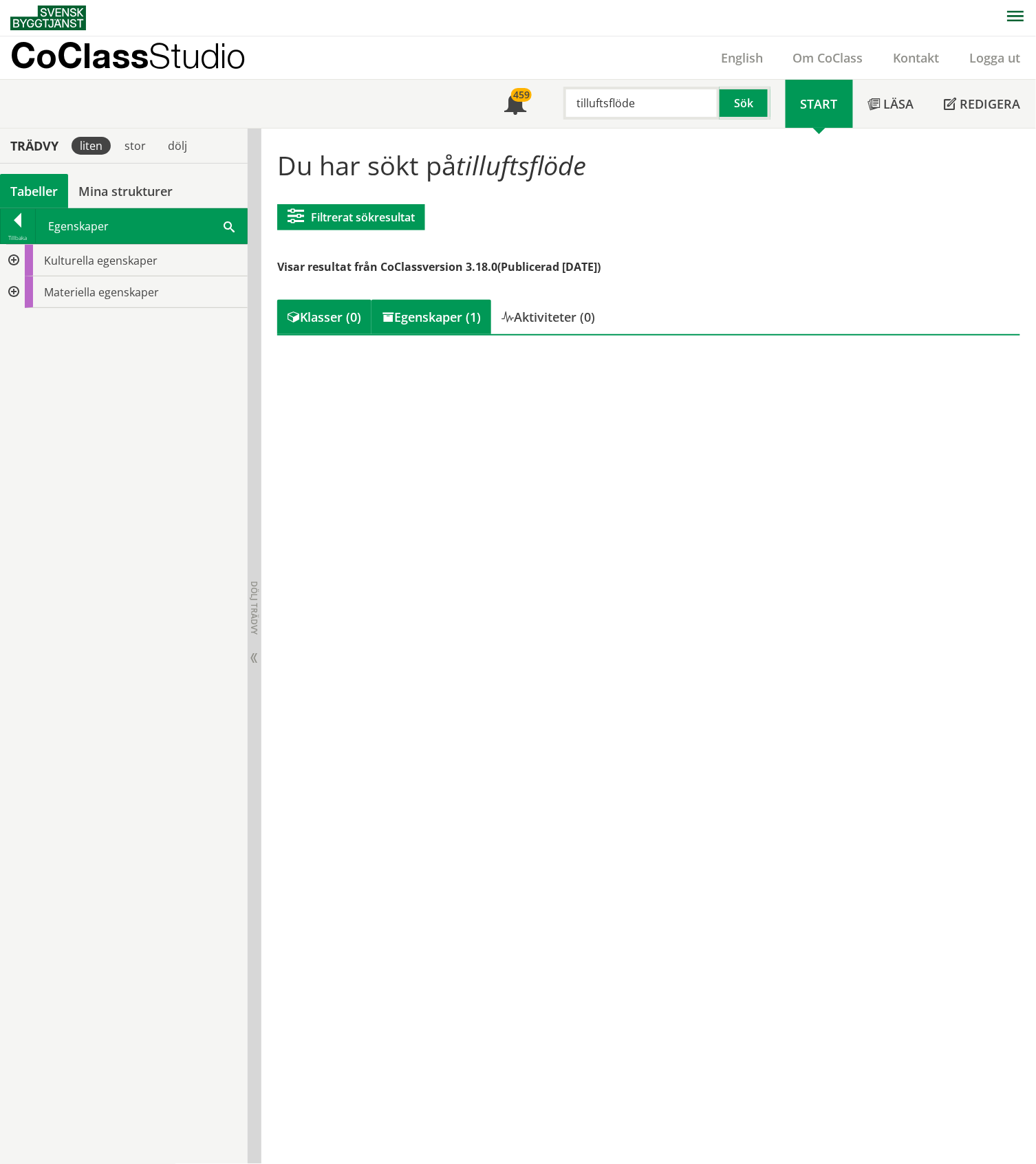
click at [435, 309] on div "Egenskaper (1)" at bounding box center [431, 317] width 120 height 34
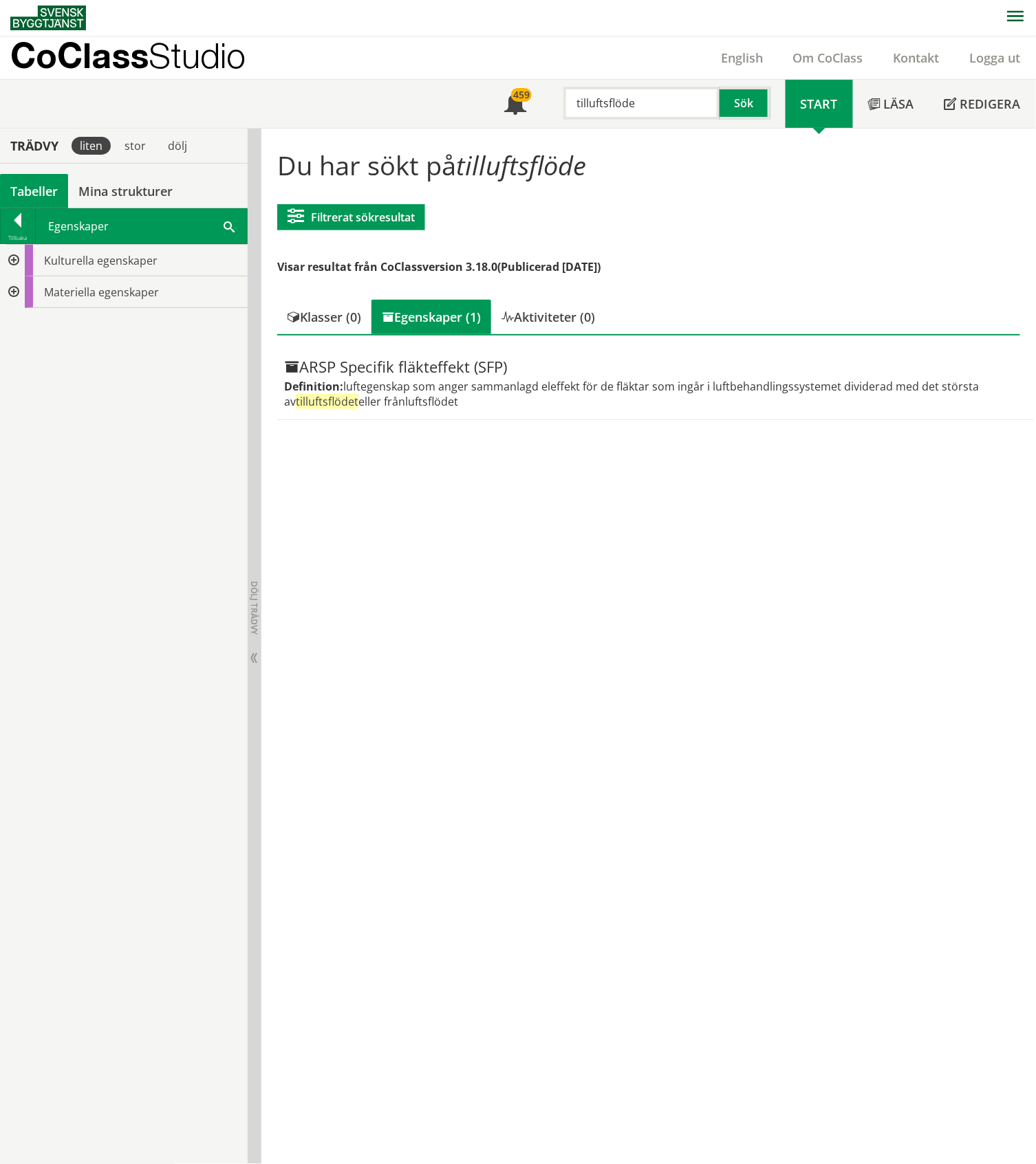
drag, startPoint x: 639, startPoint y: 101, endPoint x: 603, endPoint y: 104, distance: 36.1
click at [603, 104] on input "tilluftsflöde" at bounding box center [641, 103] width 156 height 33
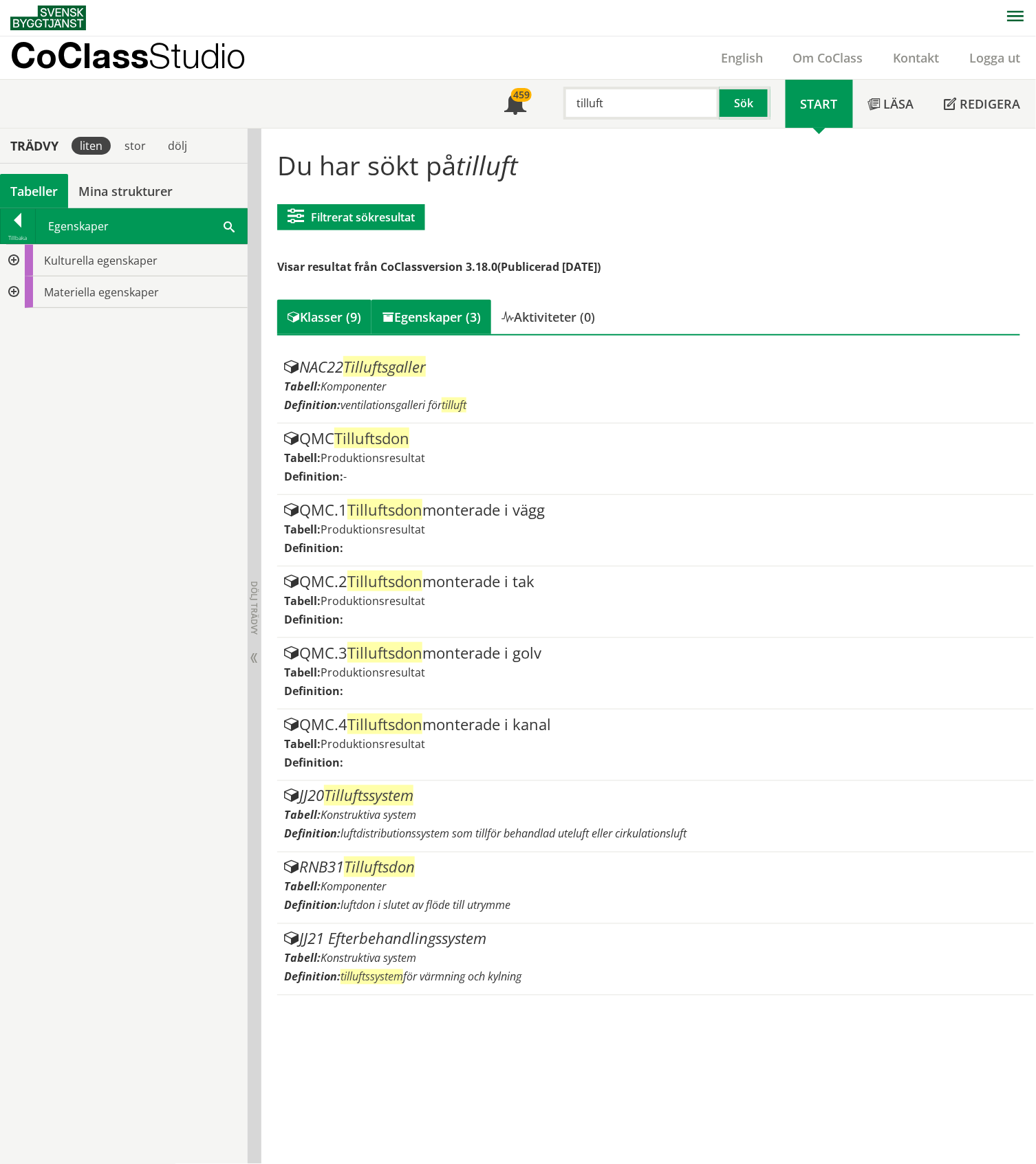
click at [419, 315] on div "Egenskaper (3)" at bounding box center [431, 317] width 120 height 34
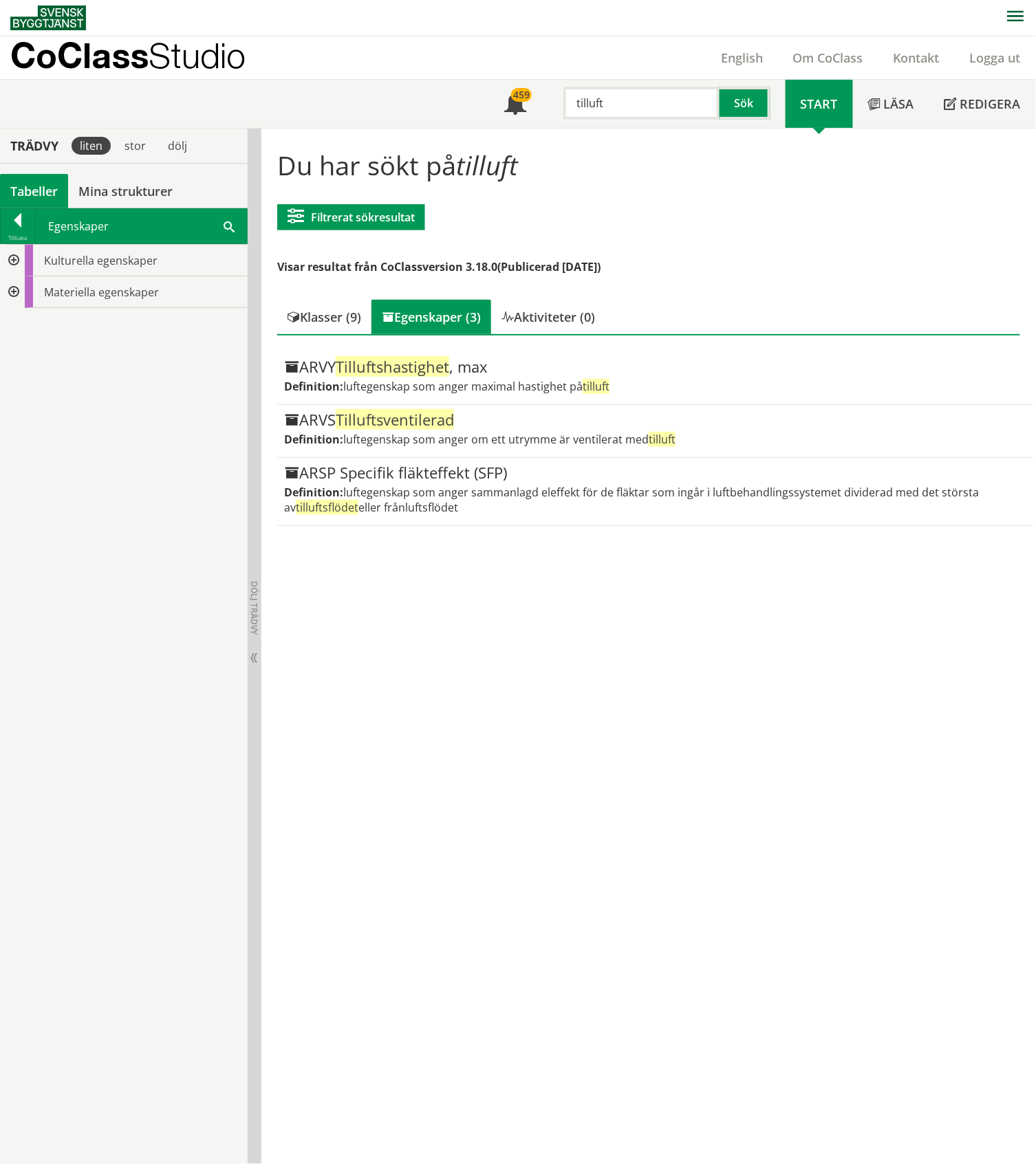
drag, startPoint x: 619, startPoint y: 99, endPoint x: 573, endPoint y: 107, distance: 46.7
click at [573, 107] on input "tilluft" at bounding box center [641, 103] width 156 height 33
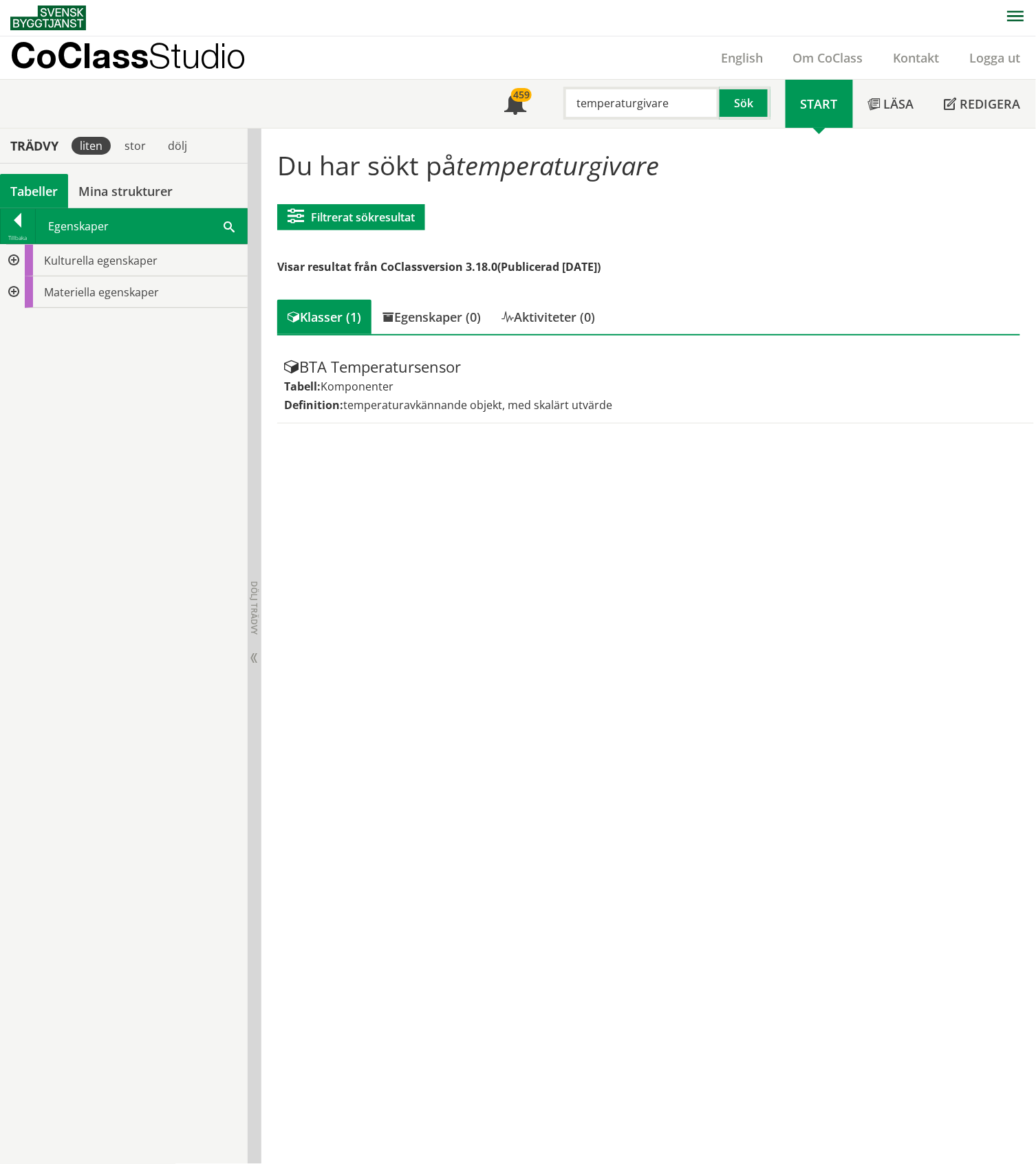
drag, startPoint x: 677, startPoint y: 99, endPoint x: 575, endPoint y: 101, distance: 102.0
click at [576, 101] on input "temperaturgivare" at bounding box center [641, 103] width 156 height 33
drag, startPoint x: 575, startPoint y: 98, endPoint x: 608, endPoint y: 99, distance: 33.0
click at [608, 99] on input "tilluftstemperatur" at bounding box center [641, 103] width 156 height 33
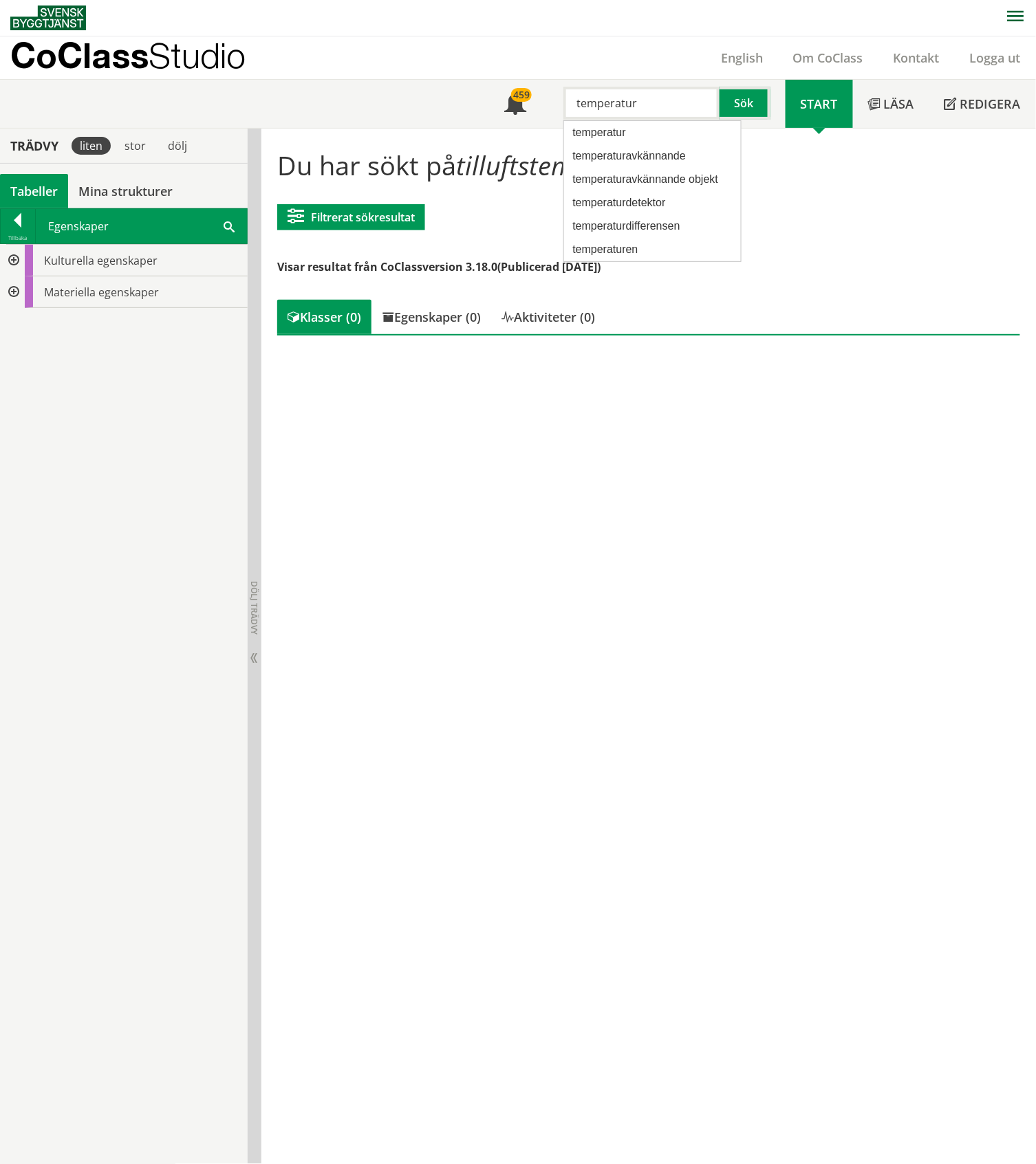
click at [656, 105] on input "temperatur" at bounding box center [641, 103] width 156 height 33
type input "temperatur"
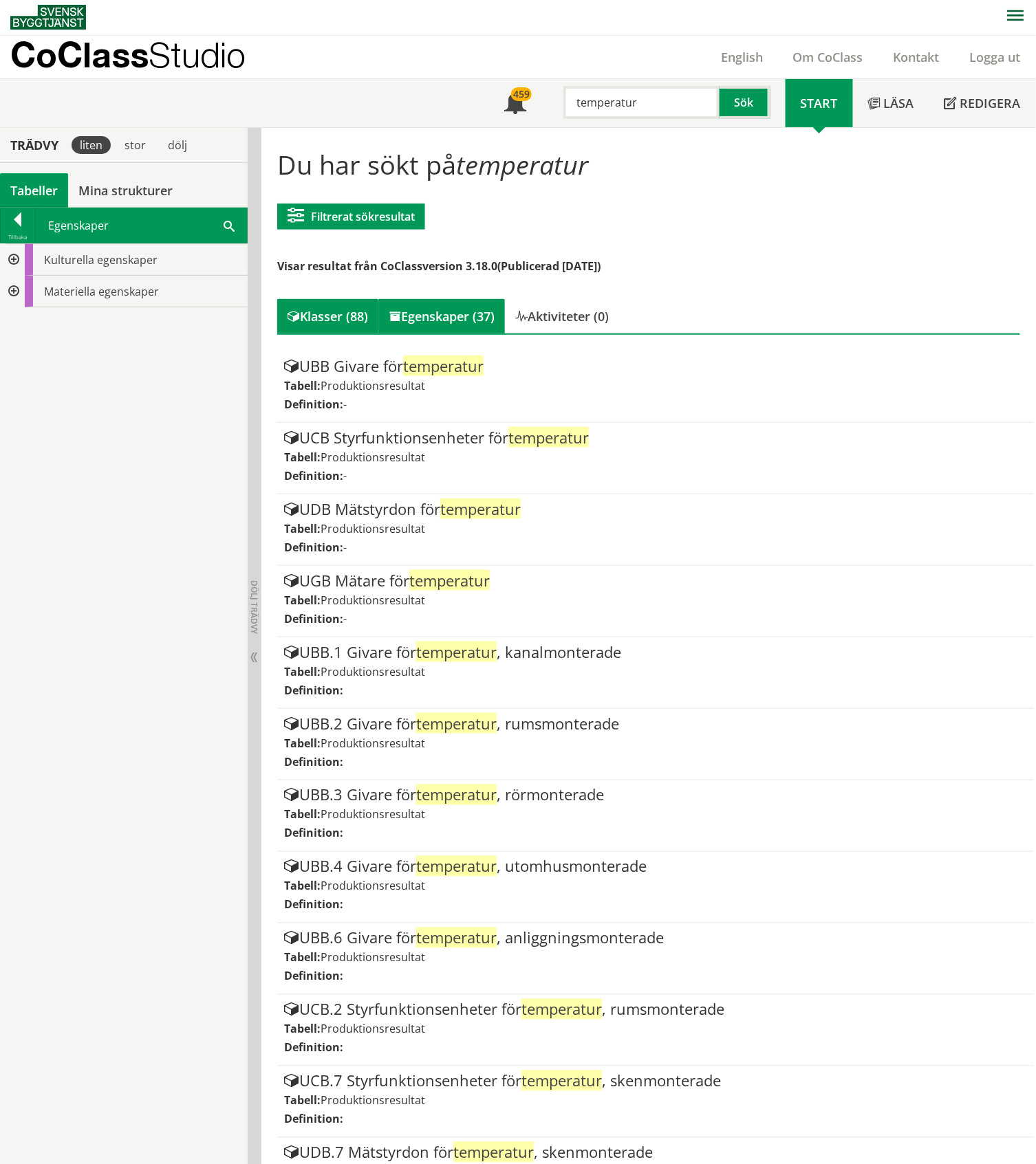
click at [457, 308] on div "Egenskaper (37)" at bounding box center [441, 316] width 126 height 34
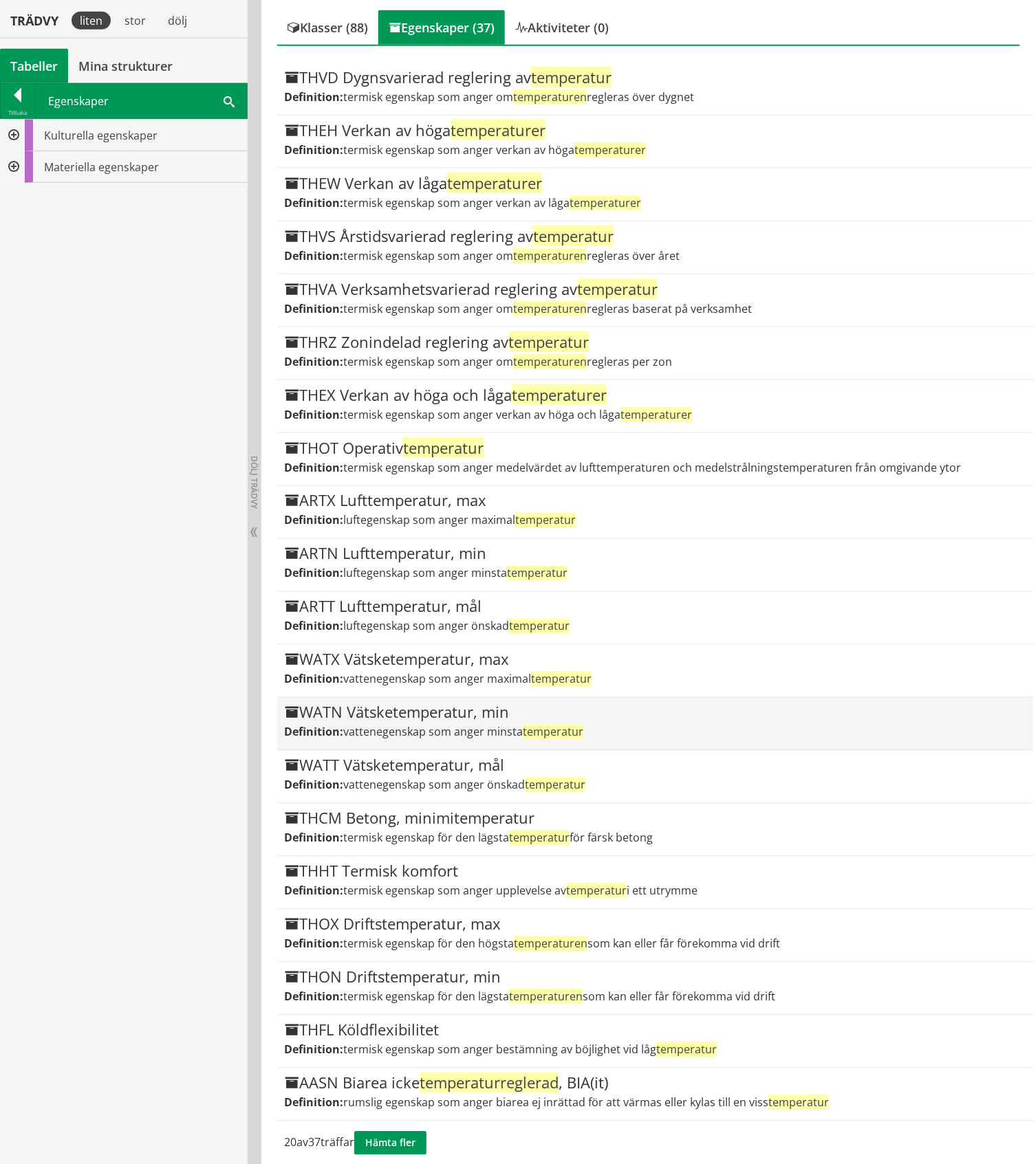
scroll to position [294, 0]
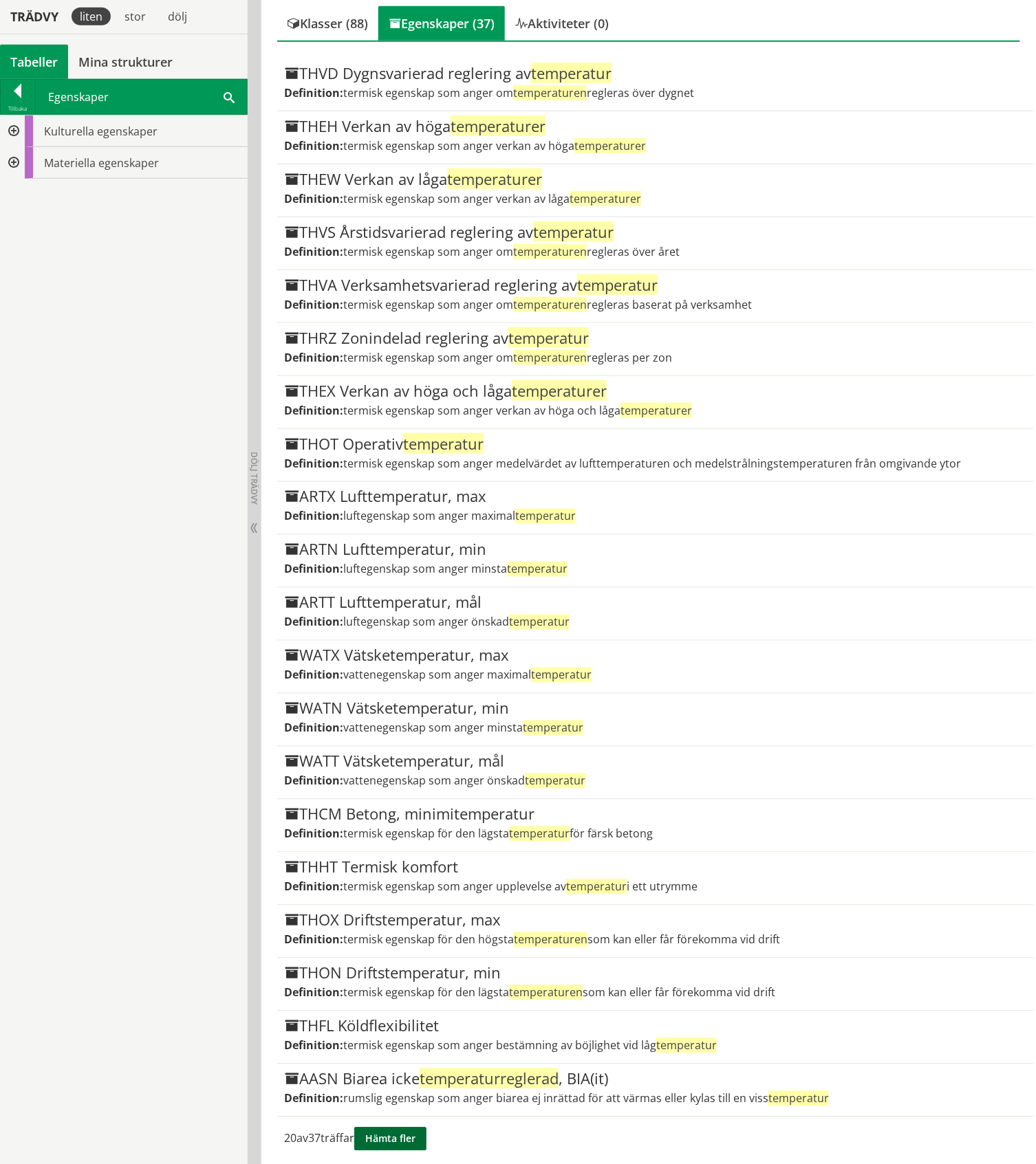
click at [411, 1130] on button "Hämta fler" at bounding box center [390, 1139] width 72 height 23
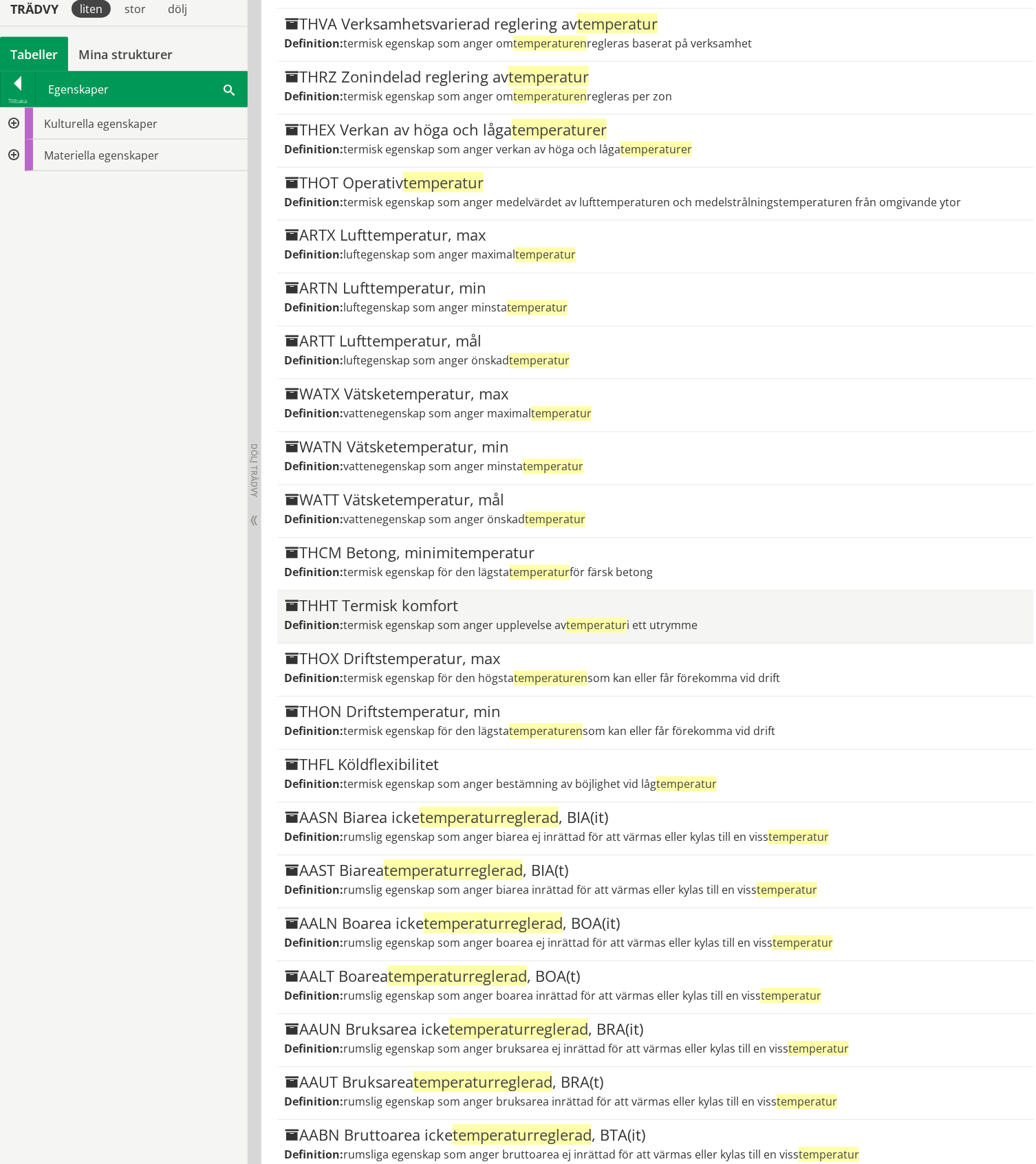
scroll to position [6, 0]
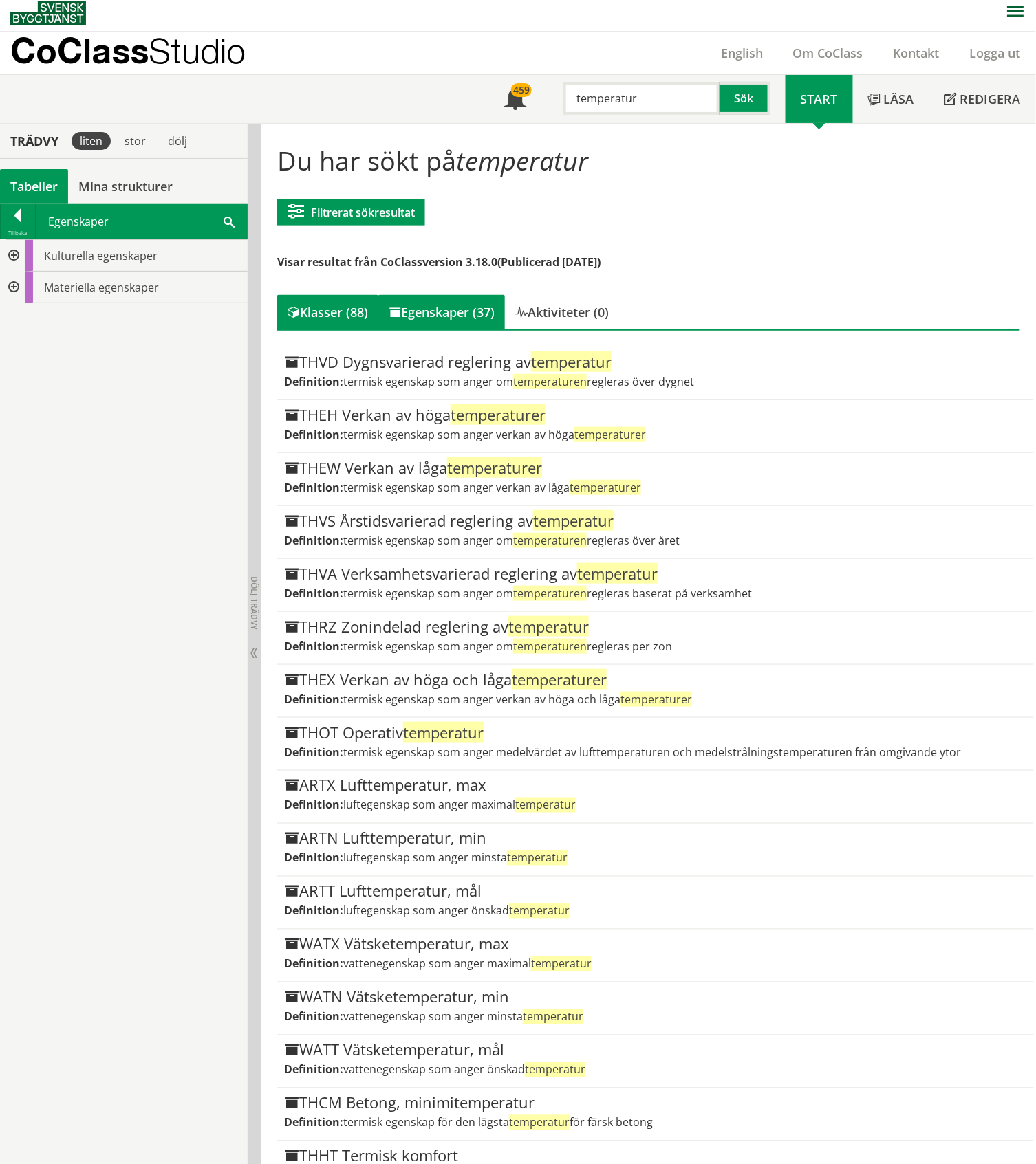
click at [330, 314] on div "Klasser (88)" at bounding box center [328, 311] width 101 height 34
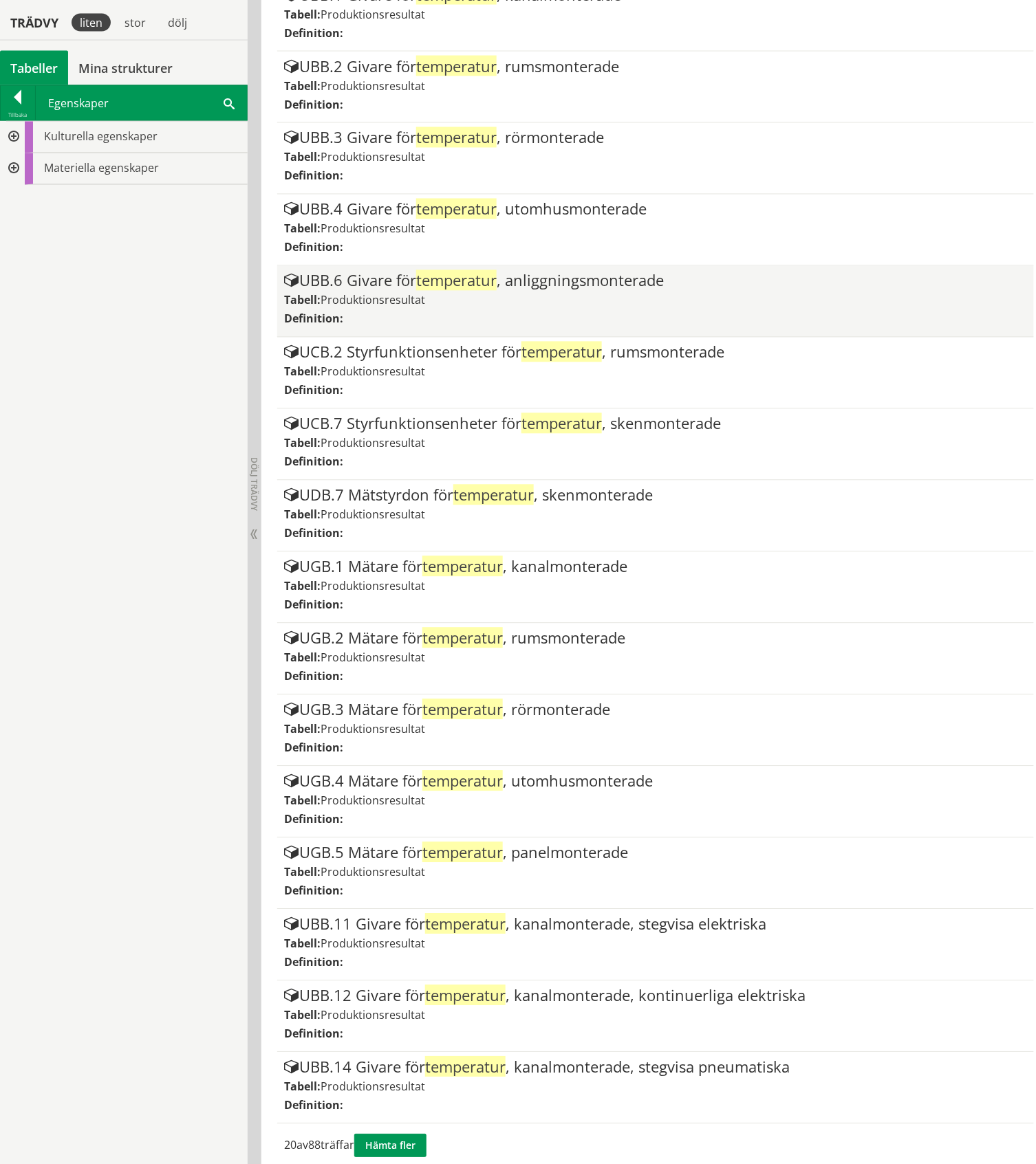
scroll to position [666, 0]
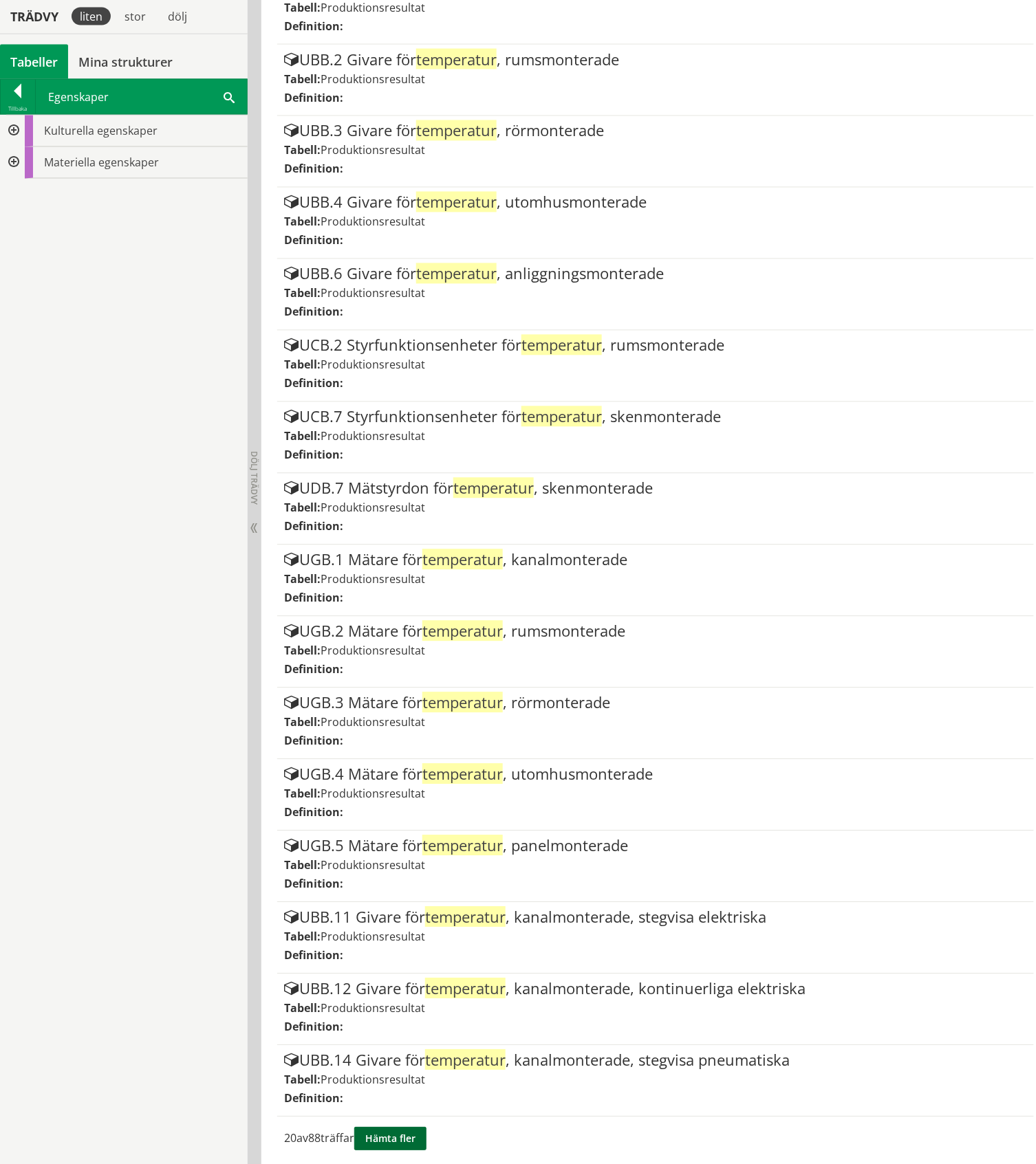
click at [390, 1129] on button "Hämta fler" at bounding box center [390, 1139] width 72 height 23
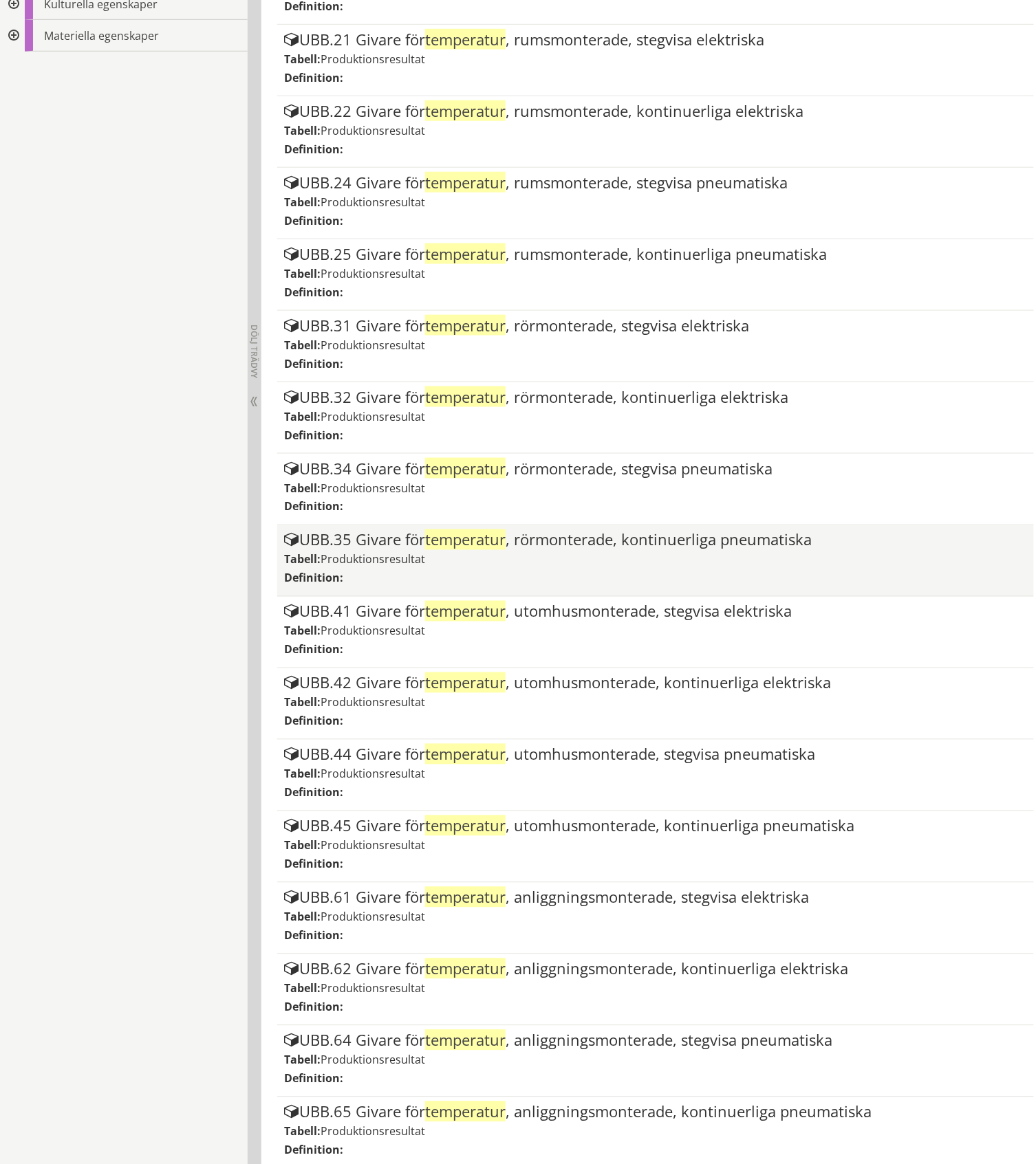
scroll to position [2091, 0]
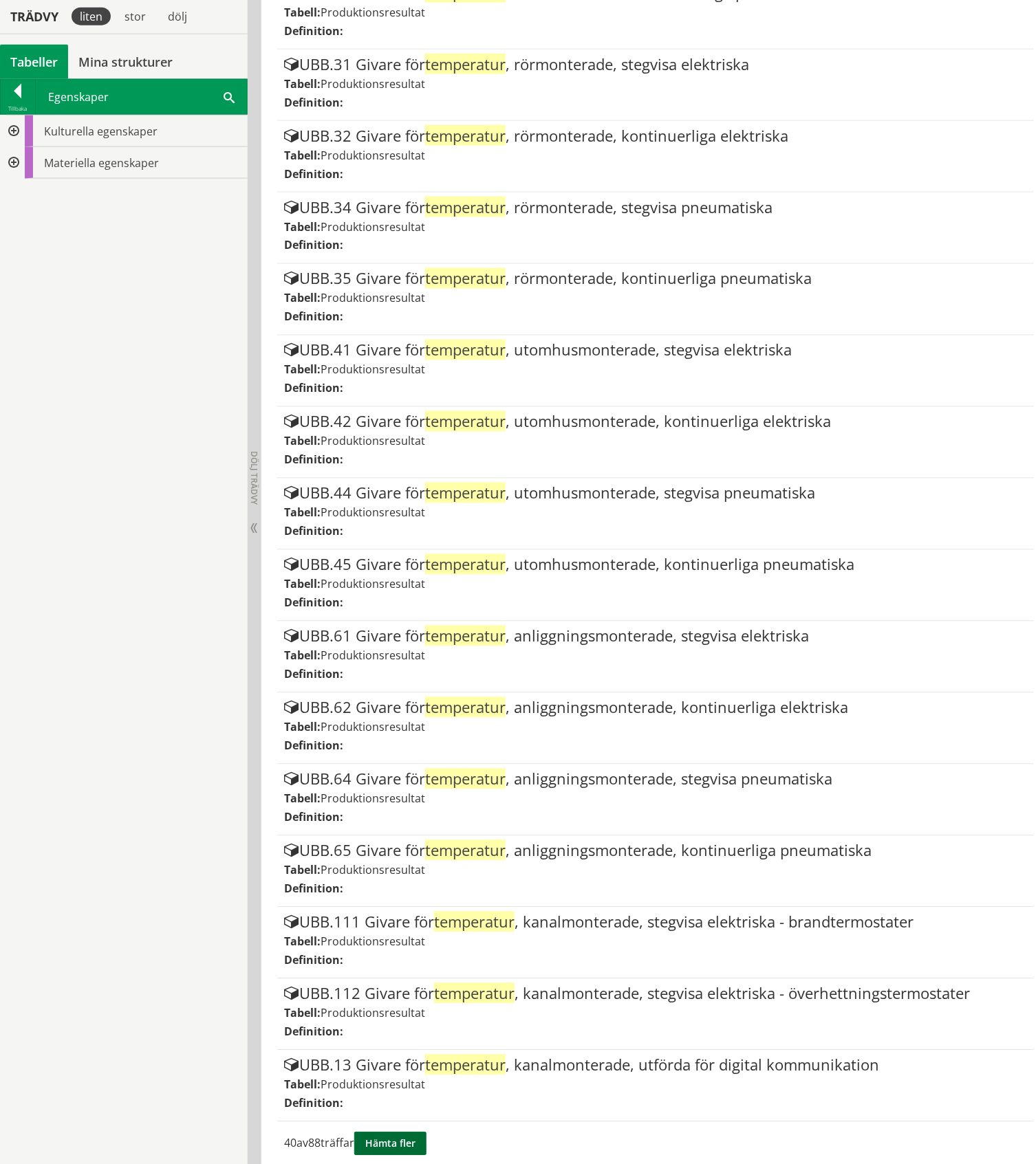
click at [408, 1136] on button "Hämta fler" at bounding box center [390, 1144] width 72 height 23
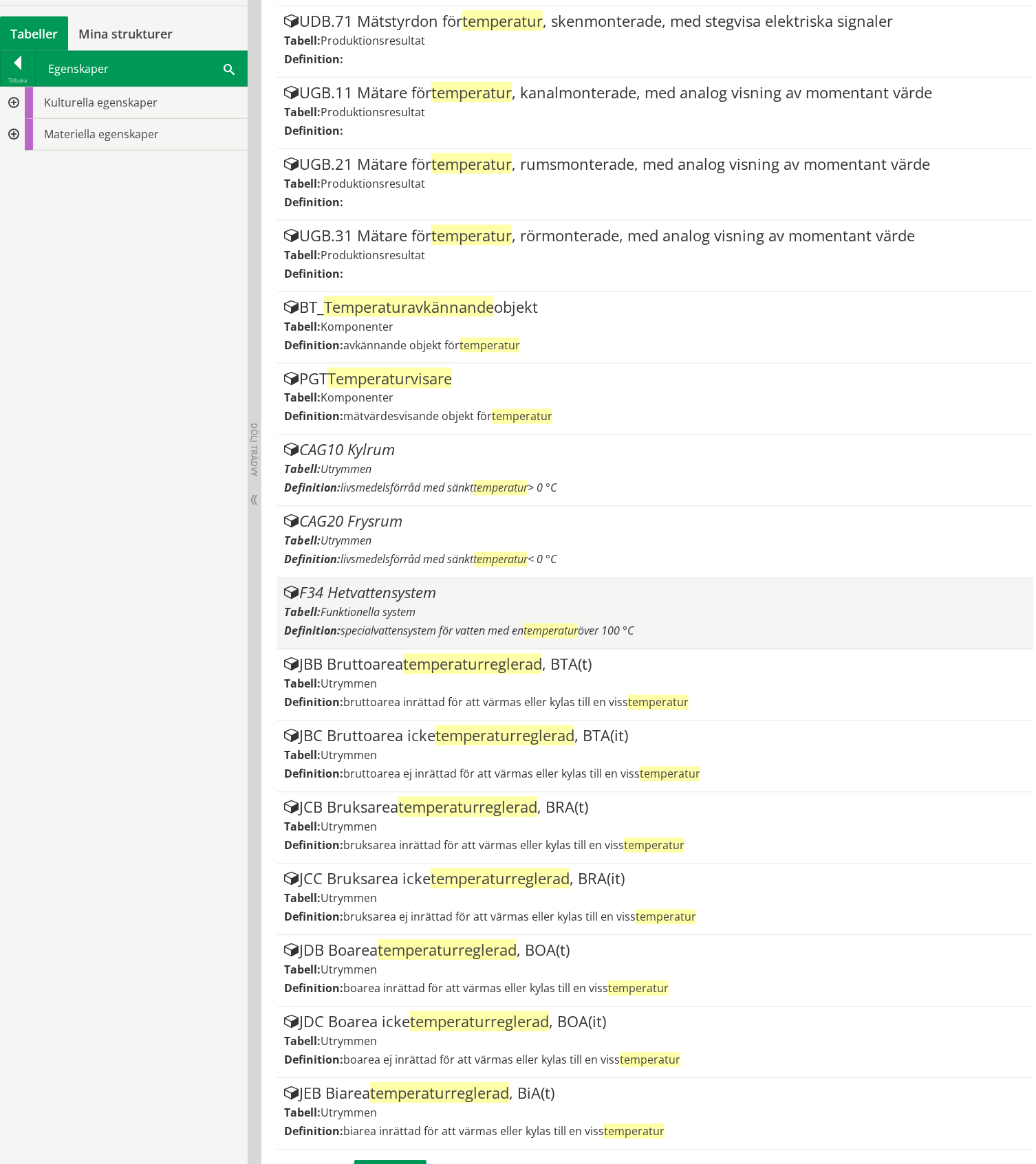
scroll to position [3516, 0]
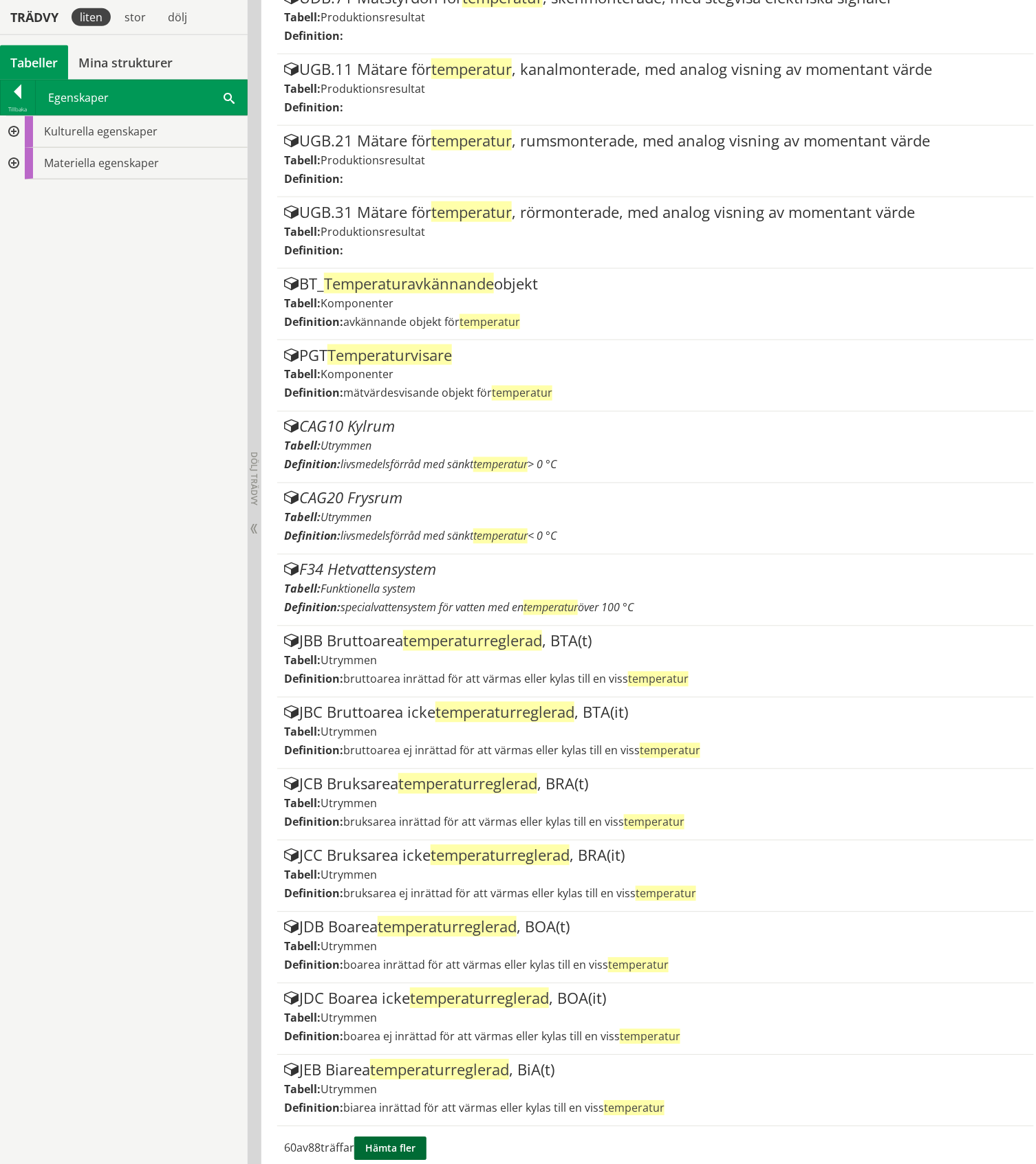
click at [407, 1137] on button "Hämta fler" at bounding box center [390, 1149] width 72 height 23
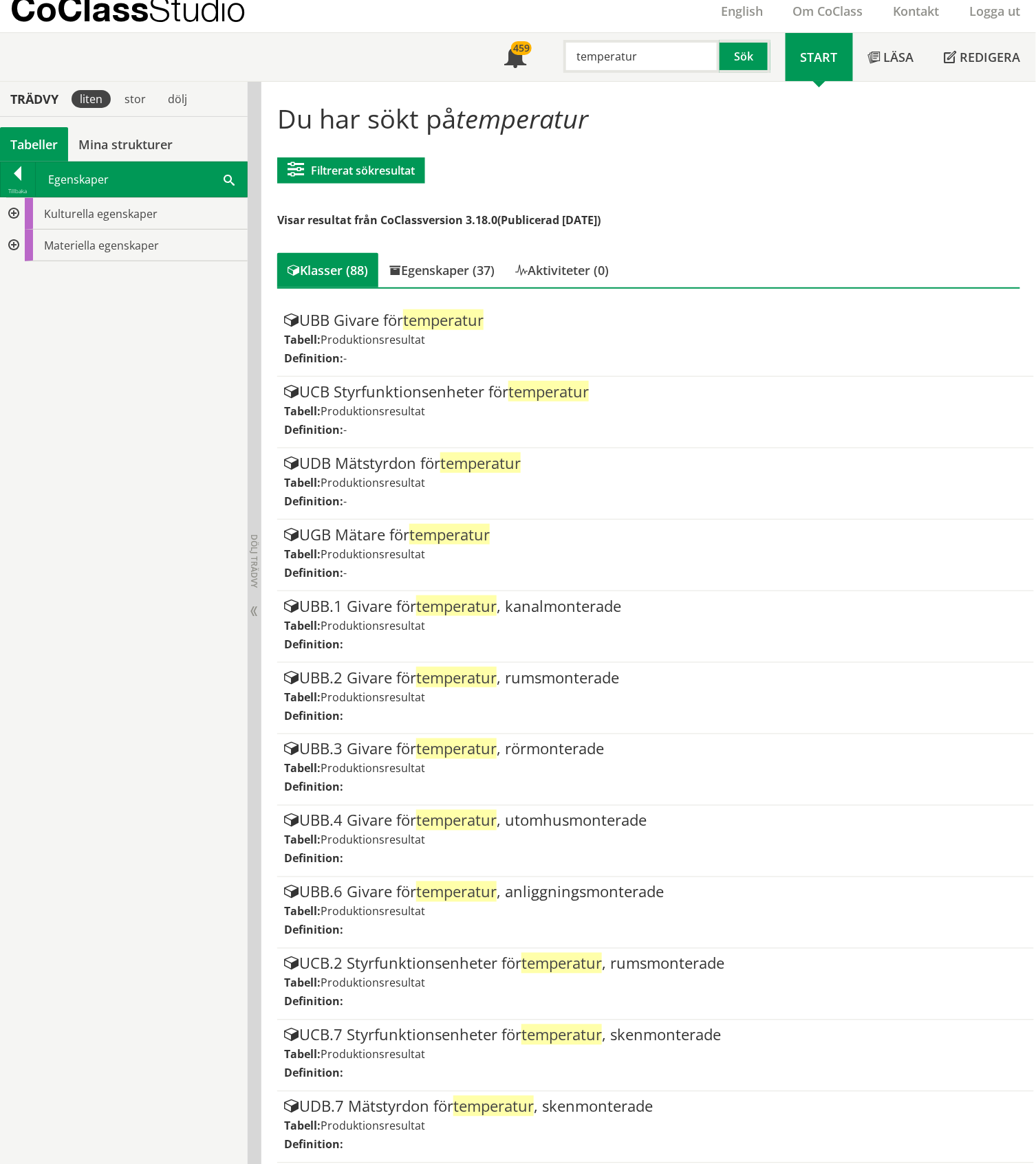
scroll to position [0, 0]
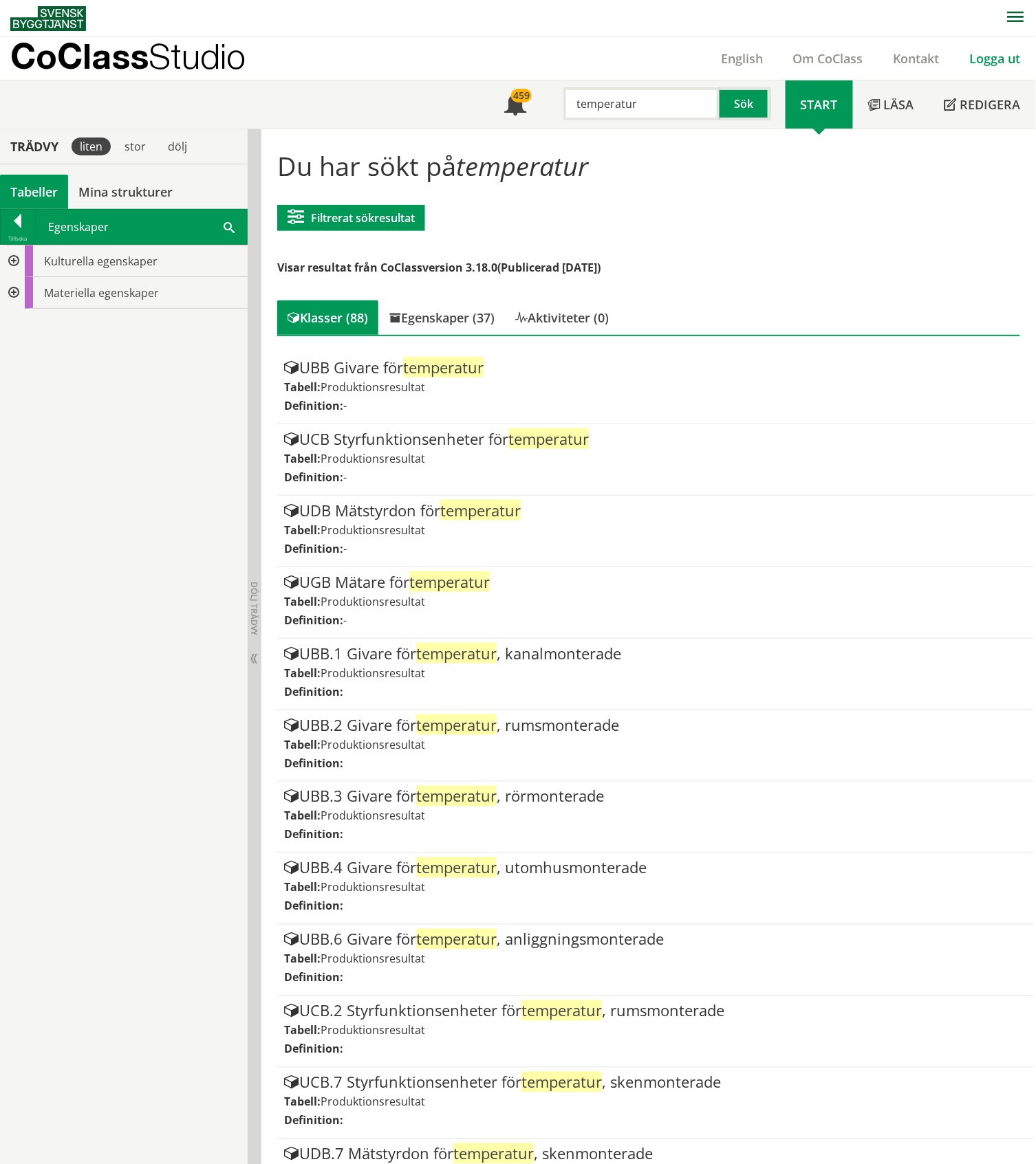
click at [986, 59] on link "Logga ut" at bounding box center [995, 58] width 81 height 17
